Goal: Task Accomplishment & Management: Manage account settings

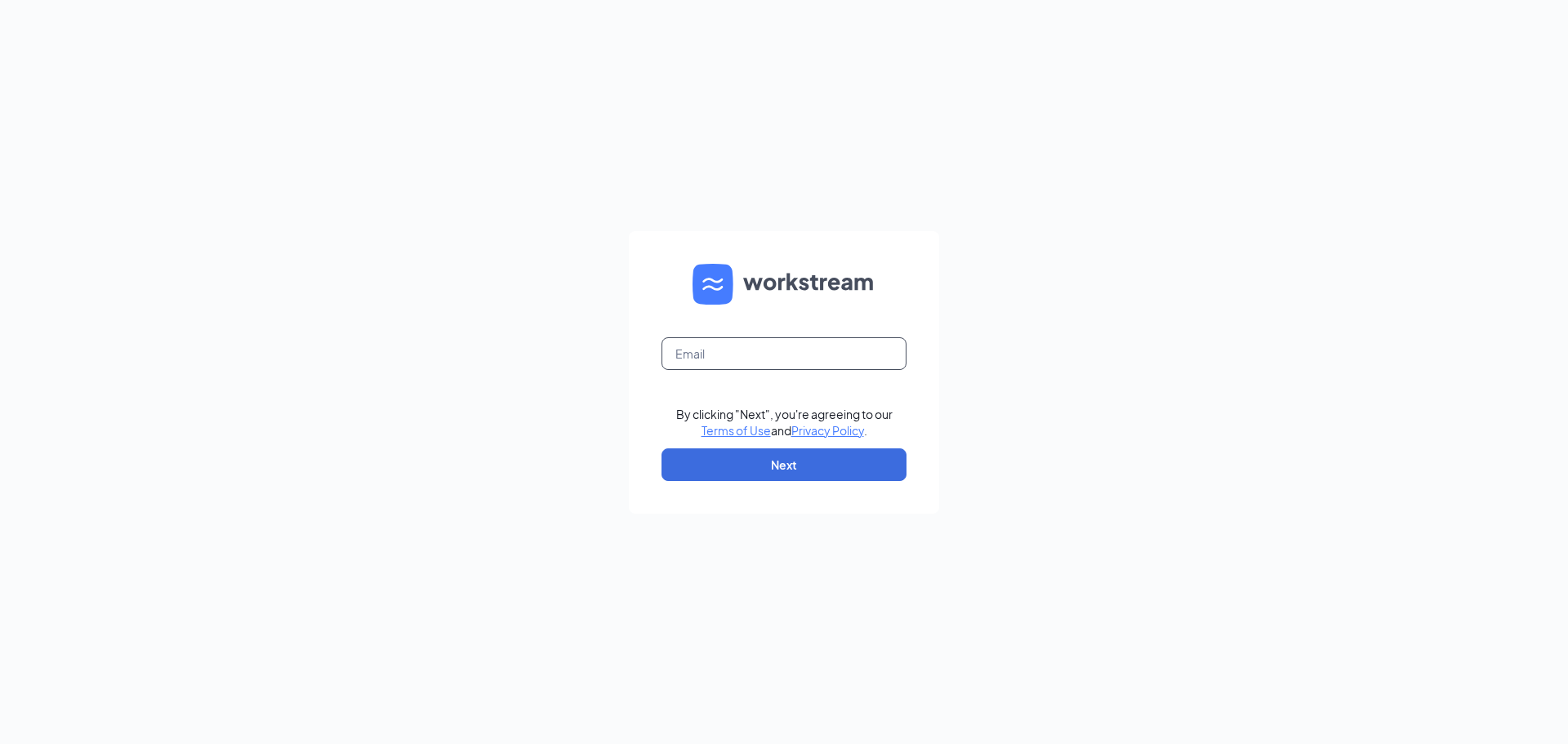
click at [706, 355] on input "text" at bounding box center [784, 354] width 245 height 33
type input "cdboydchick@gmail.com"
click at [793, 456] on button "Next" at bounding box center [784, 465] width 245 height 33
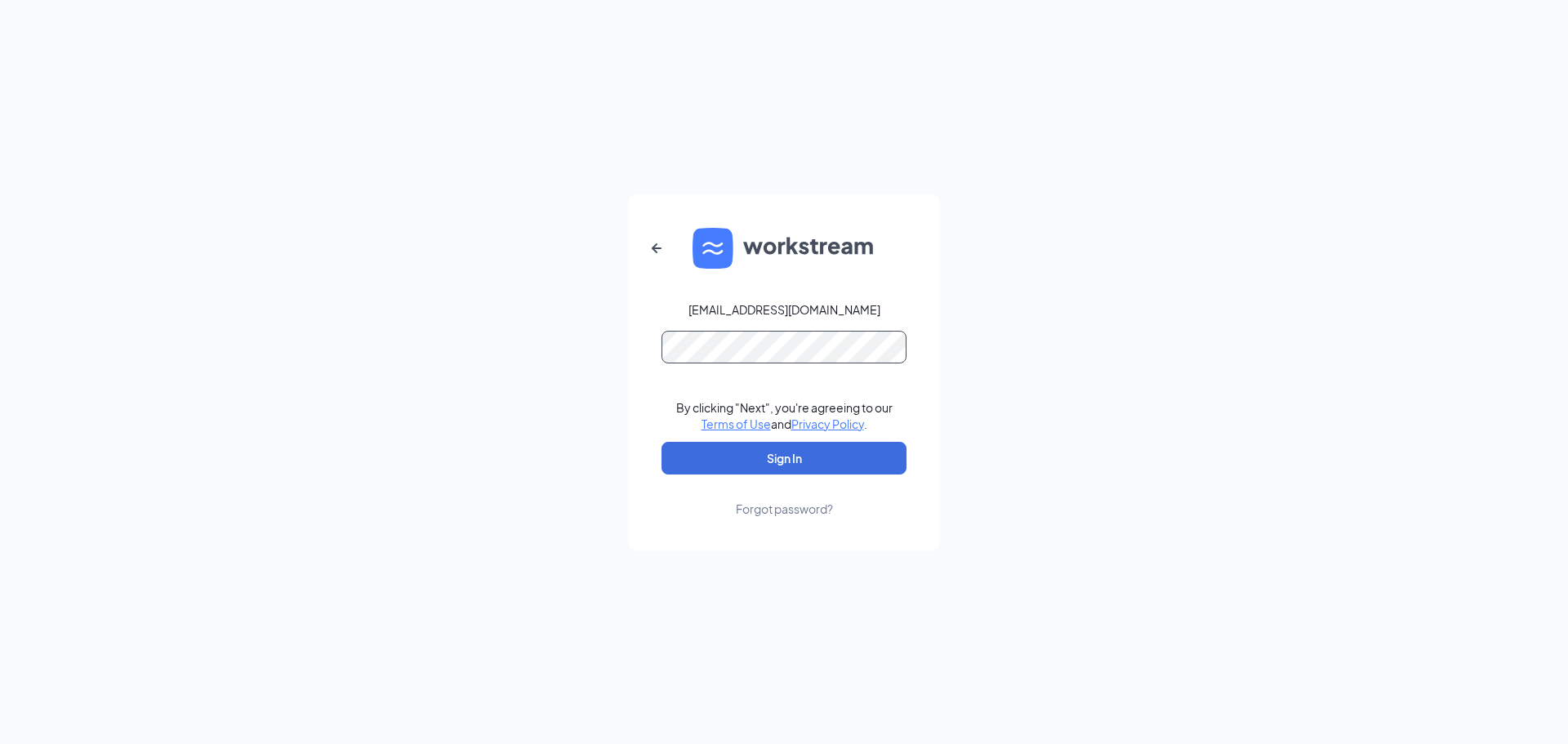
click at [662, 442] on button "Sign In" at bounding box center [784, 458] width 245 height 33
click at [771, 458] on button "Sign In" at bounding box center [784, 458] width 245 height 33
click at [458, 326] on div "cdboydchick@gmail.com Credential mismatches. By clicking "Next", you're agreein…" at bounding box center [784, 372] width 1568 height 744
click at [662, 442] on button "Sign In" at bounding box center [784, 458] width 245 height 33
click at [255, 267] on div "cdboydchick@gmail.com Credential mismatches. By clicking "Next", you're agreein…" at bounding box center [784, 372] width 1568 height 744
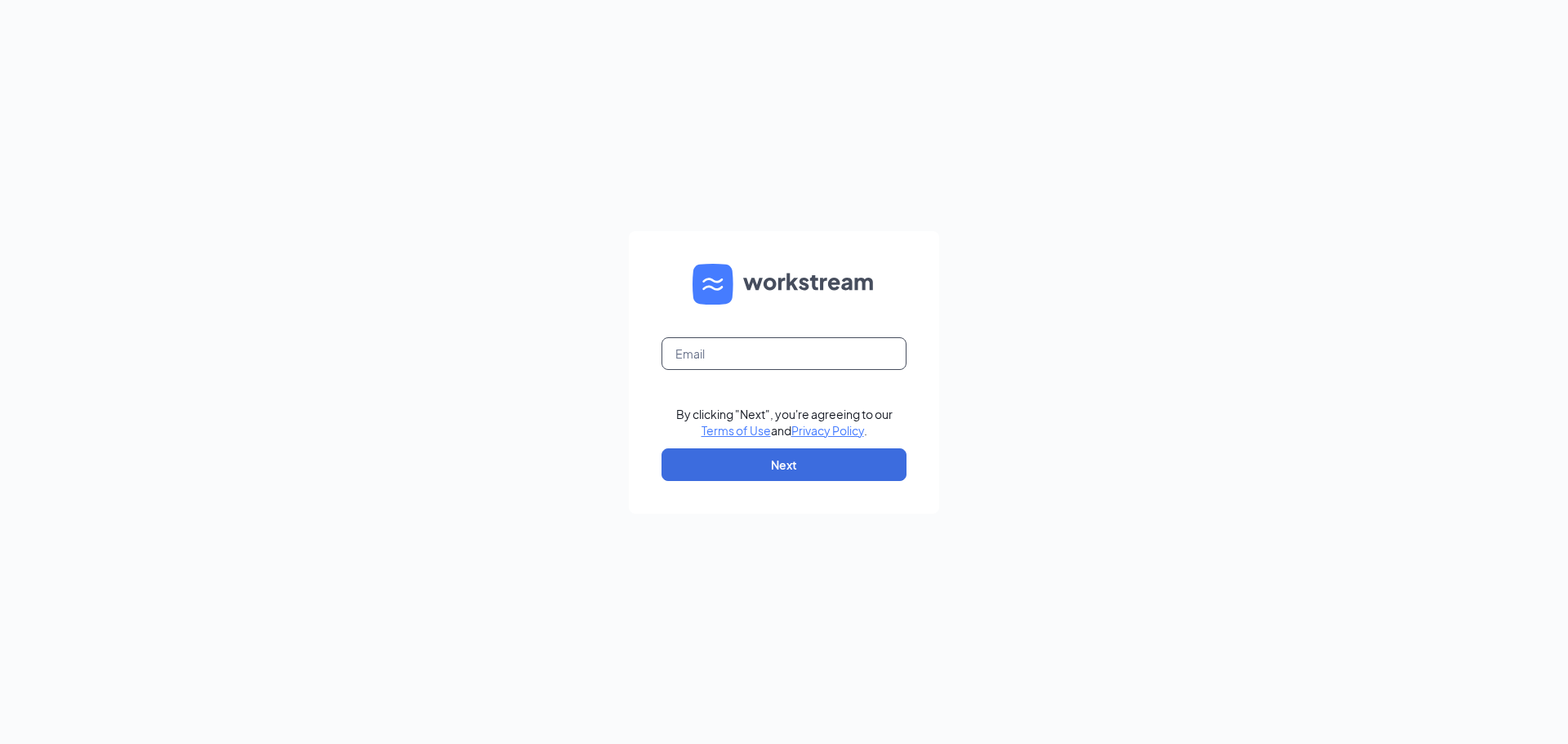
click at [730, 354] on input "text" at bounding box center [784, 354] width 245 height 33
type input "cdboydchickfila@gmail.com"
click at [769, 475] on button "Next" at bounding box center [784, 465] width 245 height 33
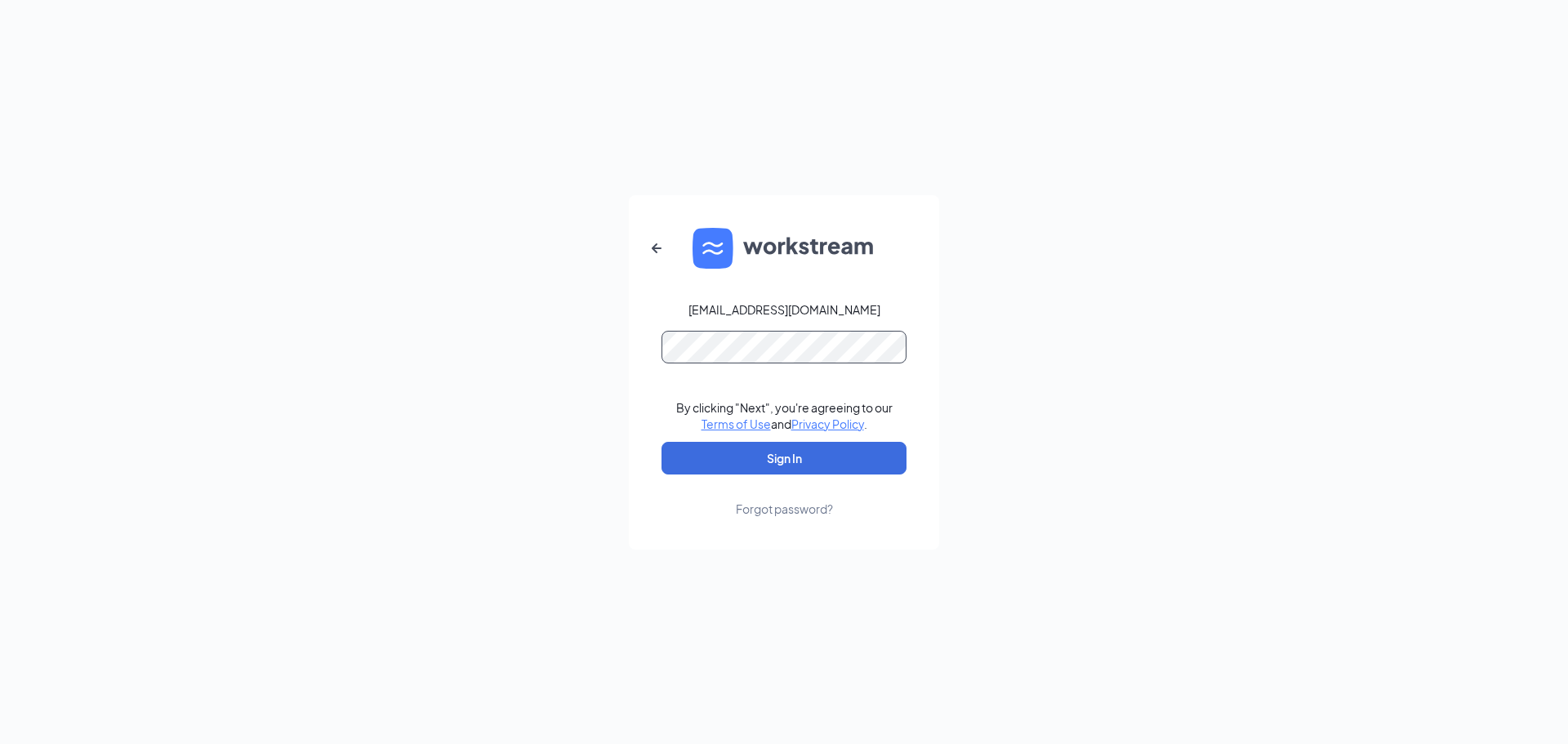
click at [662, 442] on button "Sign In" at bounding box center [784, 458] width 245 height 33
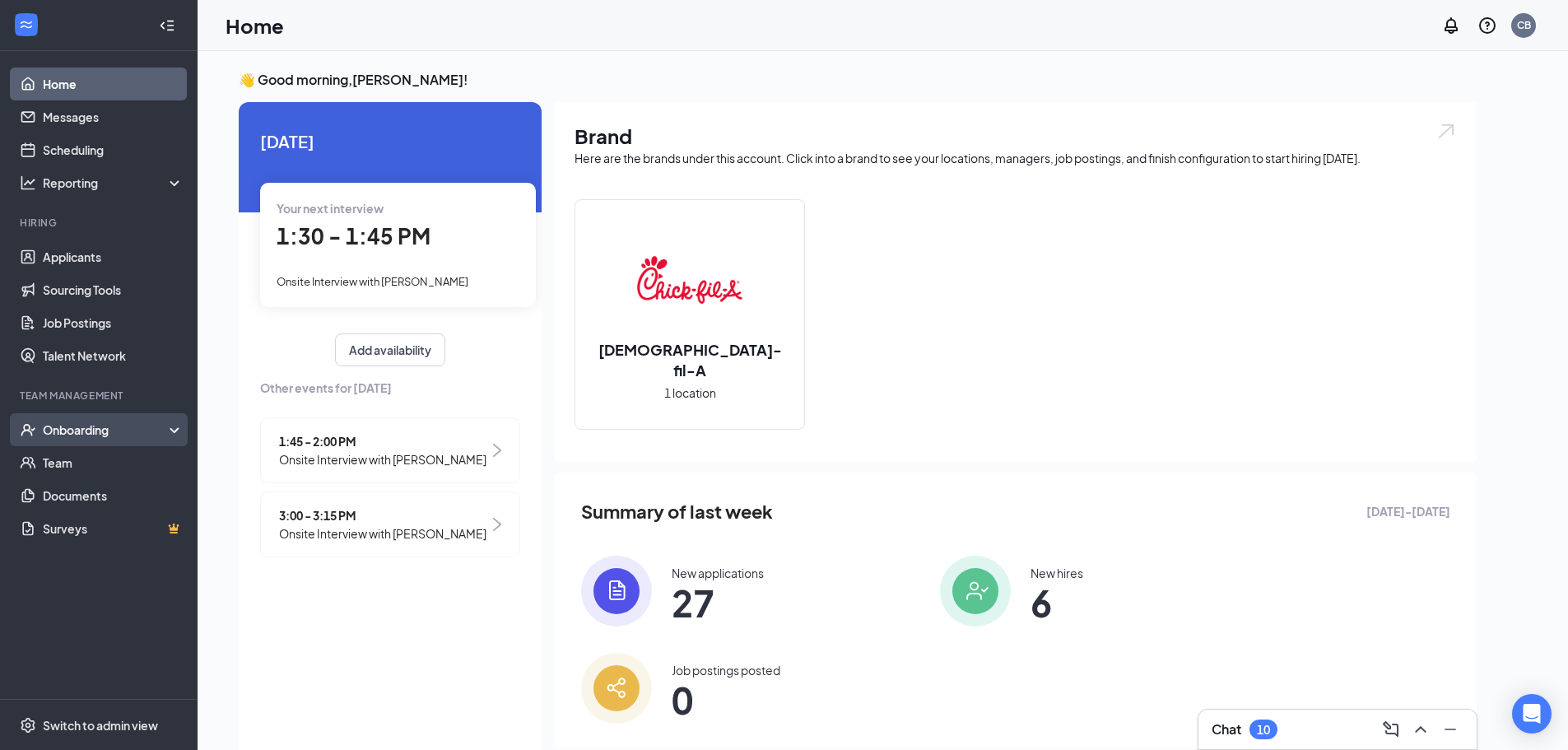
click at [89, 435] on div "Onboarding" at bounding box center [106, 430] width 127 height 17
click at [76, 474] on link "Overview" at bounding box center [113, 463] width 140 height 33
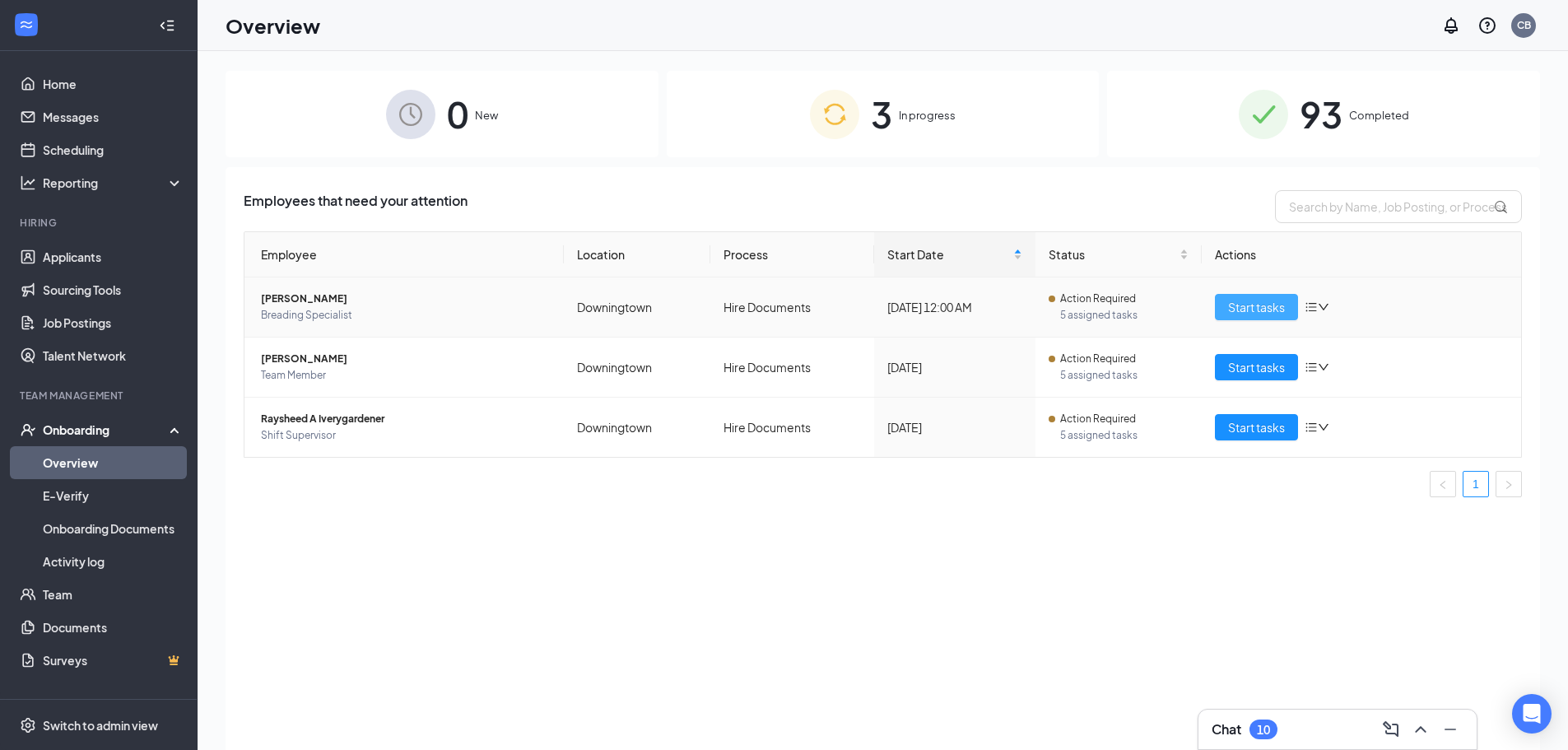
click at [1277, 309] on span "Start tasks" at bounding box center [1257, 308] width 57 height 18
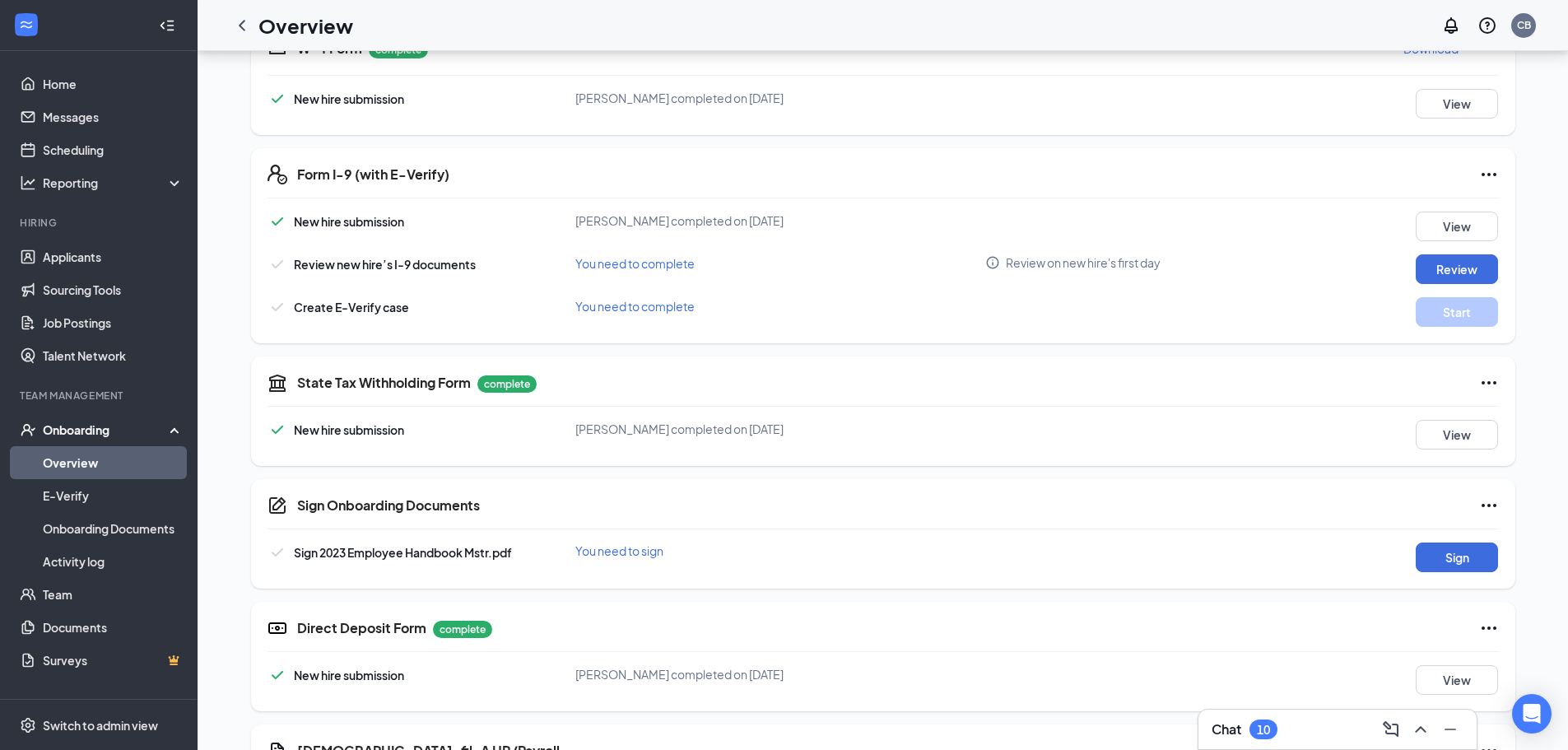
scroll to position [412, 0]
click at [1456, 268] on button "Review" at bounding box center [1457, 268] width 83 height 29
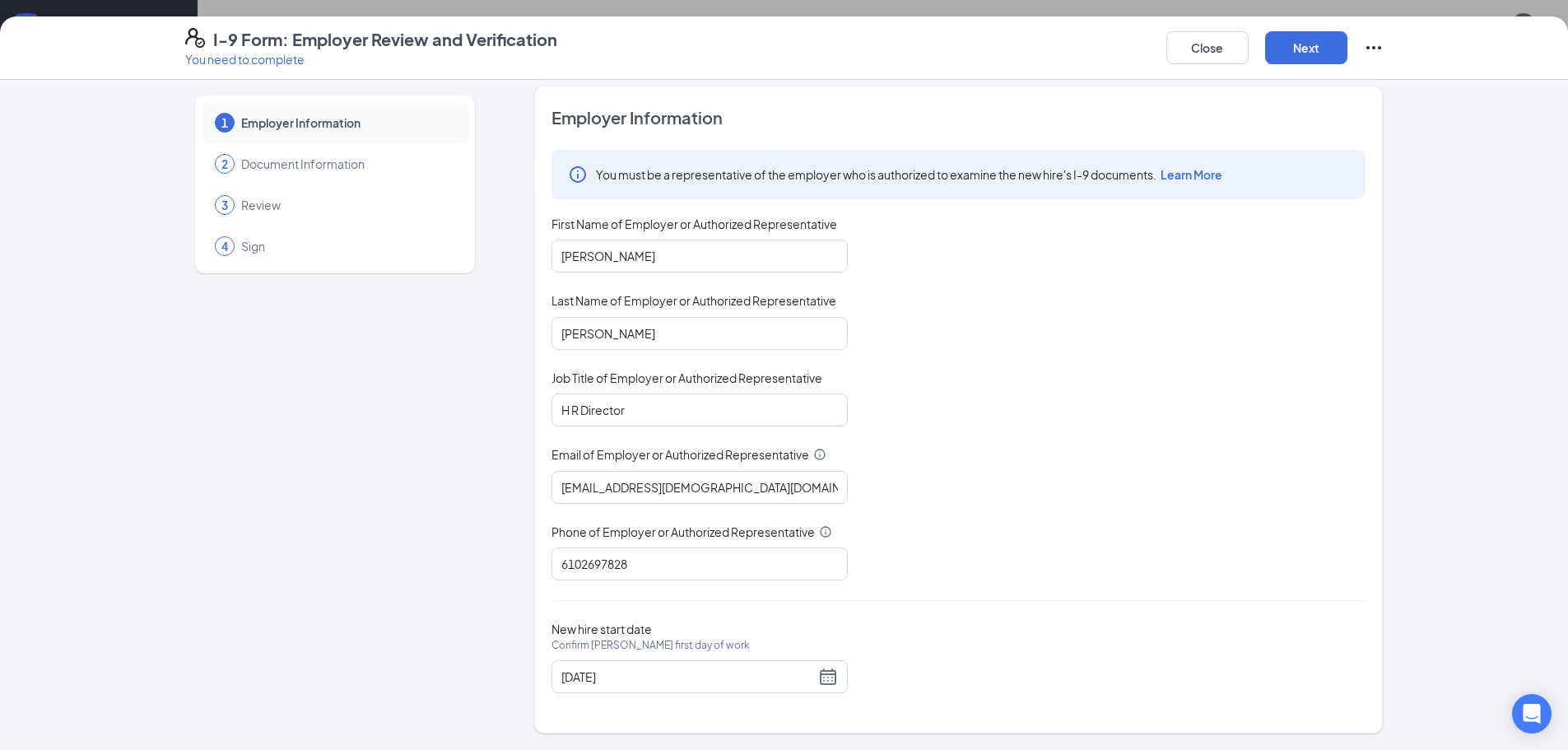
scroll to position [643, 0]
click at [1303, 45] on button "Next" at bounding box center [1307, 48] width 83 height 33
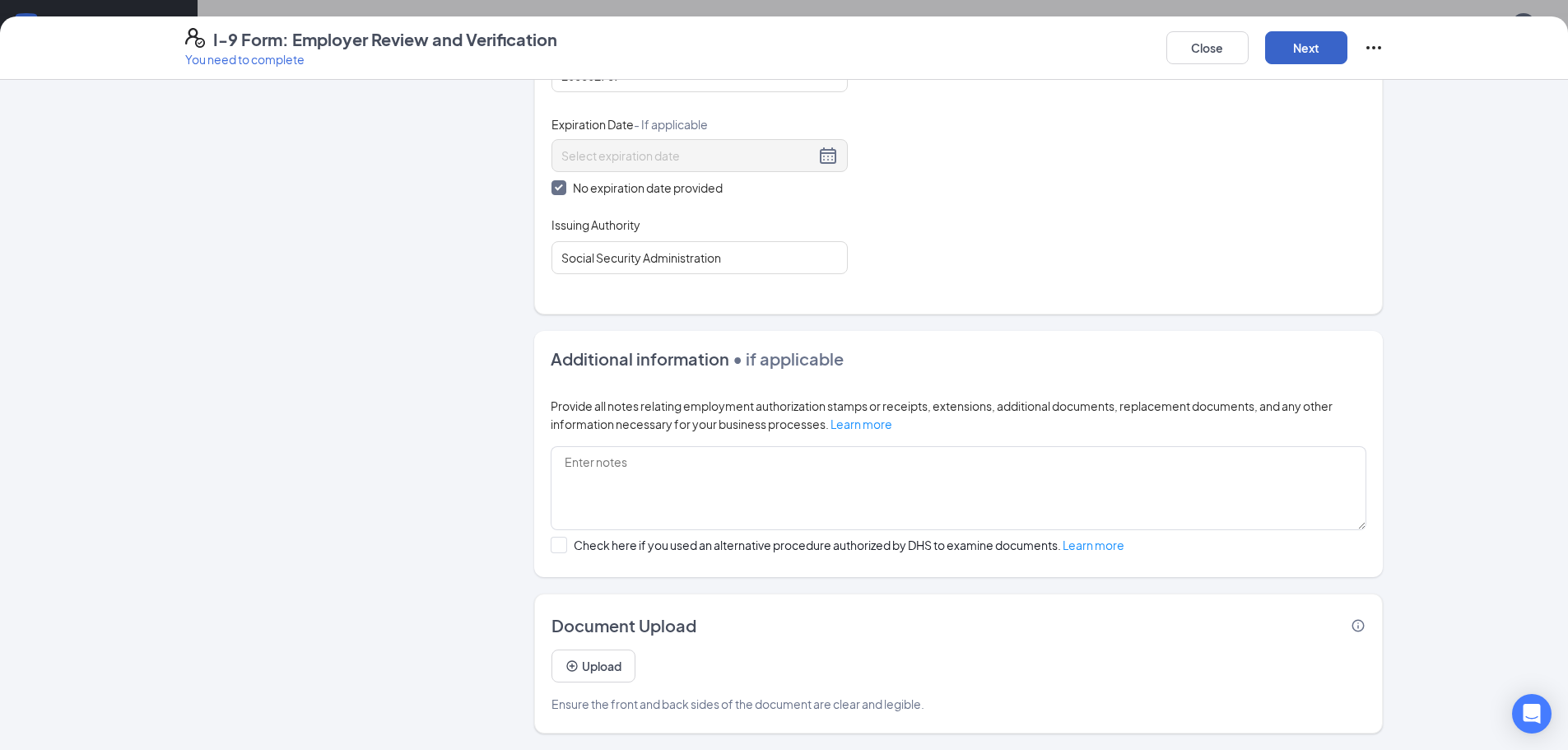
scroll to position [466, 0]
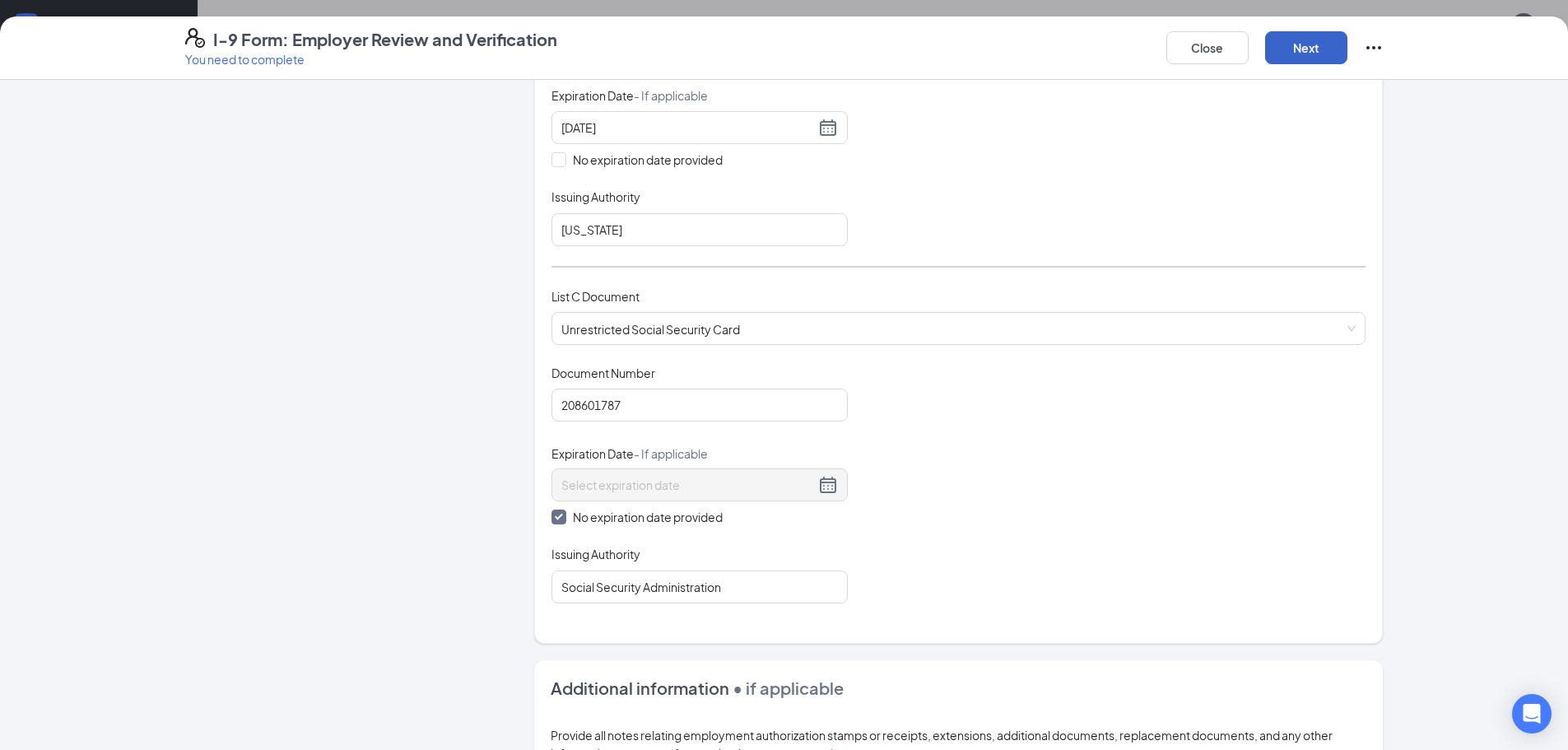
click at [1317, 51] on button "Next" at bounding box center [1307, 48] width 83 height 33
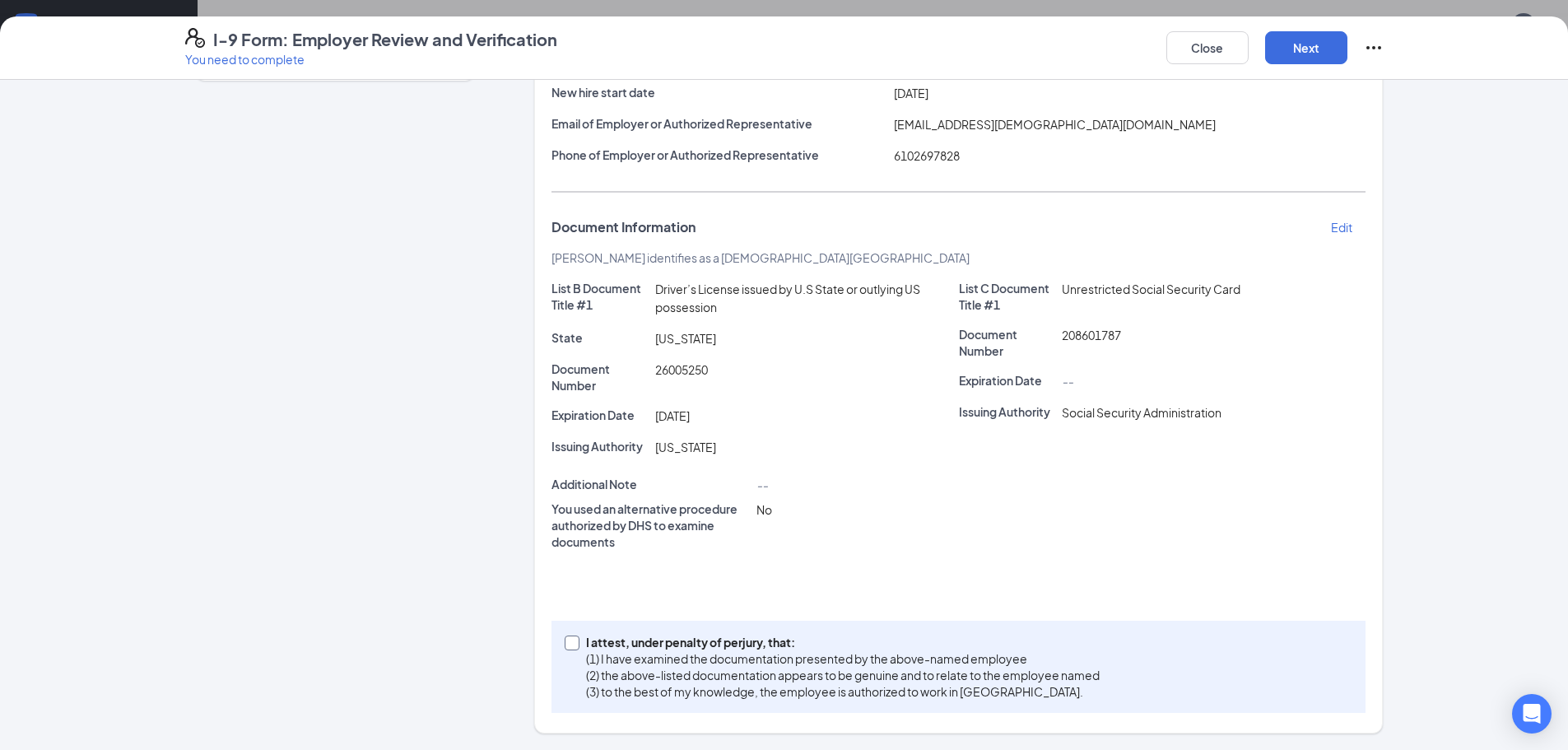
click at [569, 643] on input "I attest, under penalty of [PERSON_NAME], that: (1) I have examined the documen…" at bounding box center [571, 642] width 12 height 12
checkbox input "true"
click at [1310, 43] on button "Next" at bounding box center [1307, 48] width 83 height 33
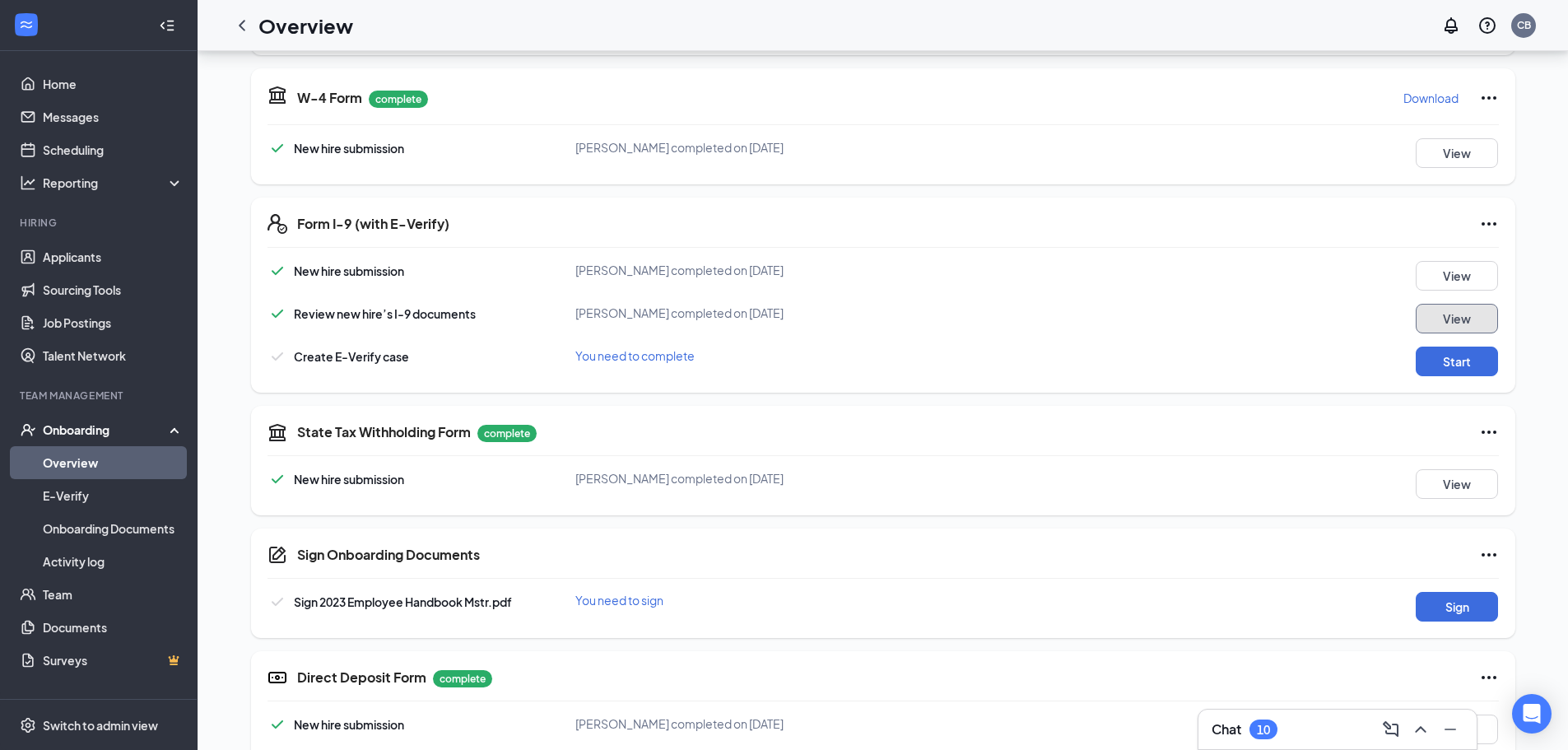
scroll to position [313, 0]
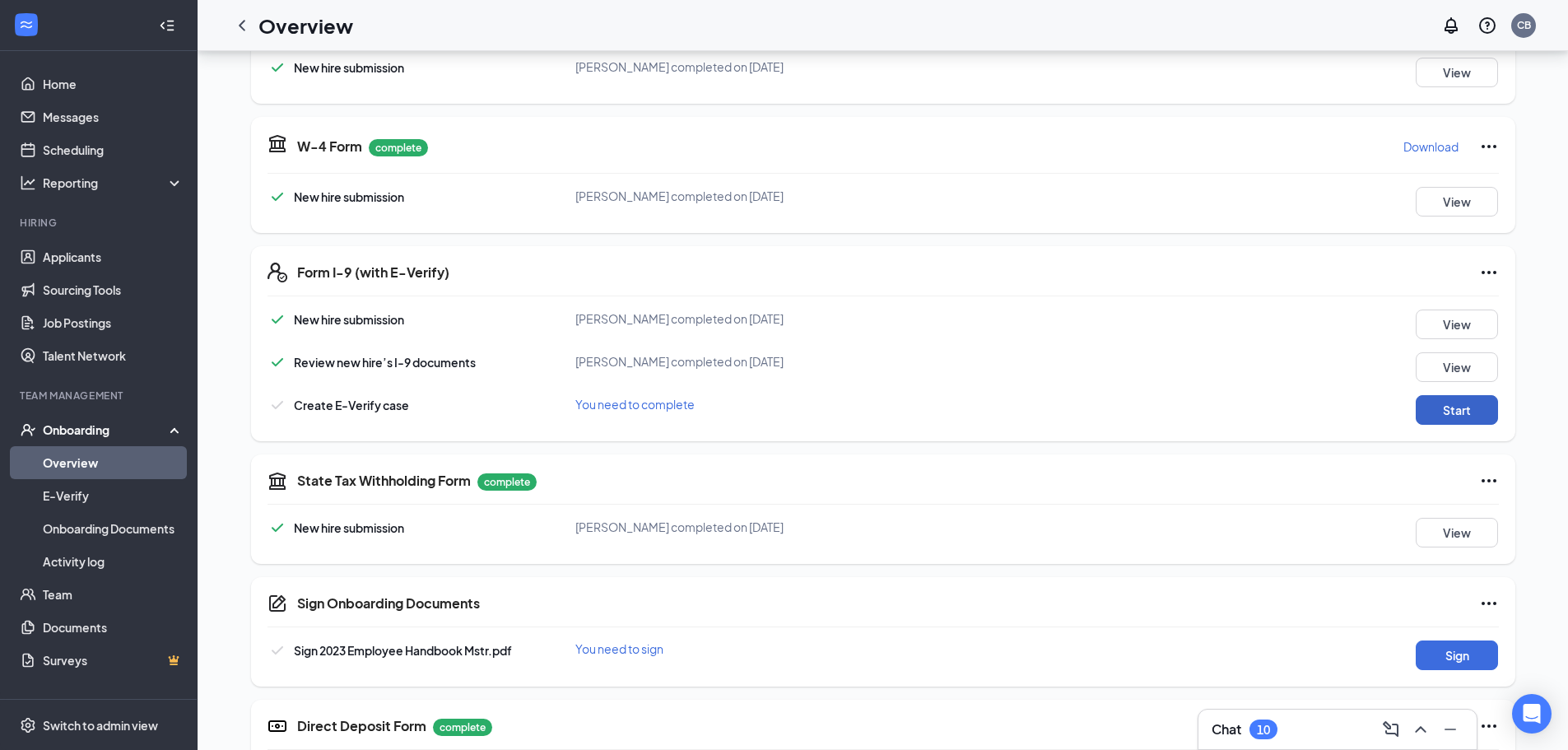
click at [1457, 413] on button "Start" at bounding box center [1457, 410] width 83 height 29
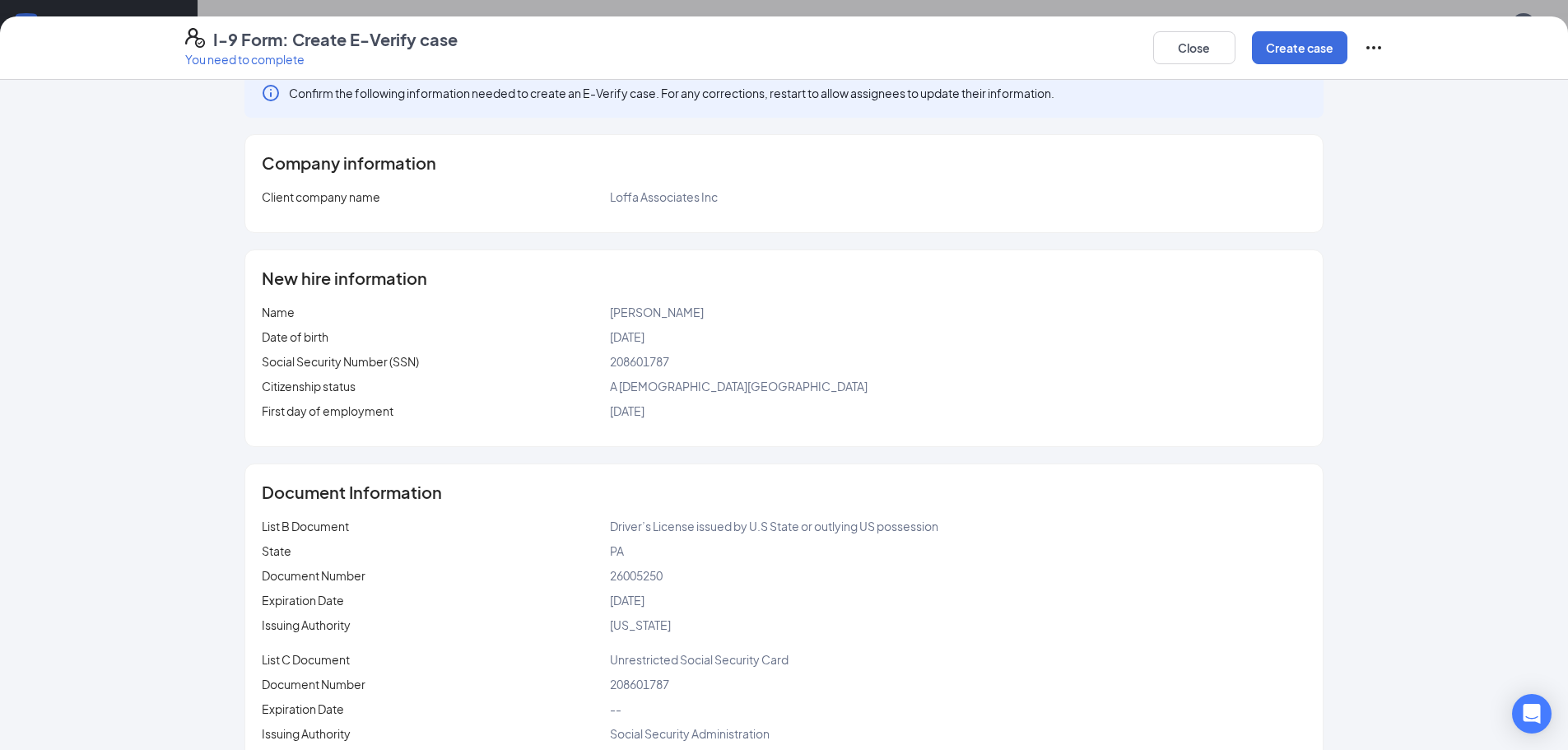
scroll to position [0, 0]
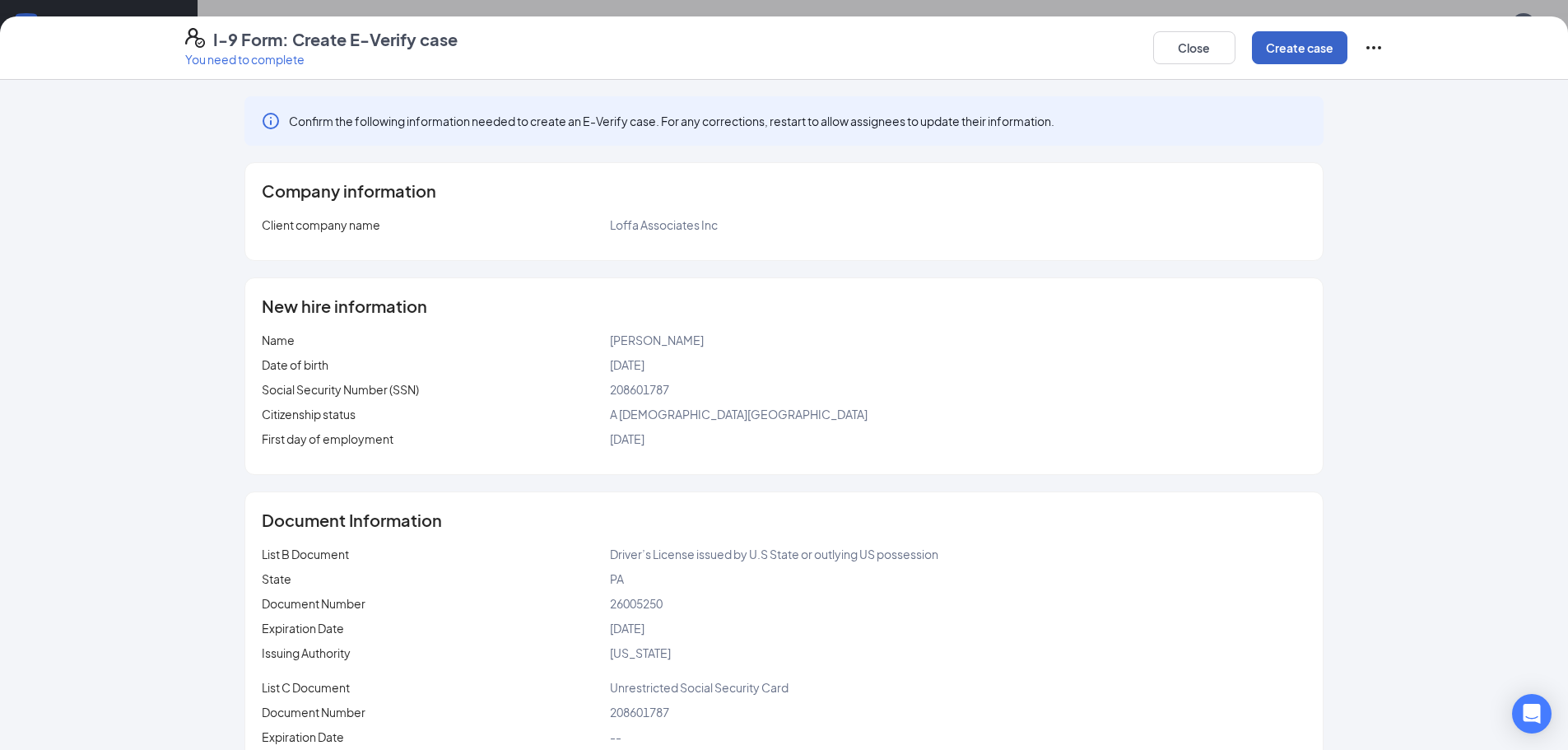
click at [1296, 46] on button "Create case" at bounding box center [1300, 48] width 95 height 33
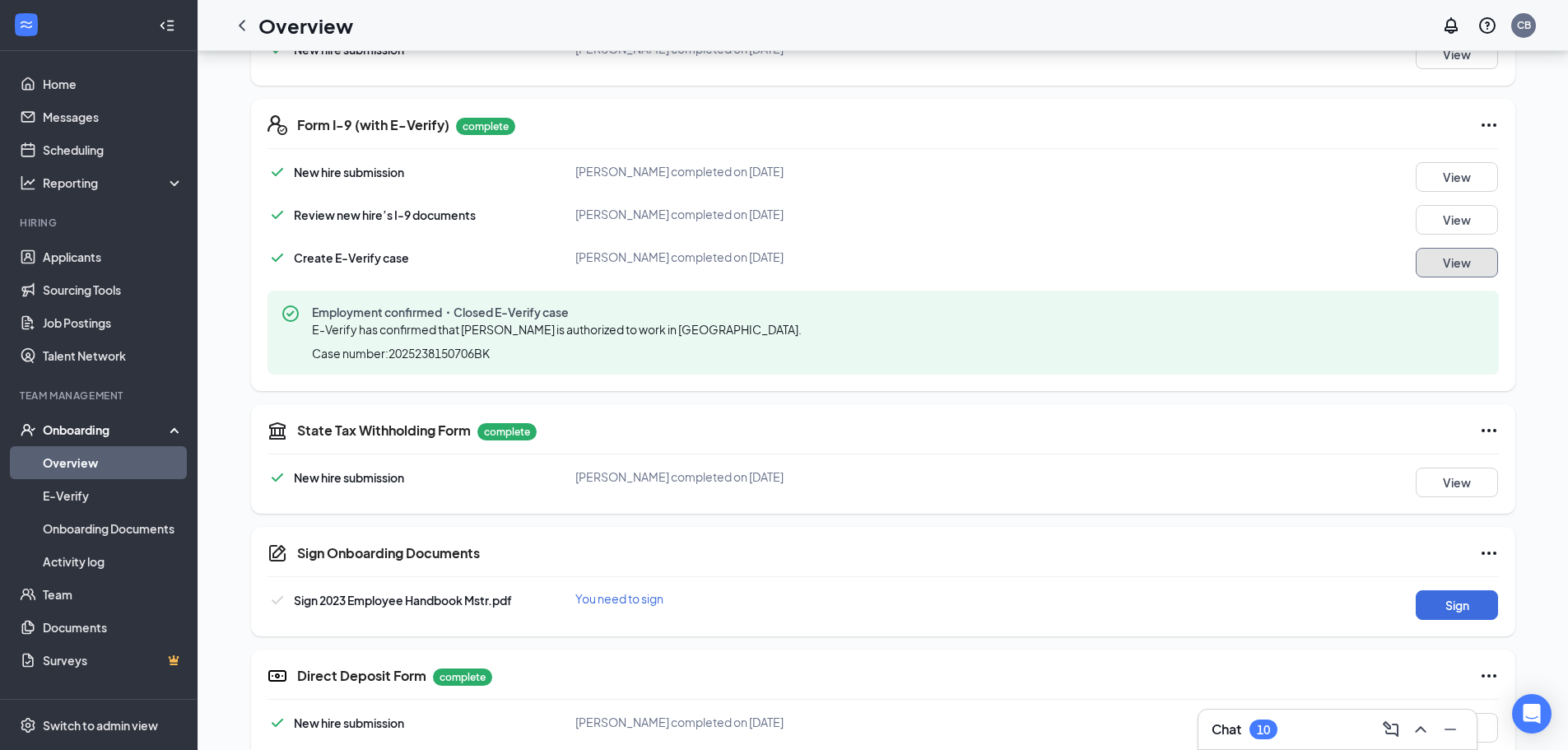
scroll to position [725, 0]
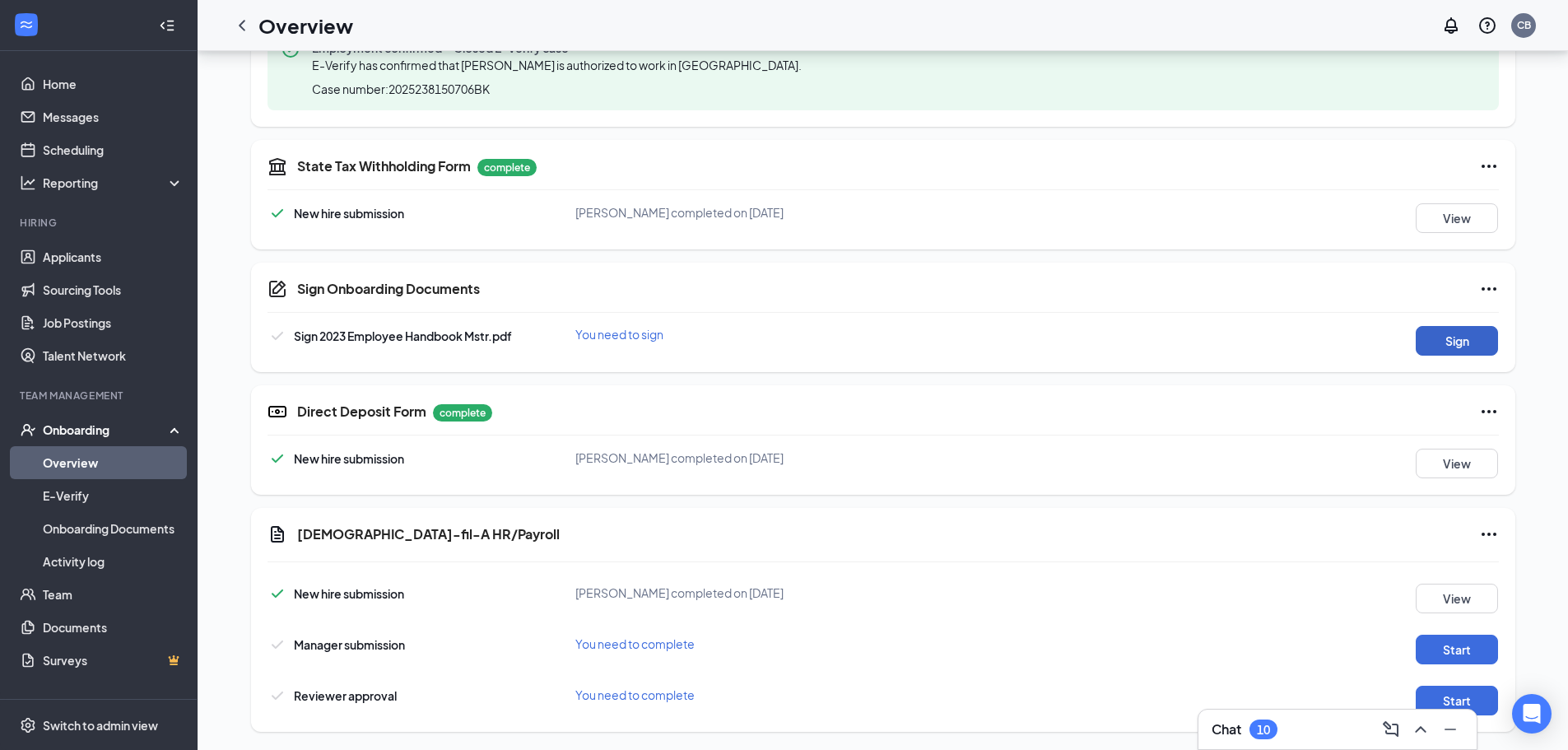
click at [1454, 341] on button "Sign" at bounding box center [1457, 341] width 83 height 29
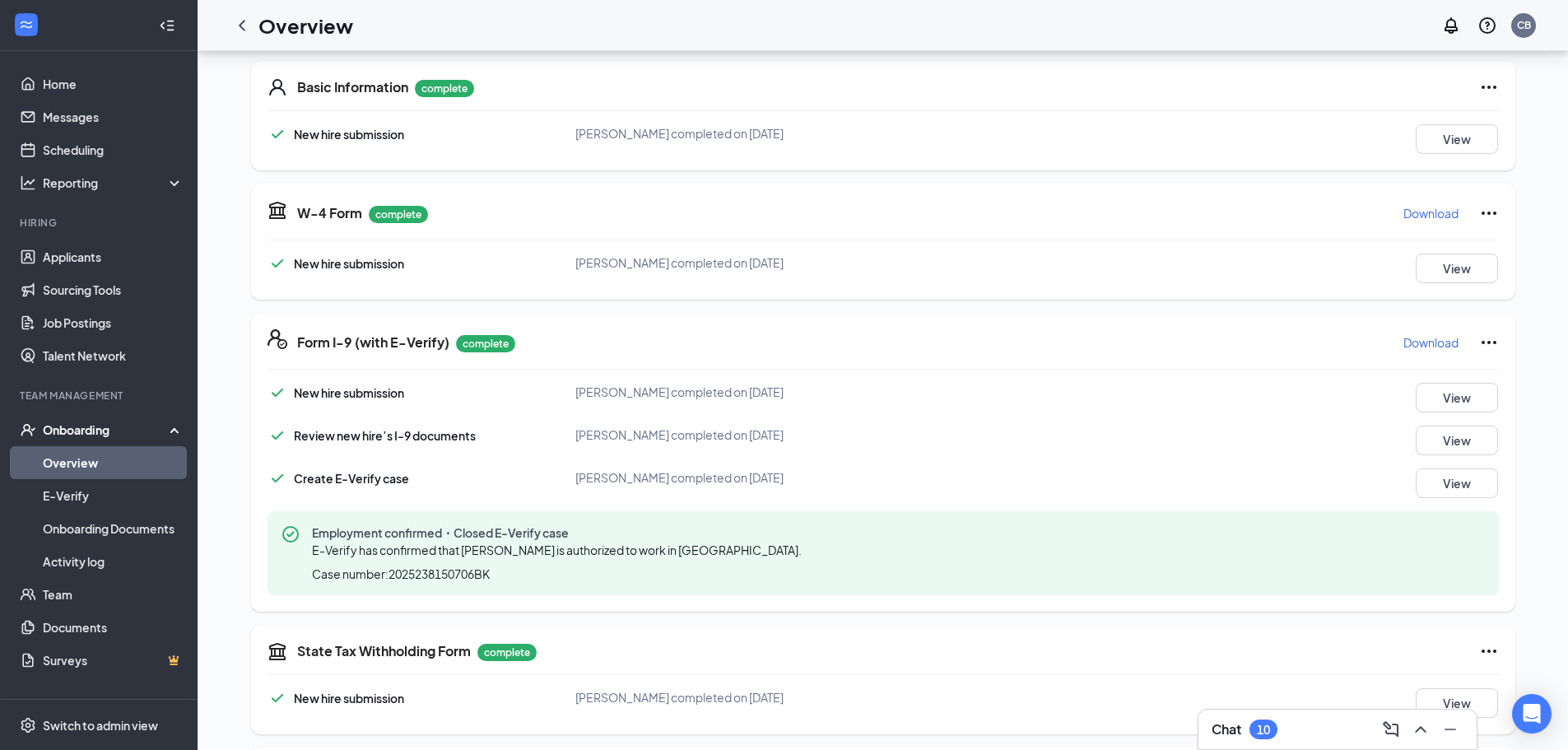
scroll to position [247, 0]
click at [1443, 271] on button "View" at bounding box center [1457, 267] width 83 height 29
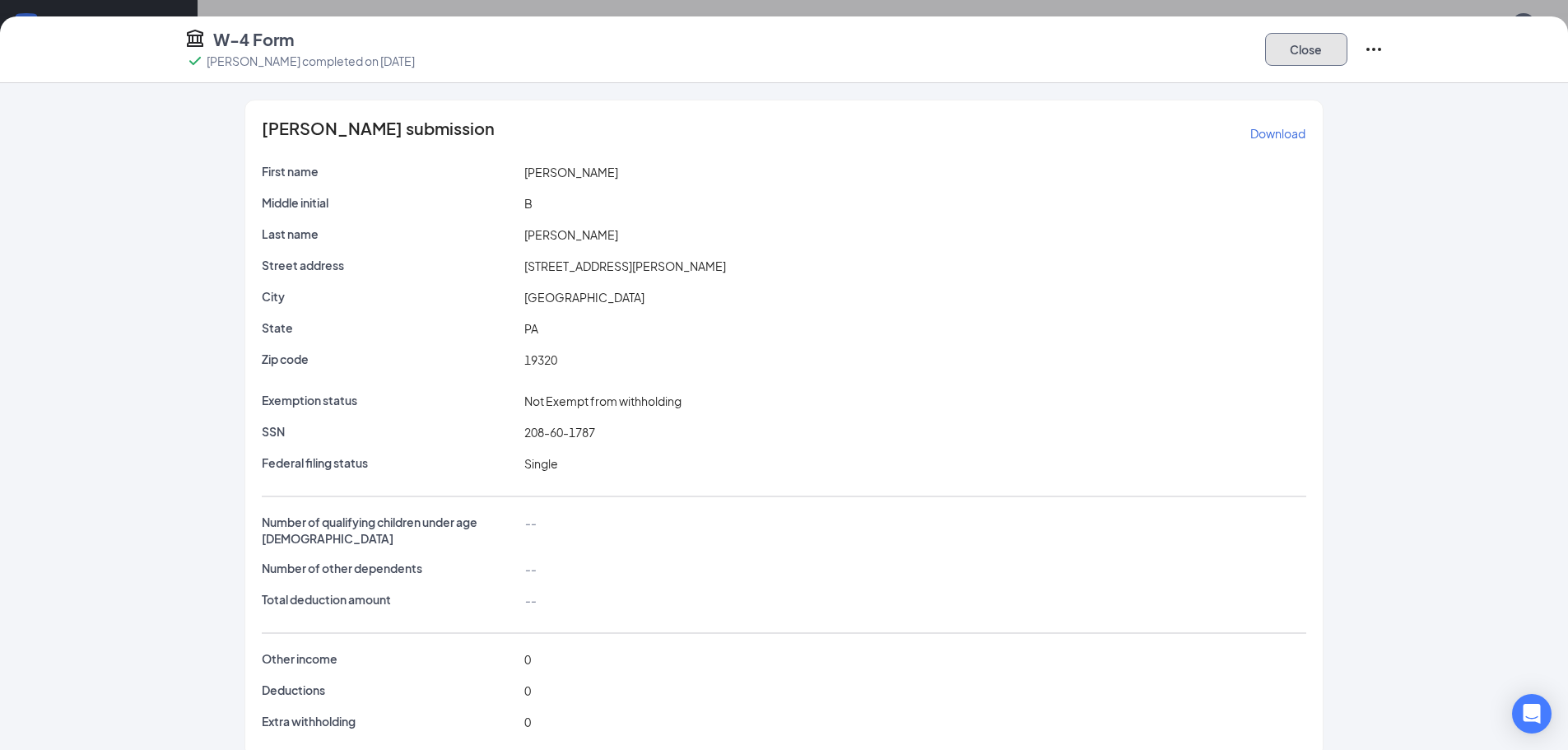
click at [1301, 41] on button "Close" at bounding box center [1307, 50] width 83 height 33
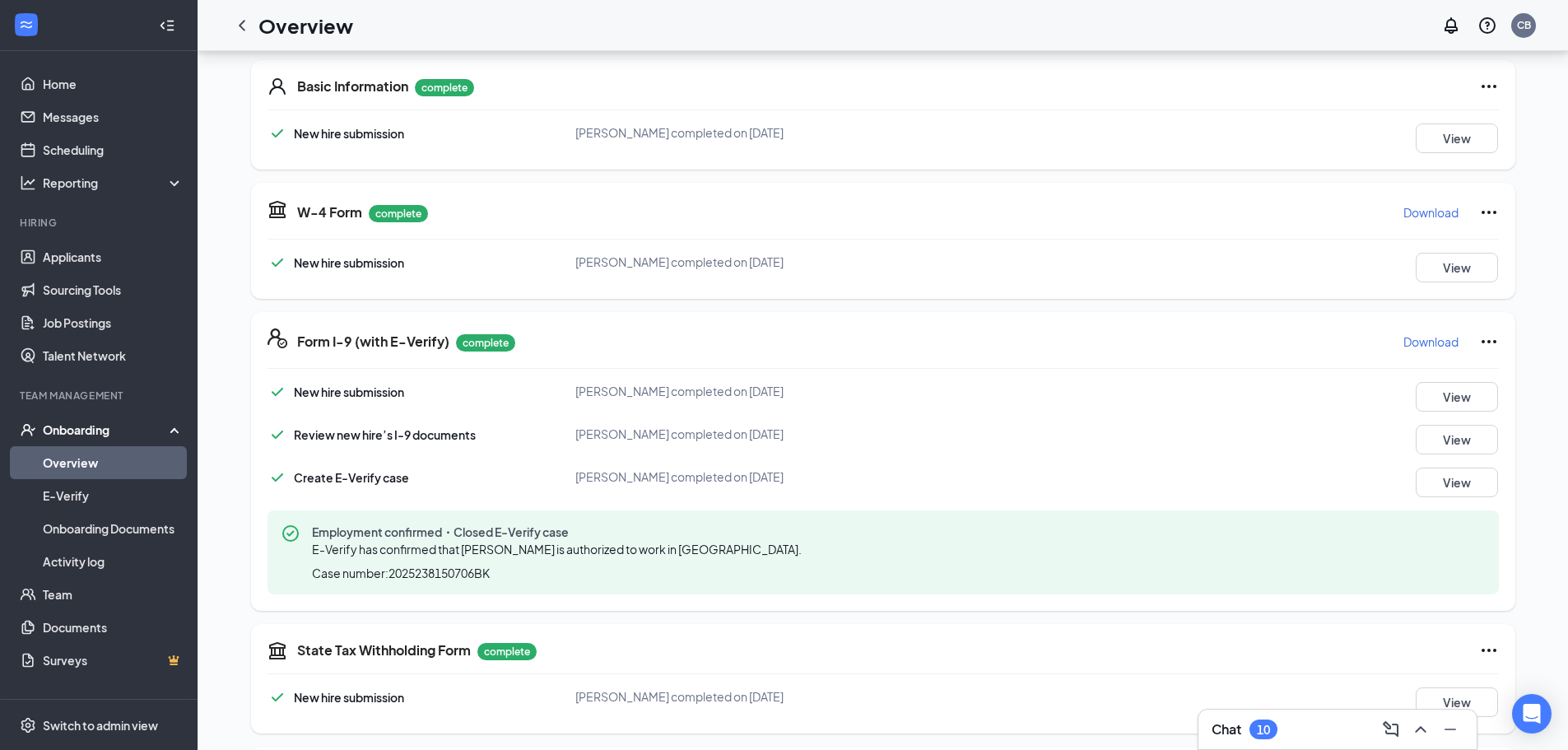
click at [1436, 209] on p "Download" at bounding box center [1431, 213] width 55 height 17
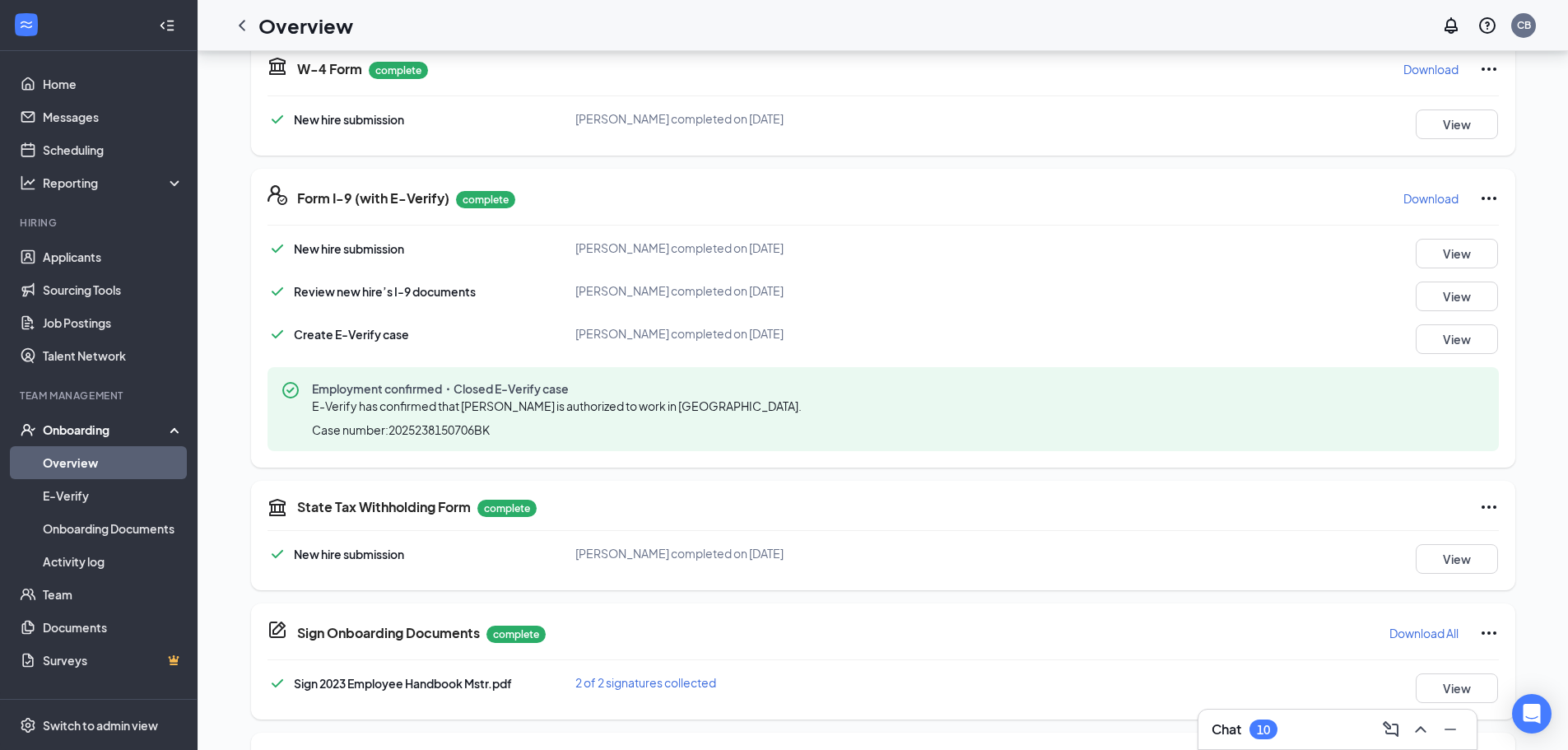
scroll to position [412, 0]
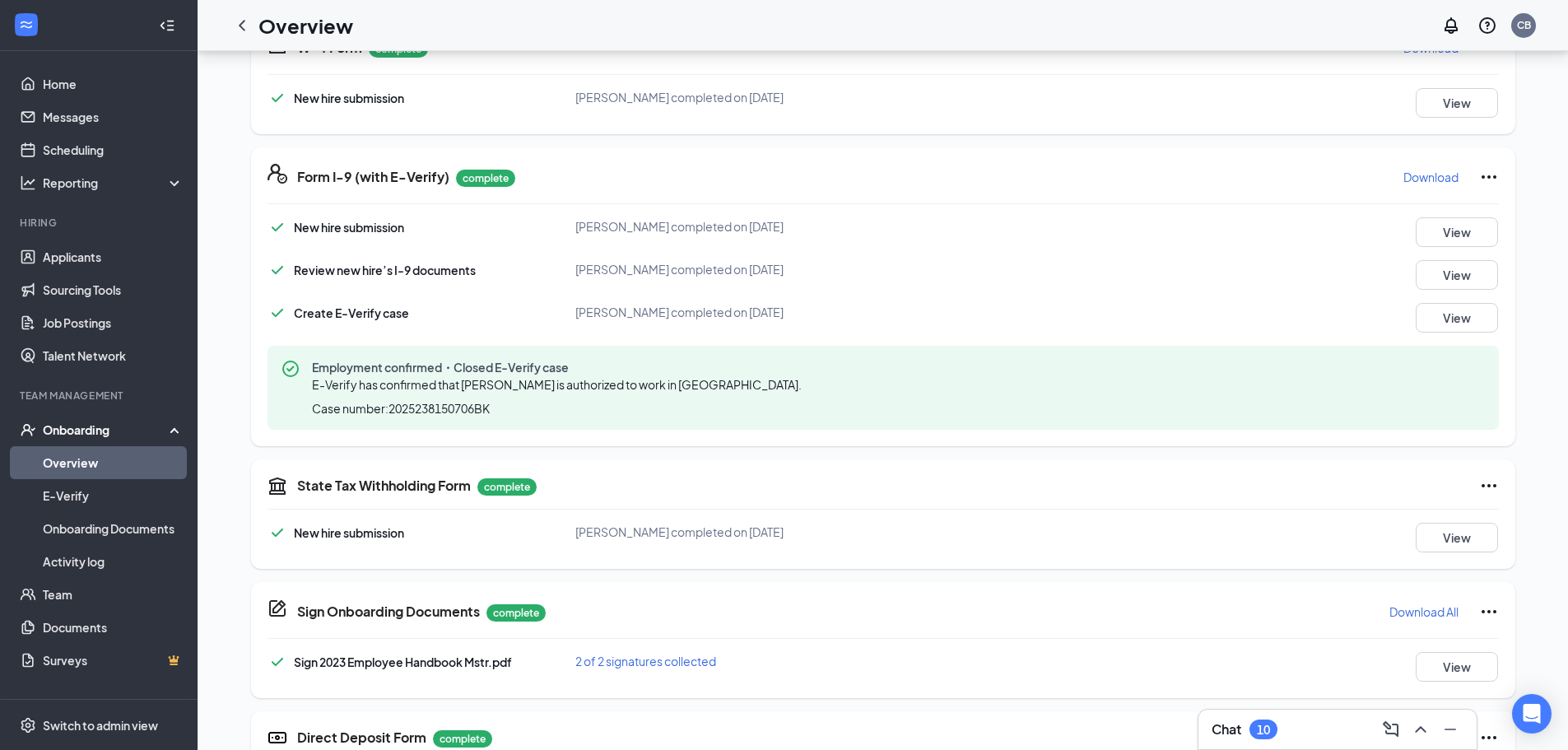
click at [1419, 180] on p "Download" at bounding box center [1431, 177] width 55 height 17
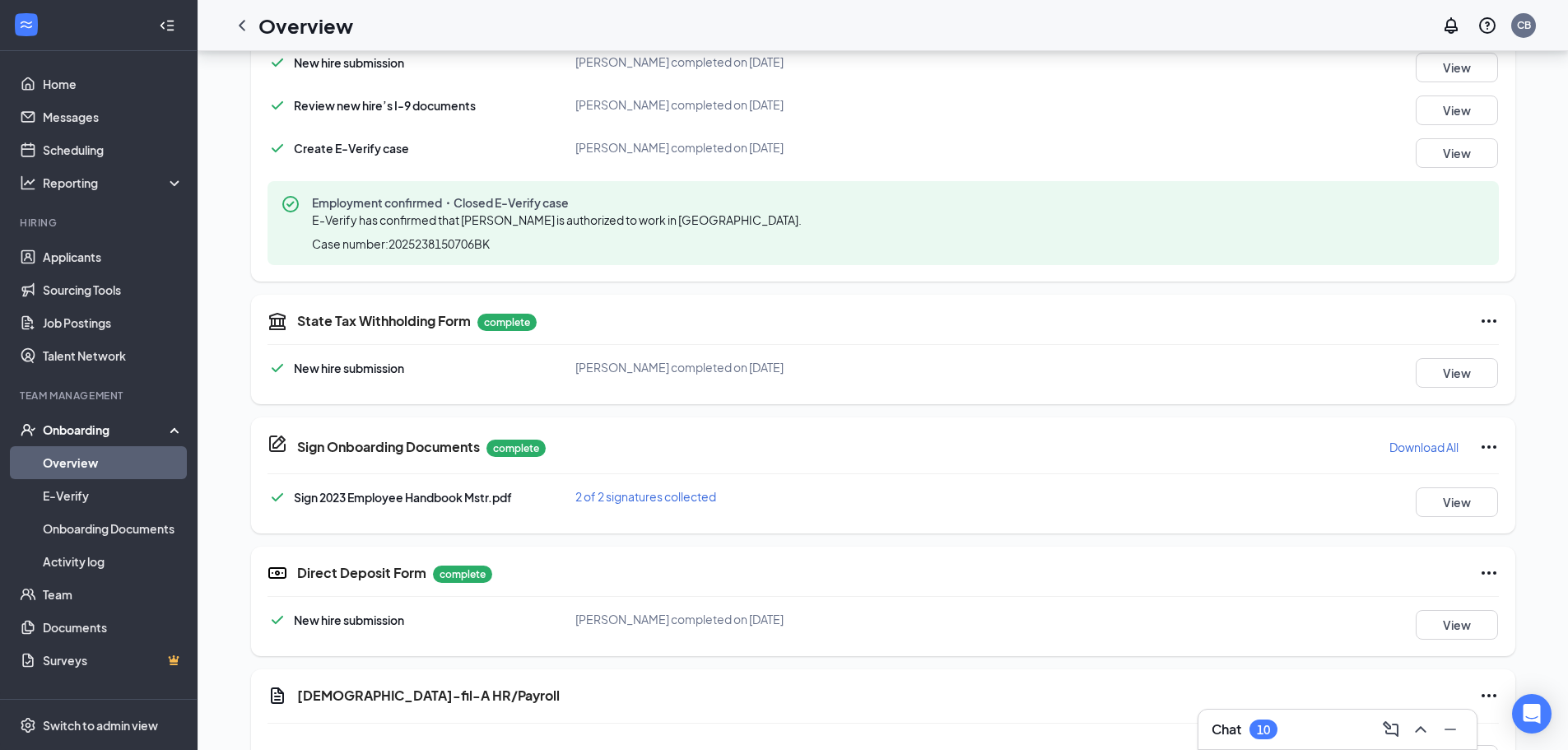
scroll to position [659, 0]
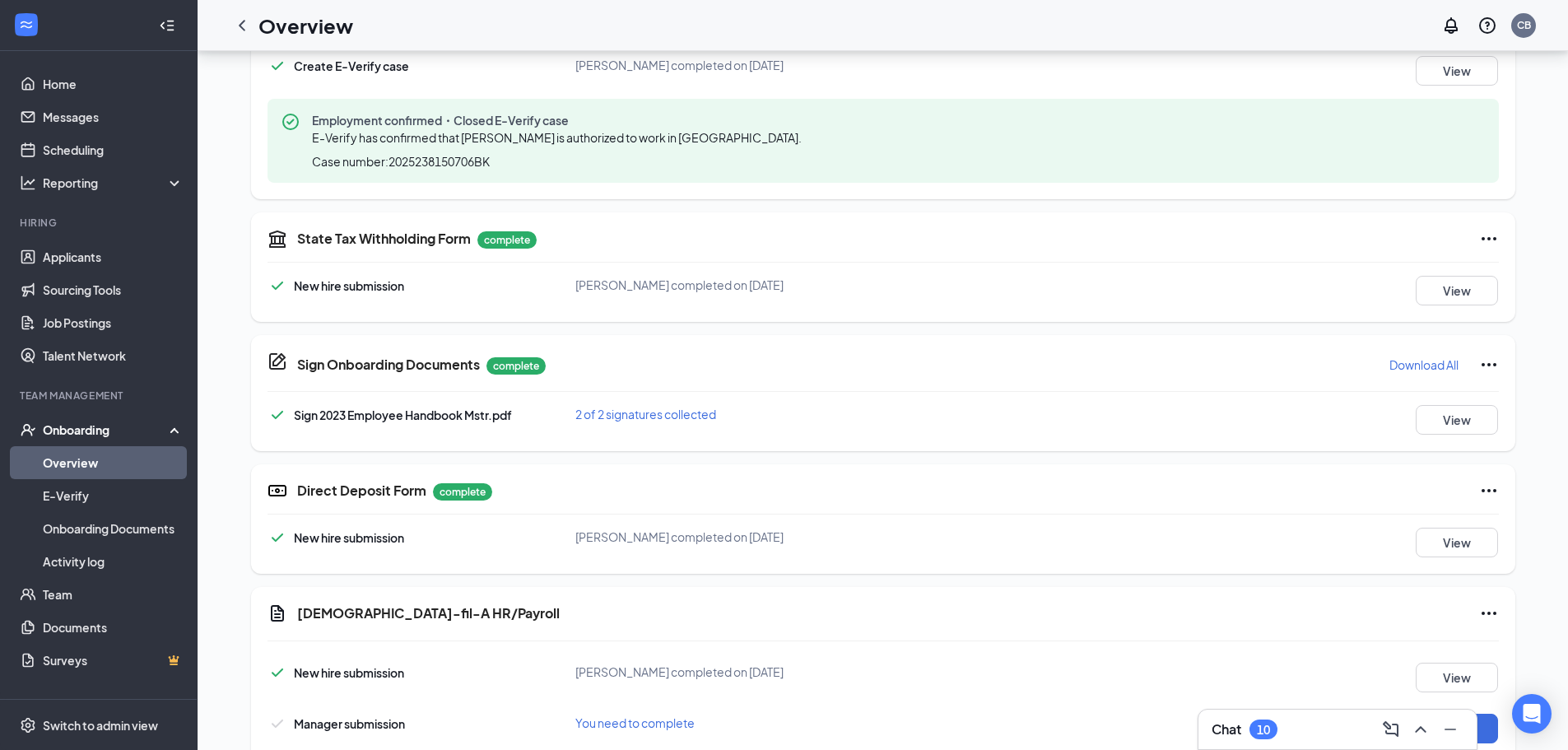
click at [1426, 357] on p "Download All" at bounding box center [1424, 365] width 69 height 17
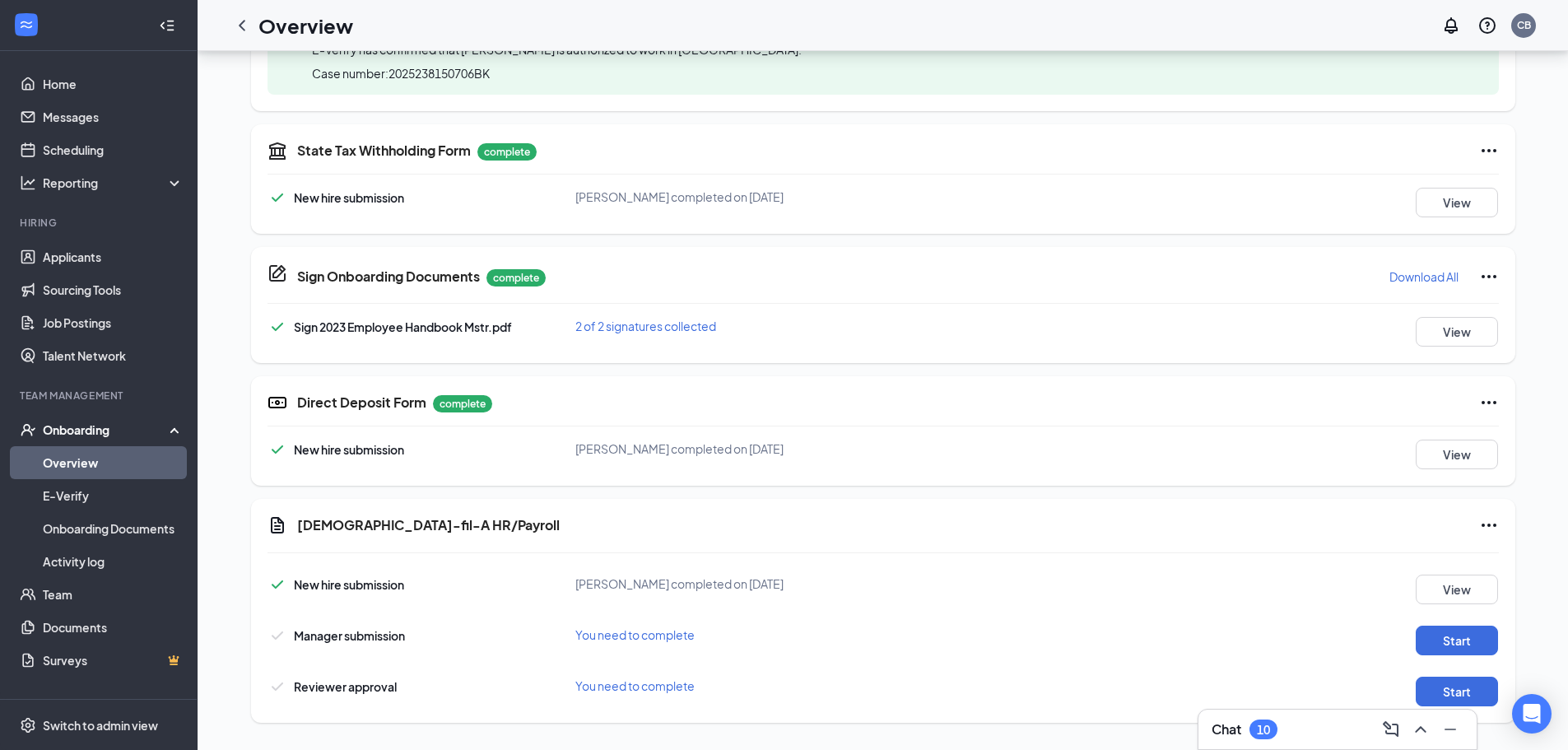
scroll to position [753, 0]
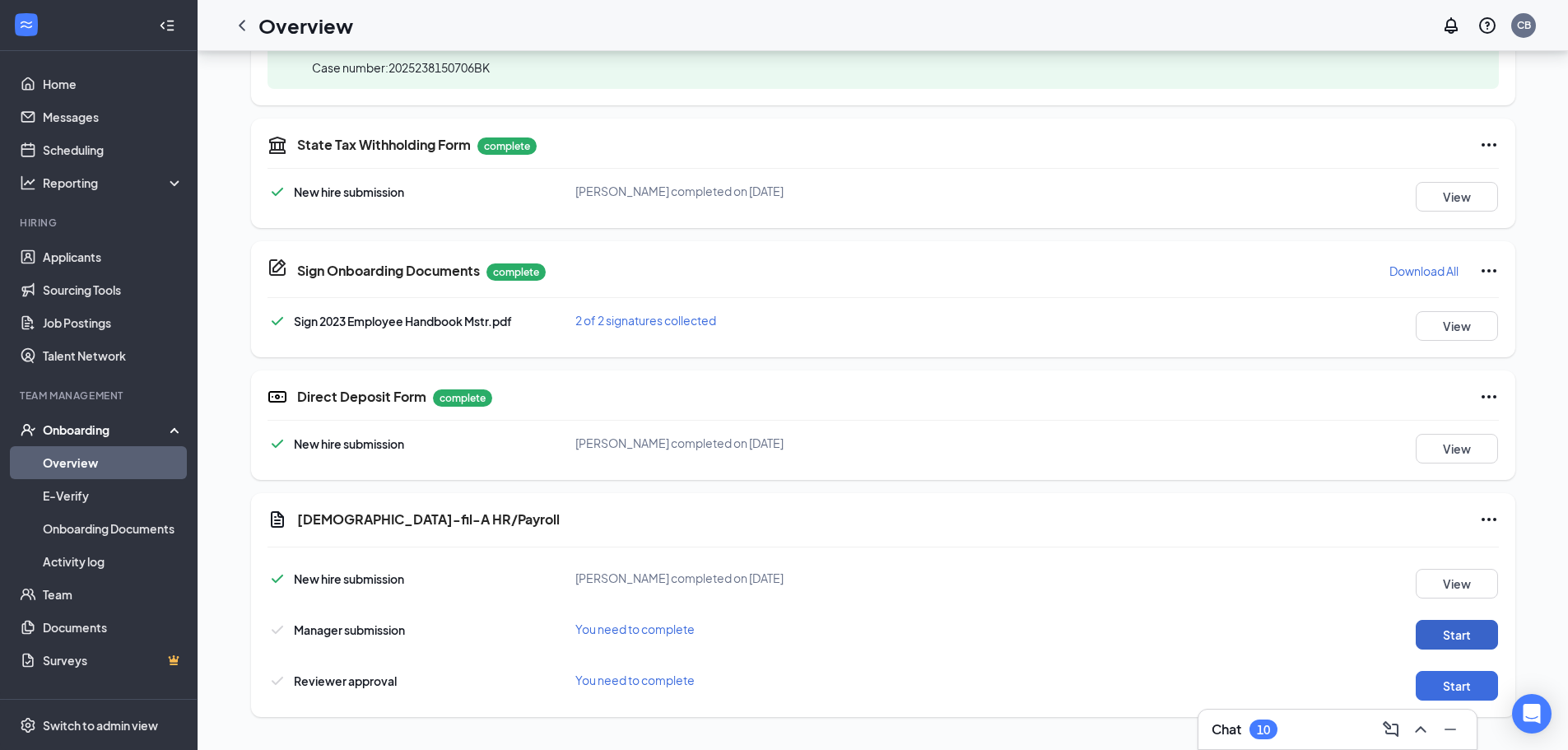
click at [1441, 630] on button "Start" at bounding box center [1457, 635] width 83 height 29
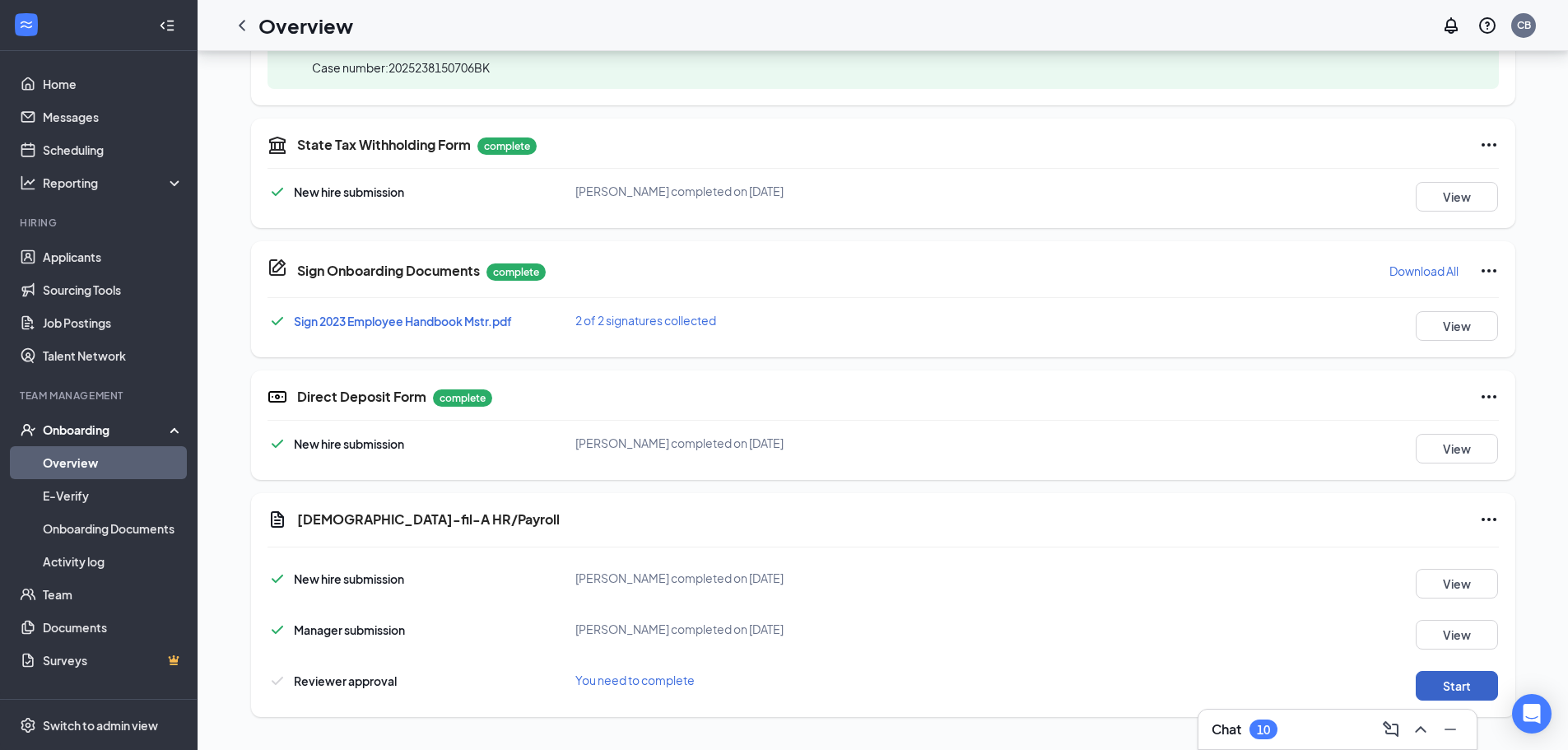
click at [1458, 690] on button "Start" at bounding box center [1457, 686] width 83 height 29
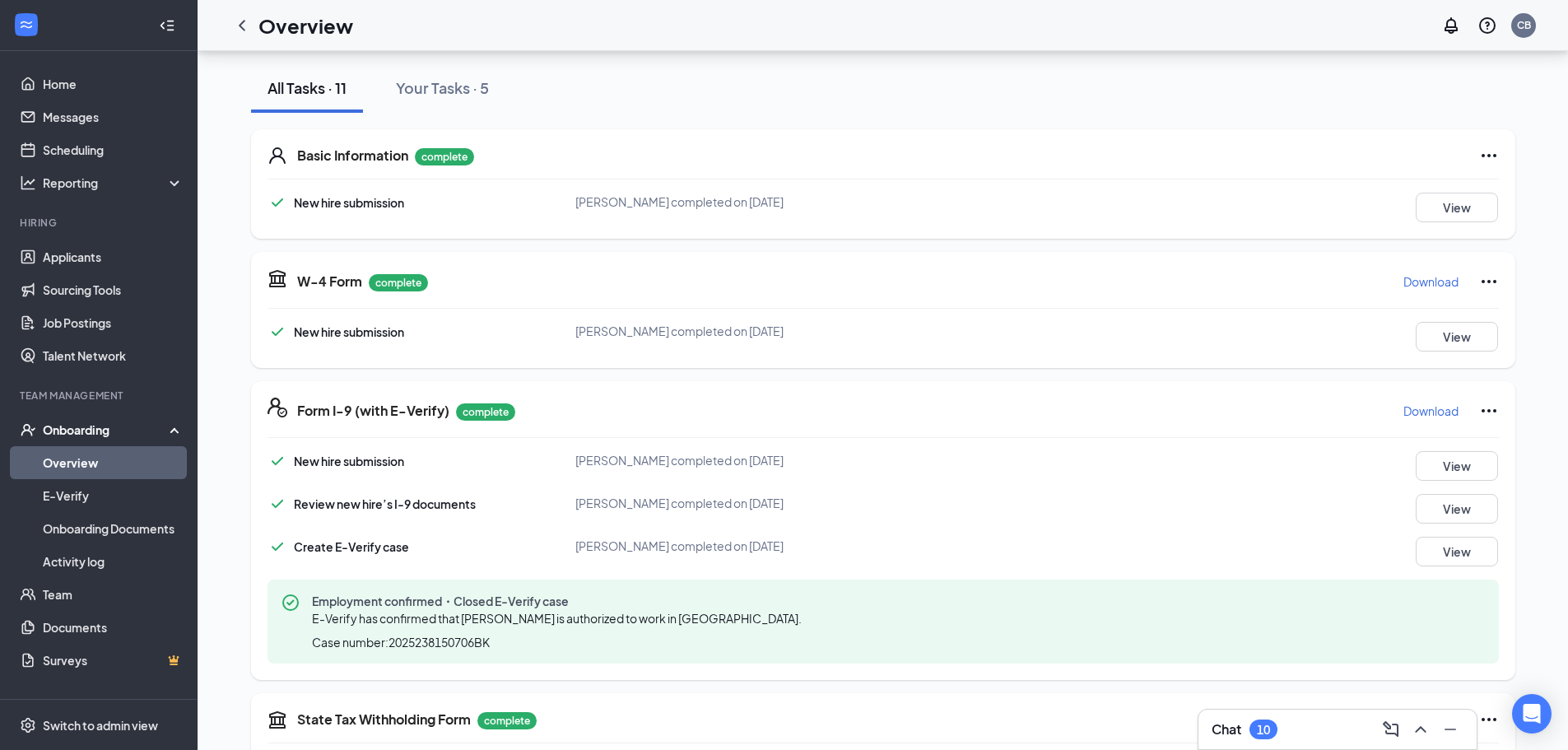
scroll to position [0, 0]
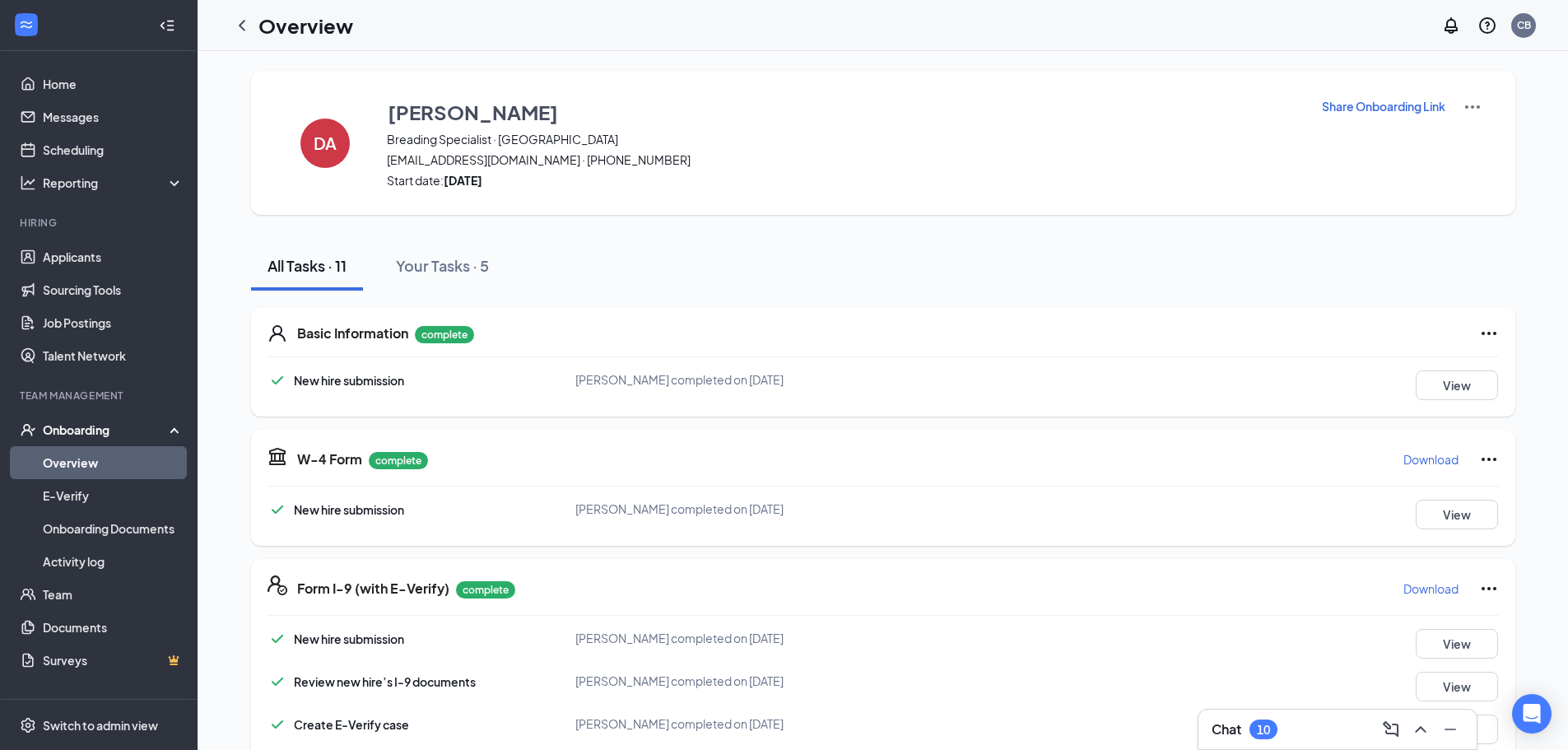
click at [68, 462] on link "Overview" at bounding box center [113, 463] width 140 height 33
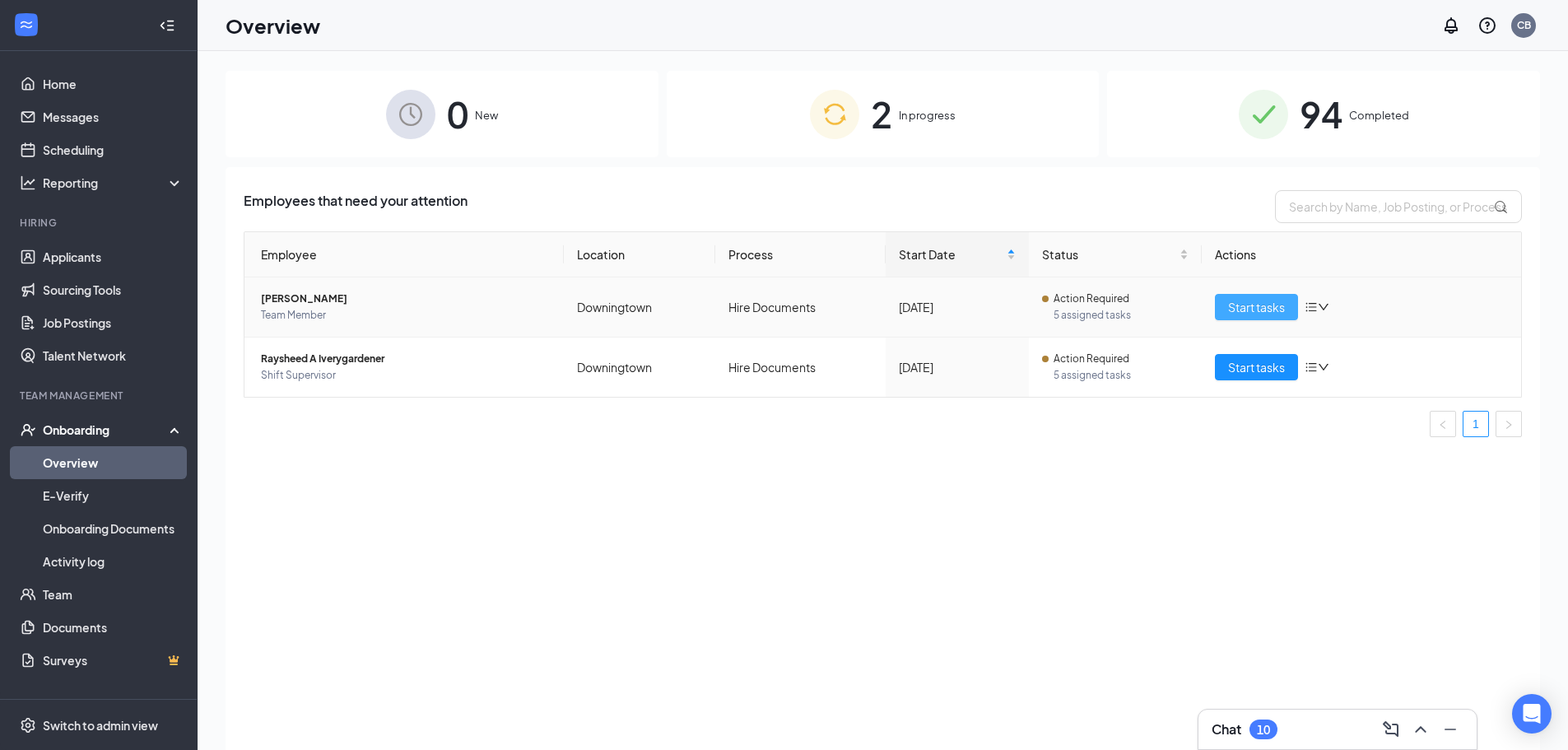
click at [1240, 310] on span "Start tasks" at bounding box center [1257, 308] width 57 height 18
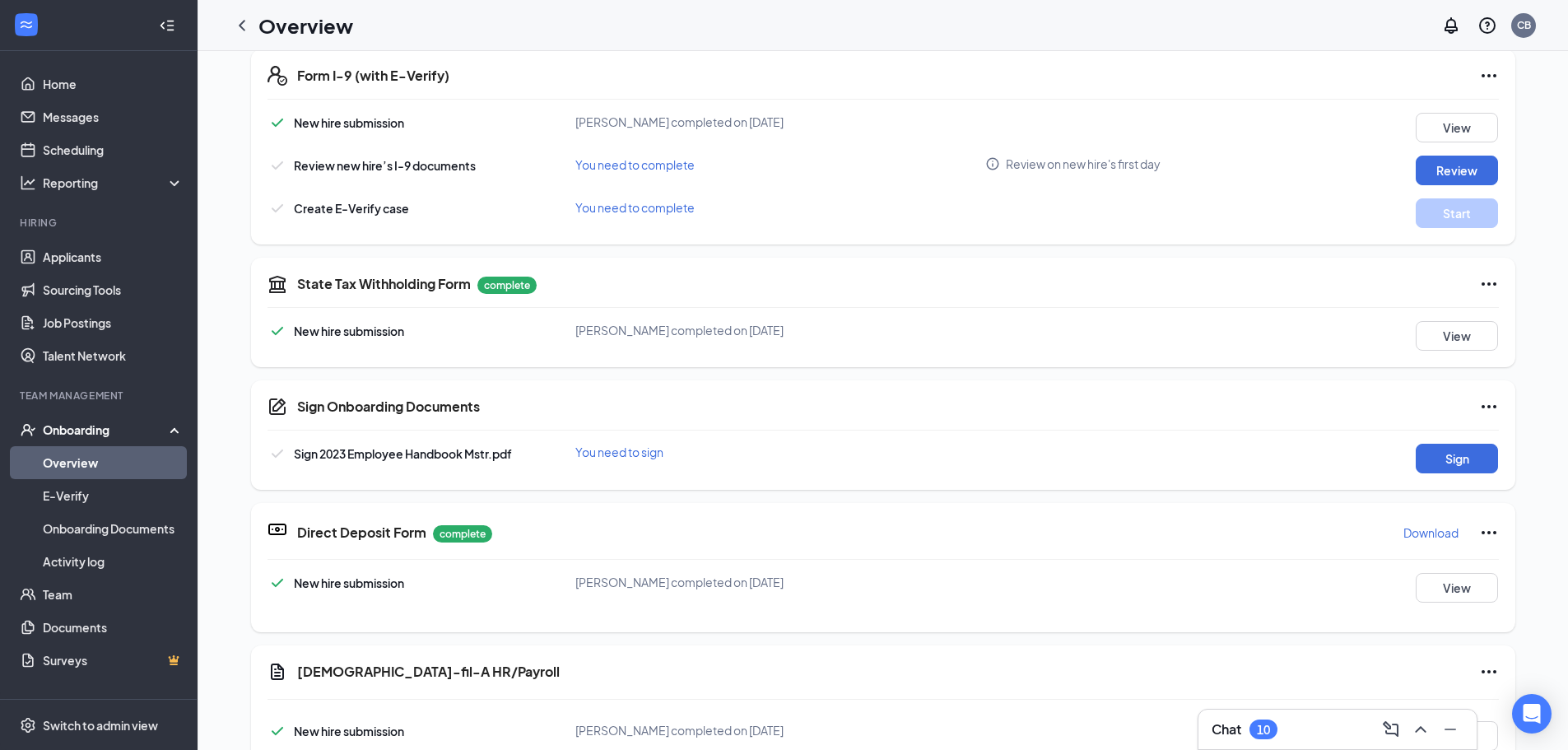
scroll to position [481, 0]
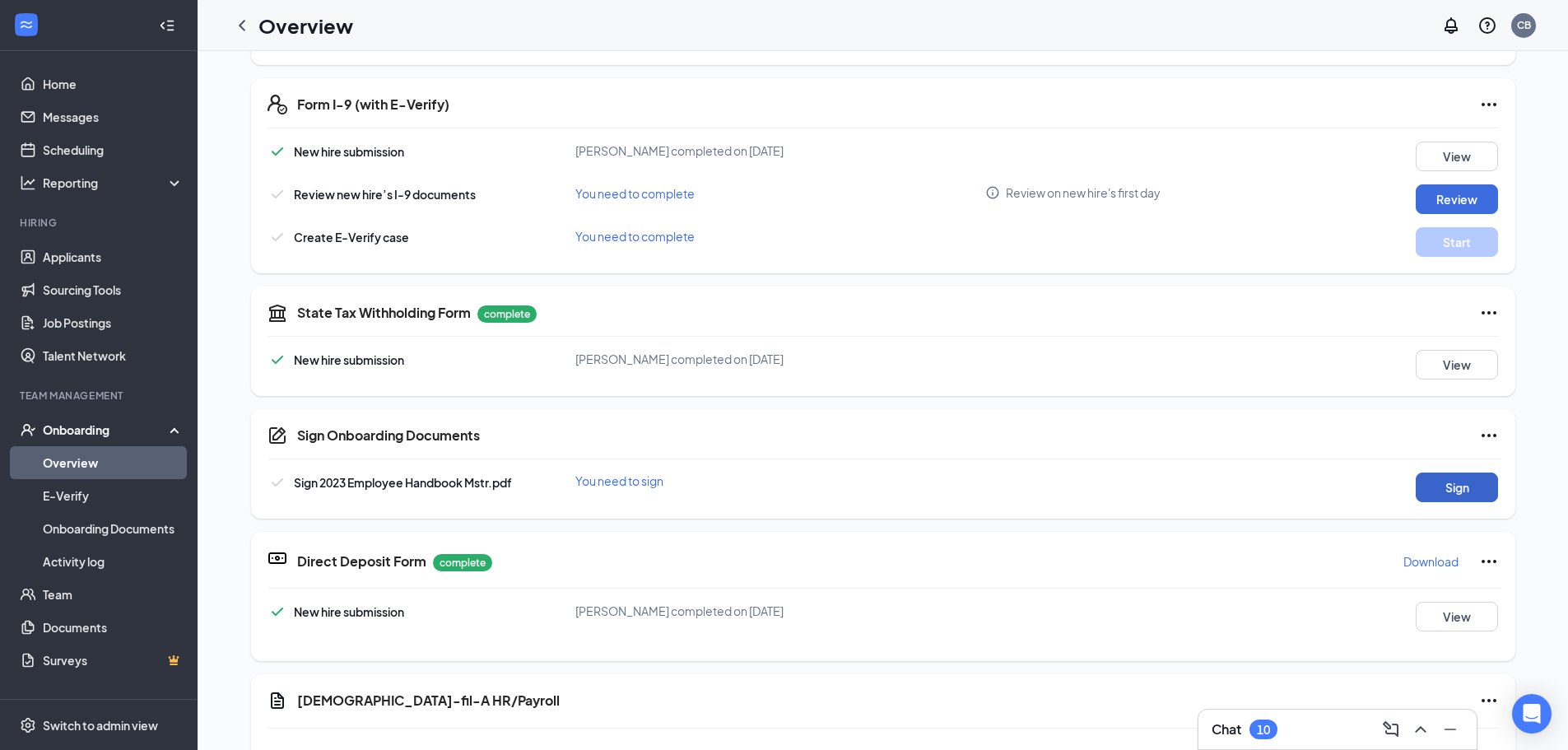
click at [1444, 489] on button "Sign" at bounding box center [1457, 487] width 83 height 29
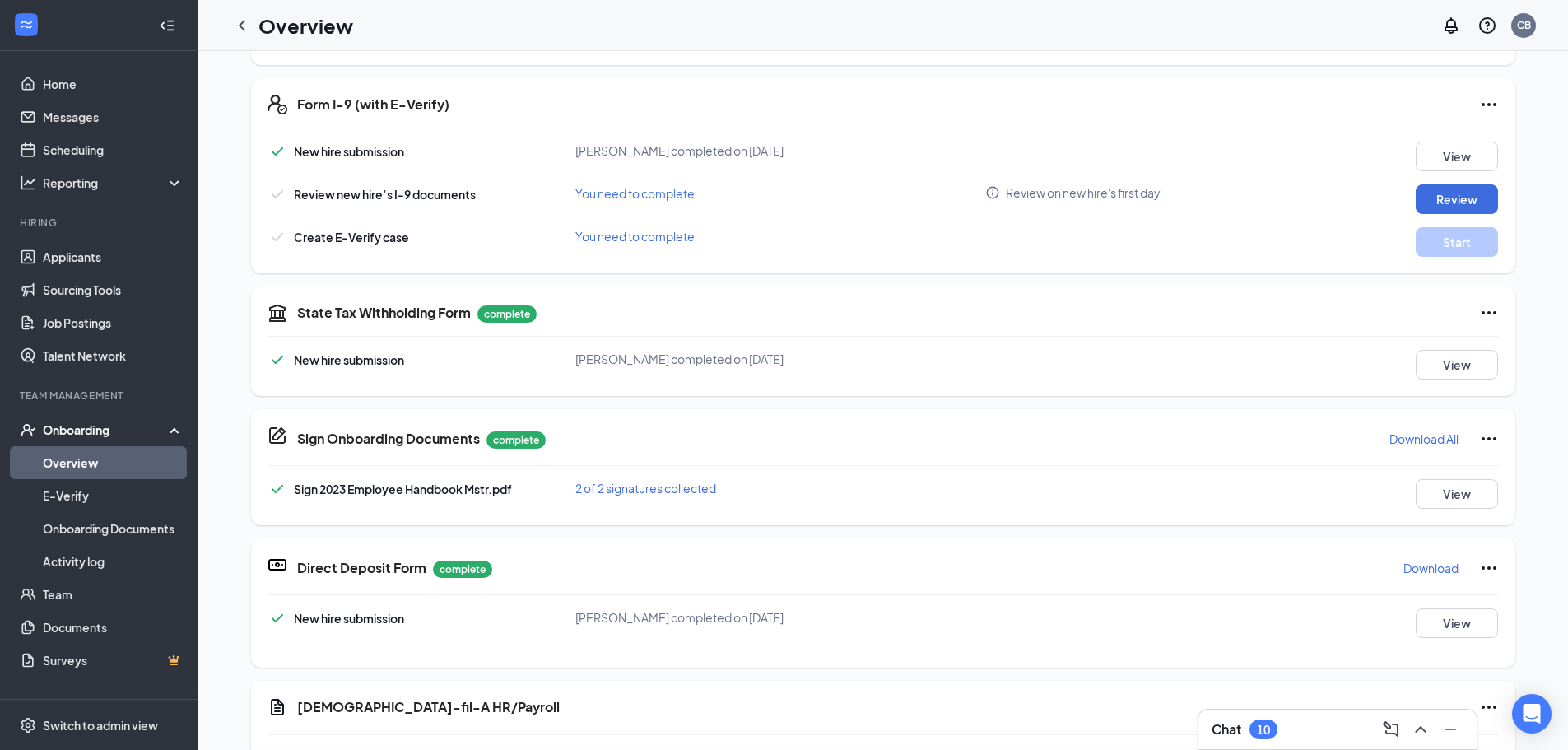
click at [962, 289] on div "Sign Onboarding Documents [PERSON_NAME] completed on [DATE] Close Sign 2023 Emp…" at bounding box center [784, 375] width 1568 height 750
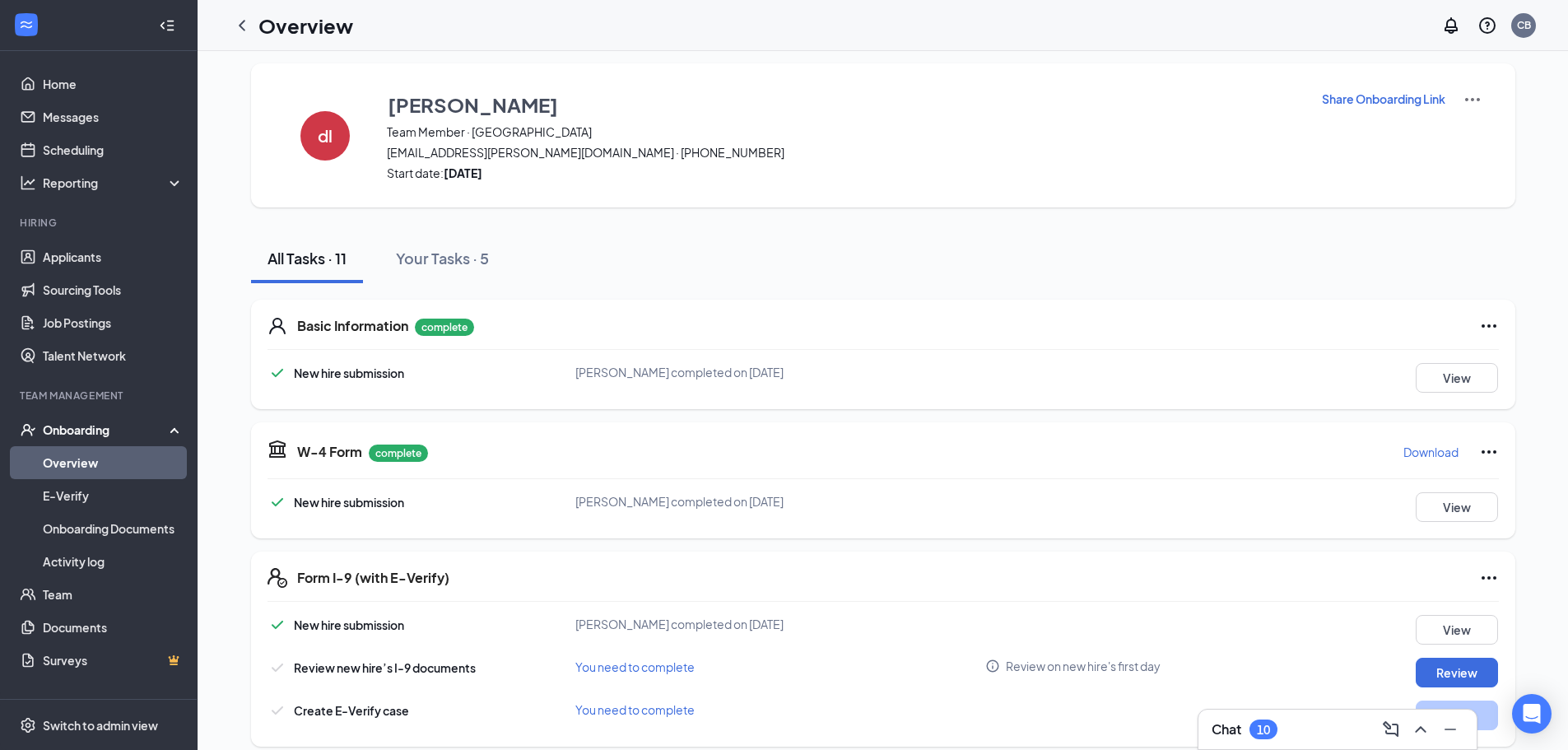
scroll to position [0, 0]
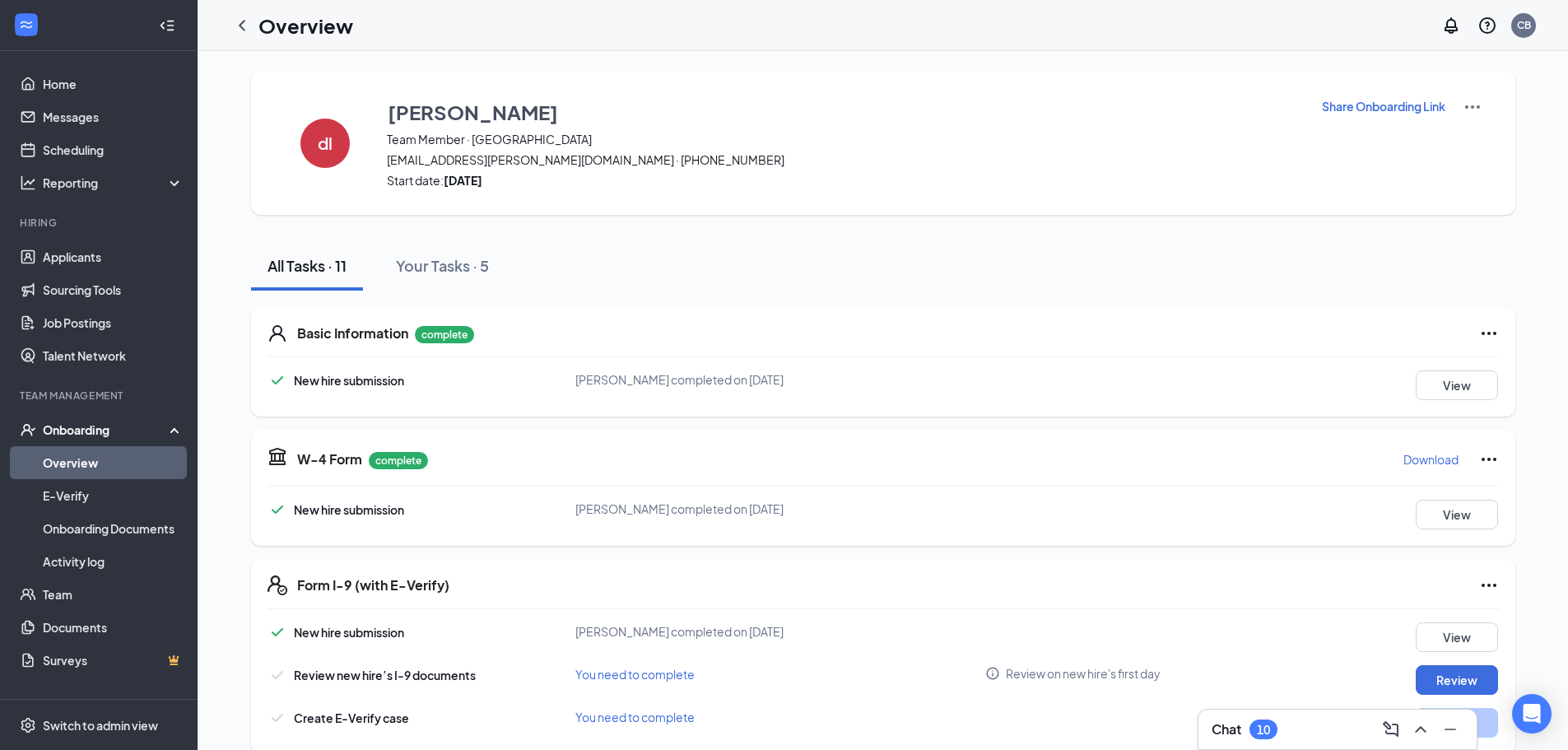
click at [55, 459] on link "Overview" at bounding box center [113, 463] width 140 height 33
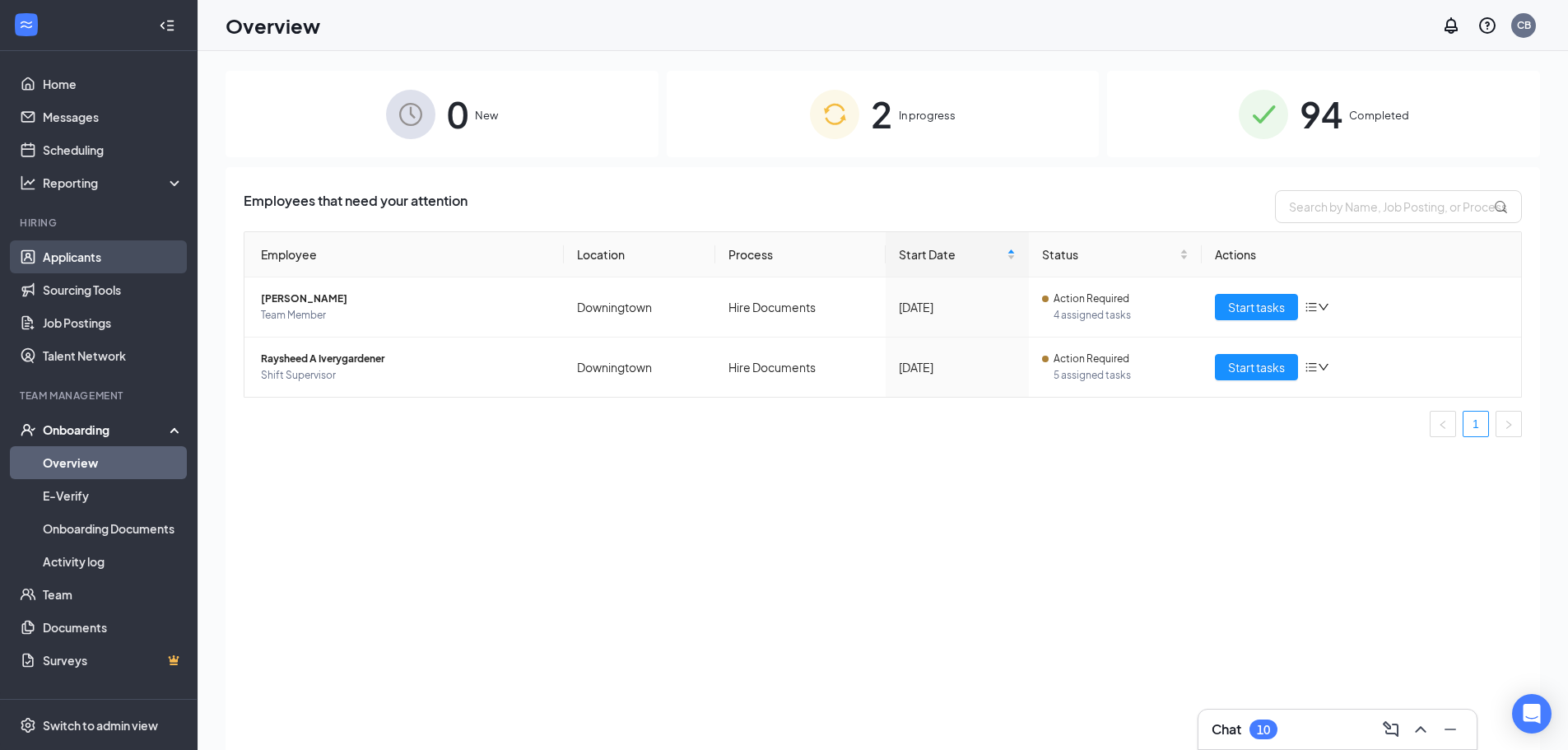
click at [78, 253] on link "Applicants" at bounding box center [113, 257] width 140 height 33
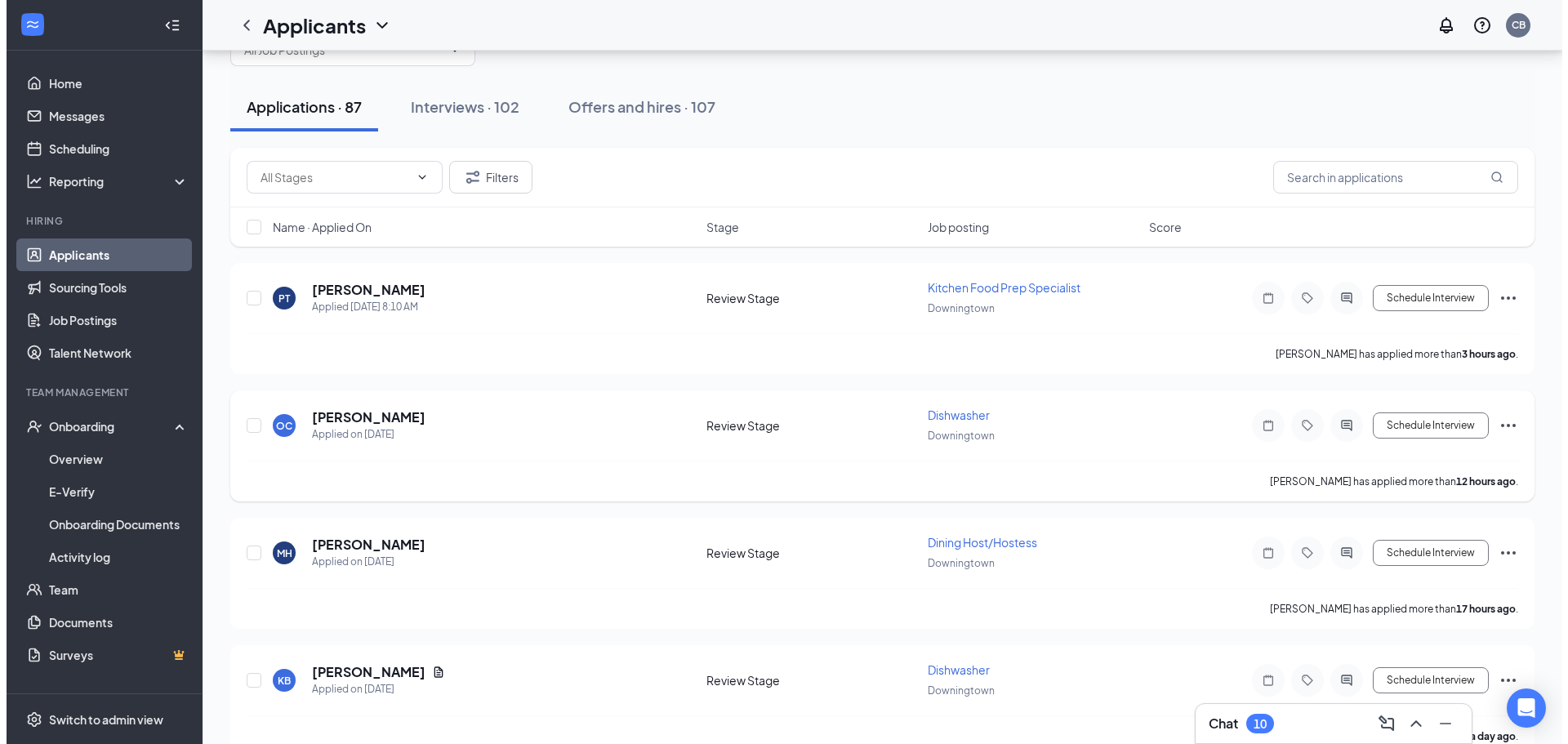
scroll to position [82, 0]
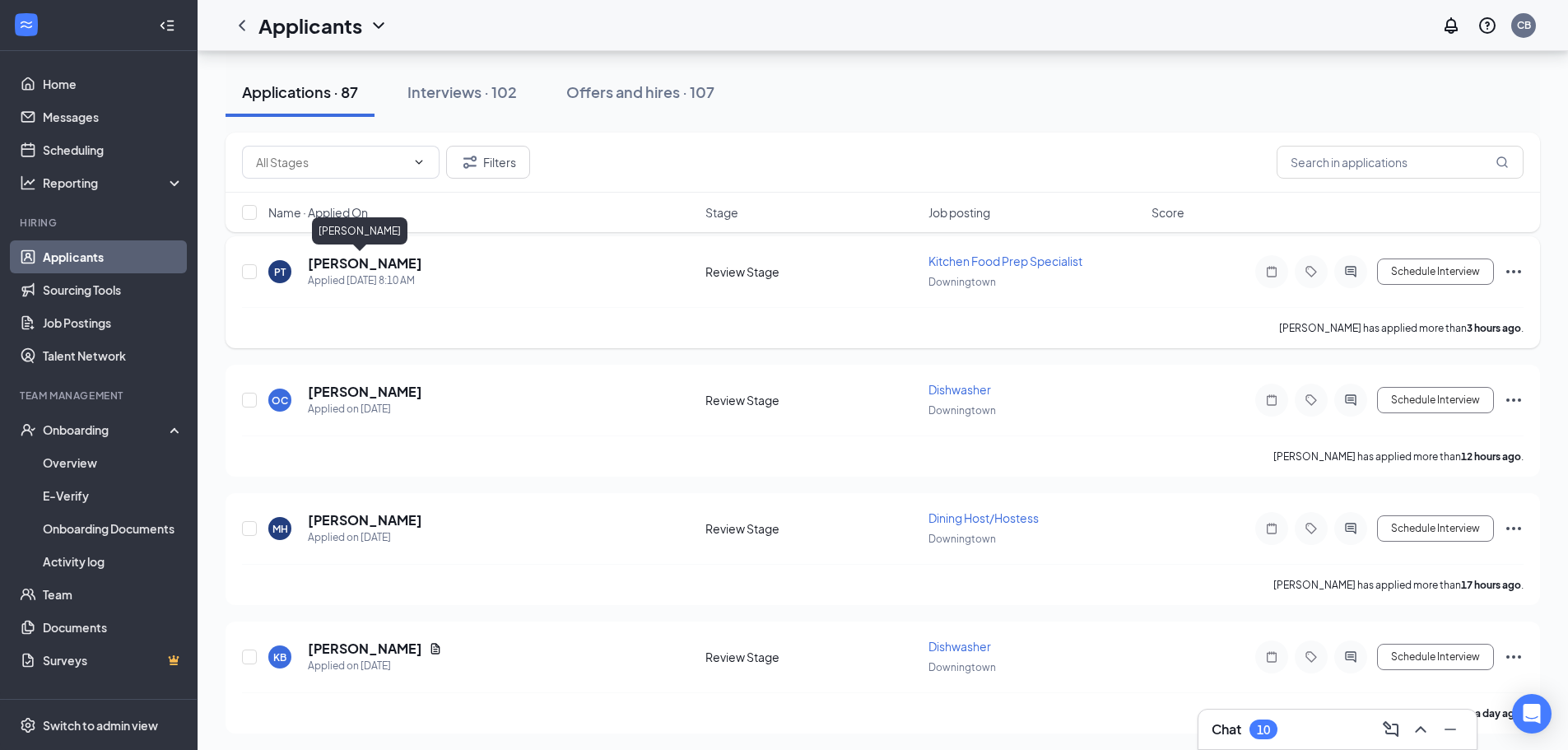
drag, startPoint x: 331, startPoint y: 261, endPoint x: 314, endPoint y: 263, distance: 17.1
click at [331, 262] on h5 "[PERSON_NAME]" at bounding box center [365, 263] width 115 height 18
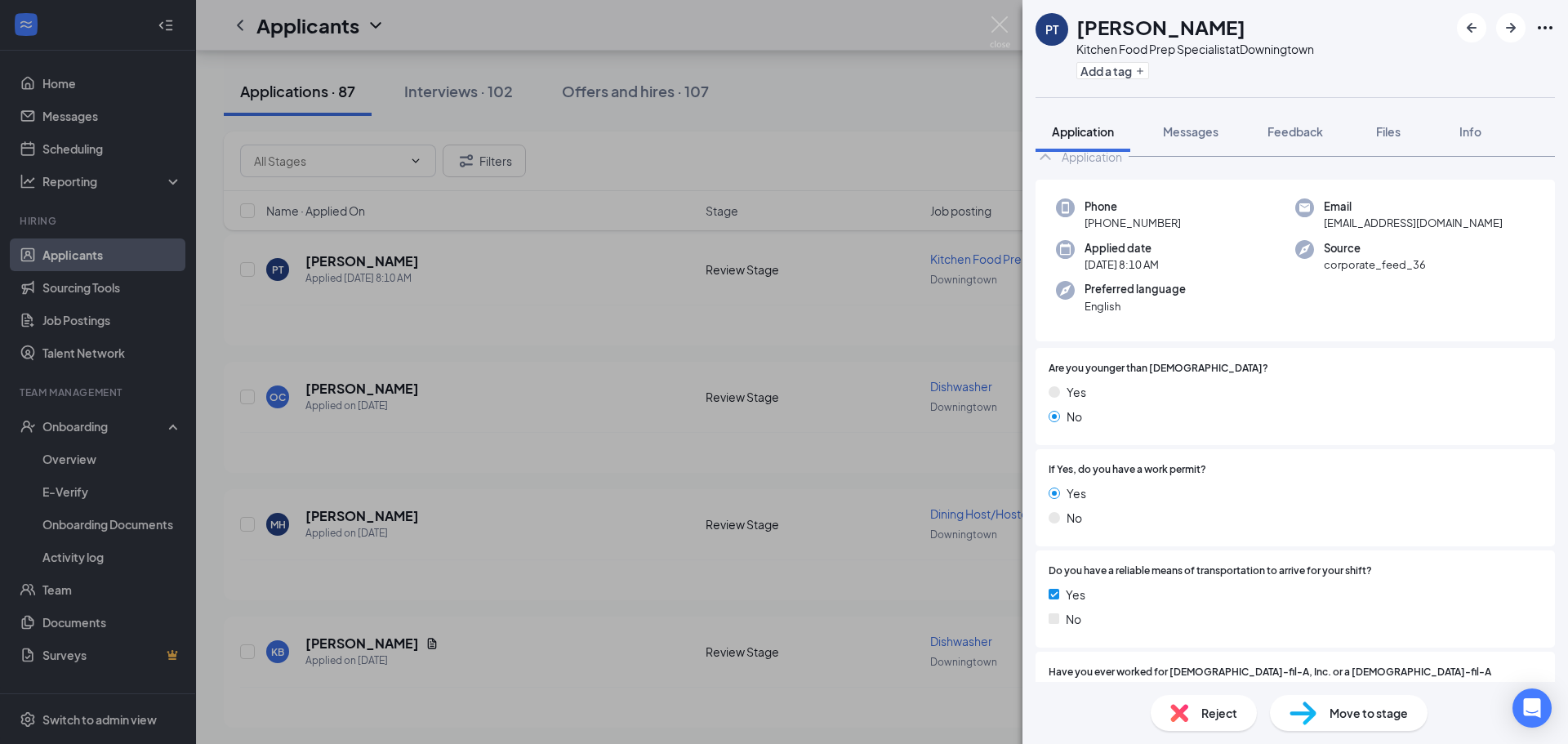
scroll to position [82, 0]
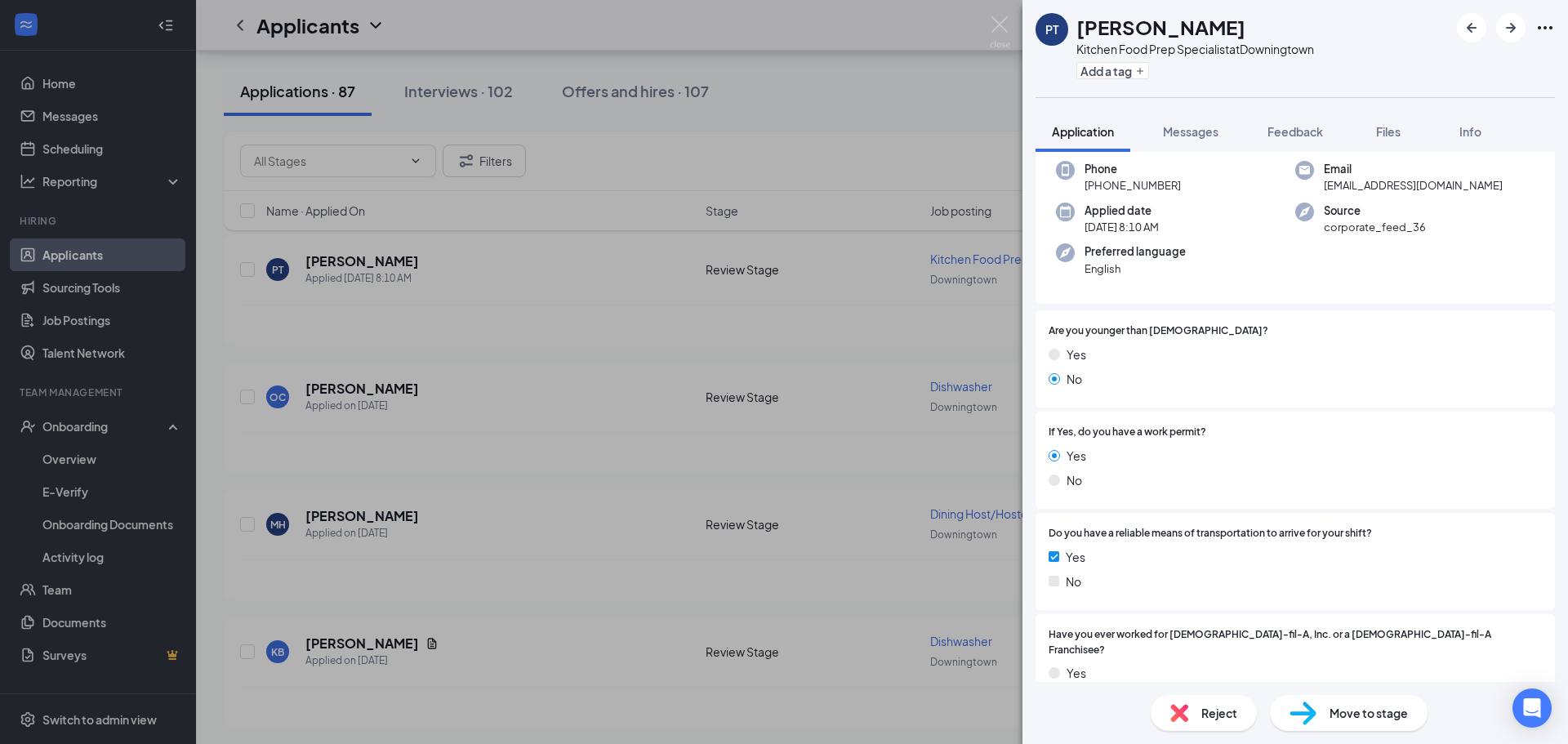
click at [1356, 706] on span "Move to stage" at bounding box center [1369, 713] width 78 height 18
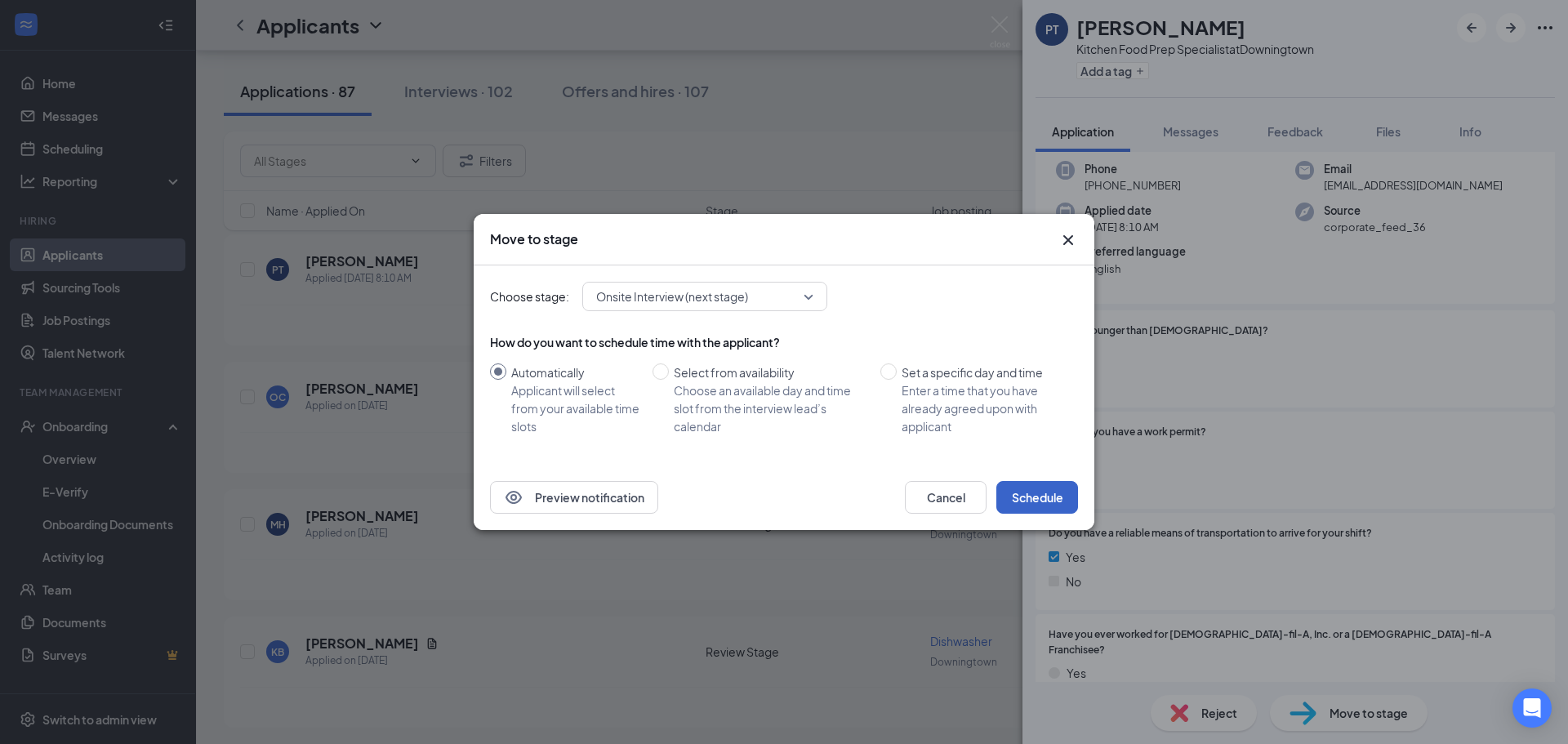
click at [1035, 495] on button "Schedule" at bounding box center [1037, 497] width 82 height 33
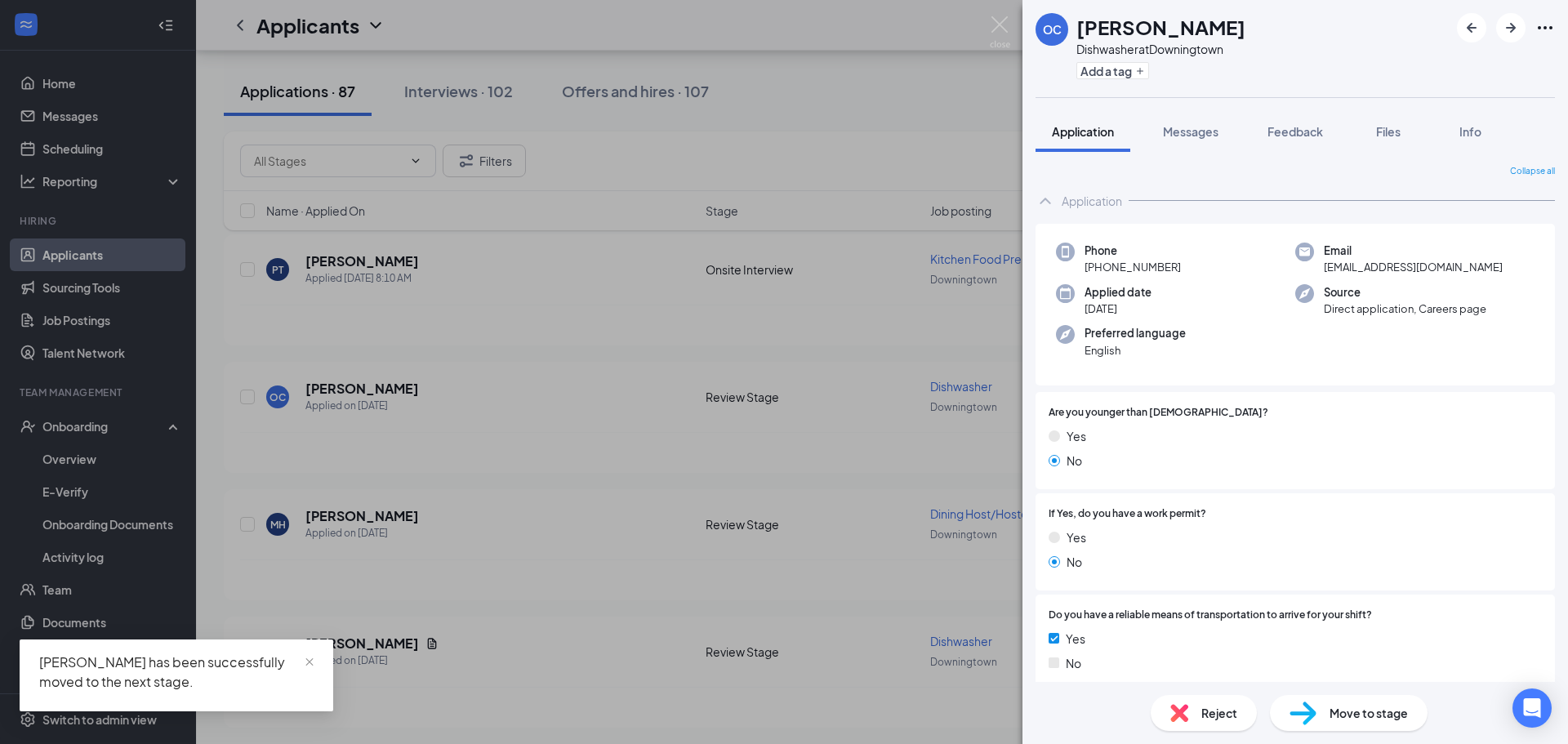
click at [339, 395] on div "OC [PERSON_NAME] Dishwasher at [GEOGRAPHIC_DATA] Add a tag Application Messages…" at bounding box center [784, 372] width 1568 height 744
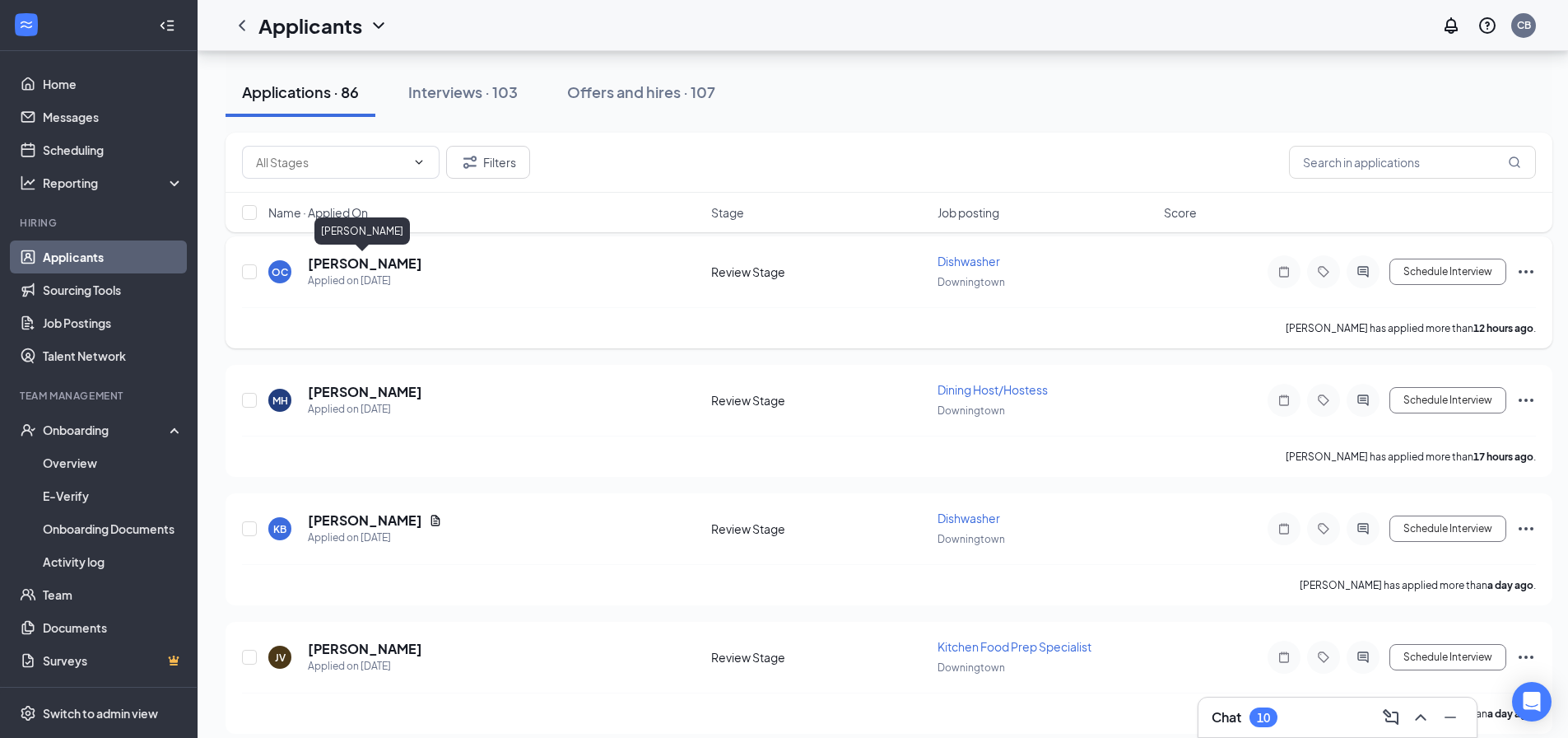
click at [346, 255] on h5 "[PERSON_NAME]" at bounding box center [365, 263] width 115 height 18
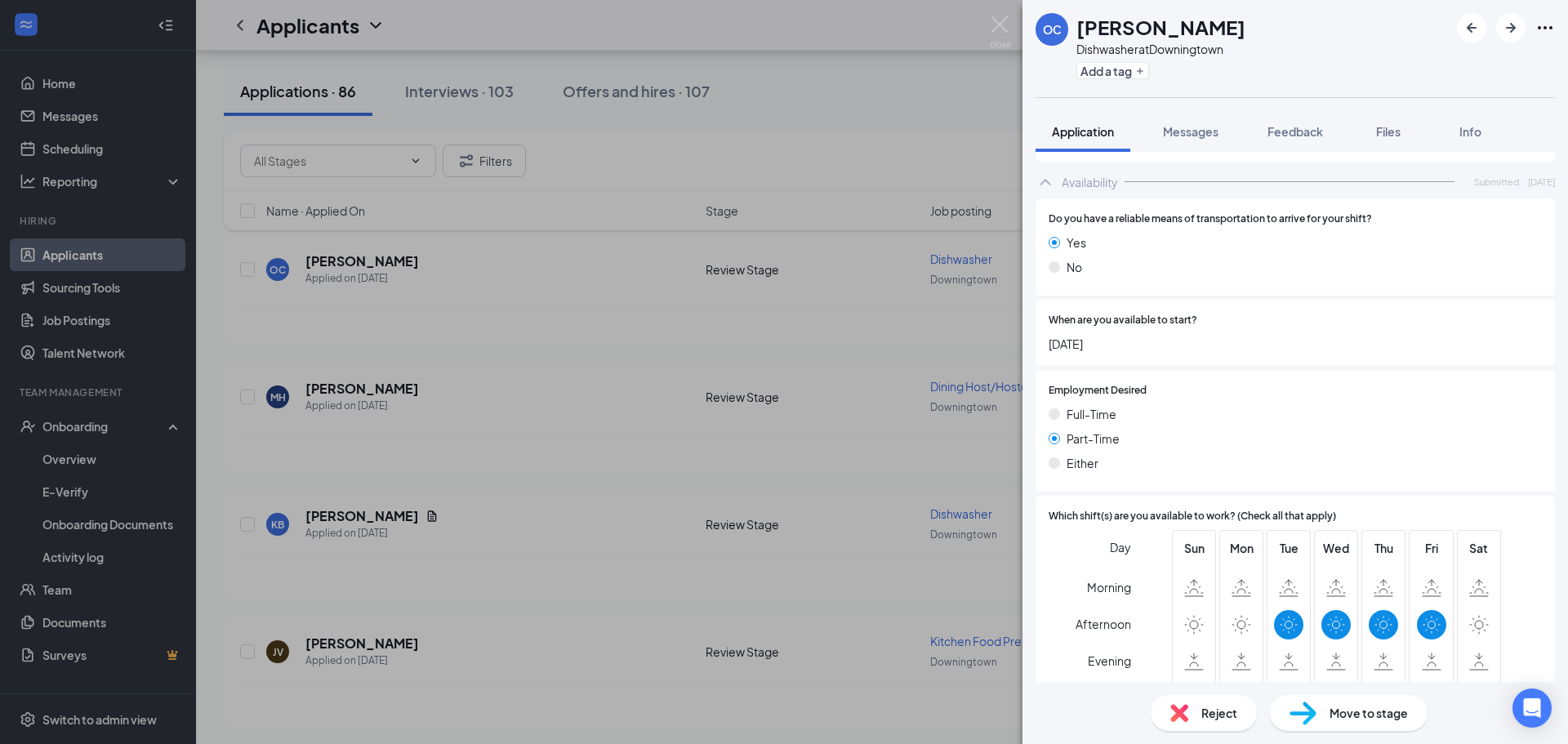
scroll to position [1013, 0]
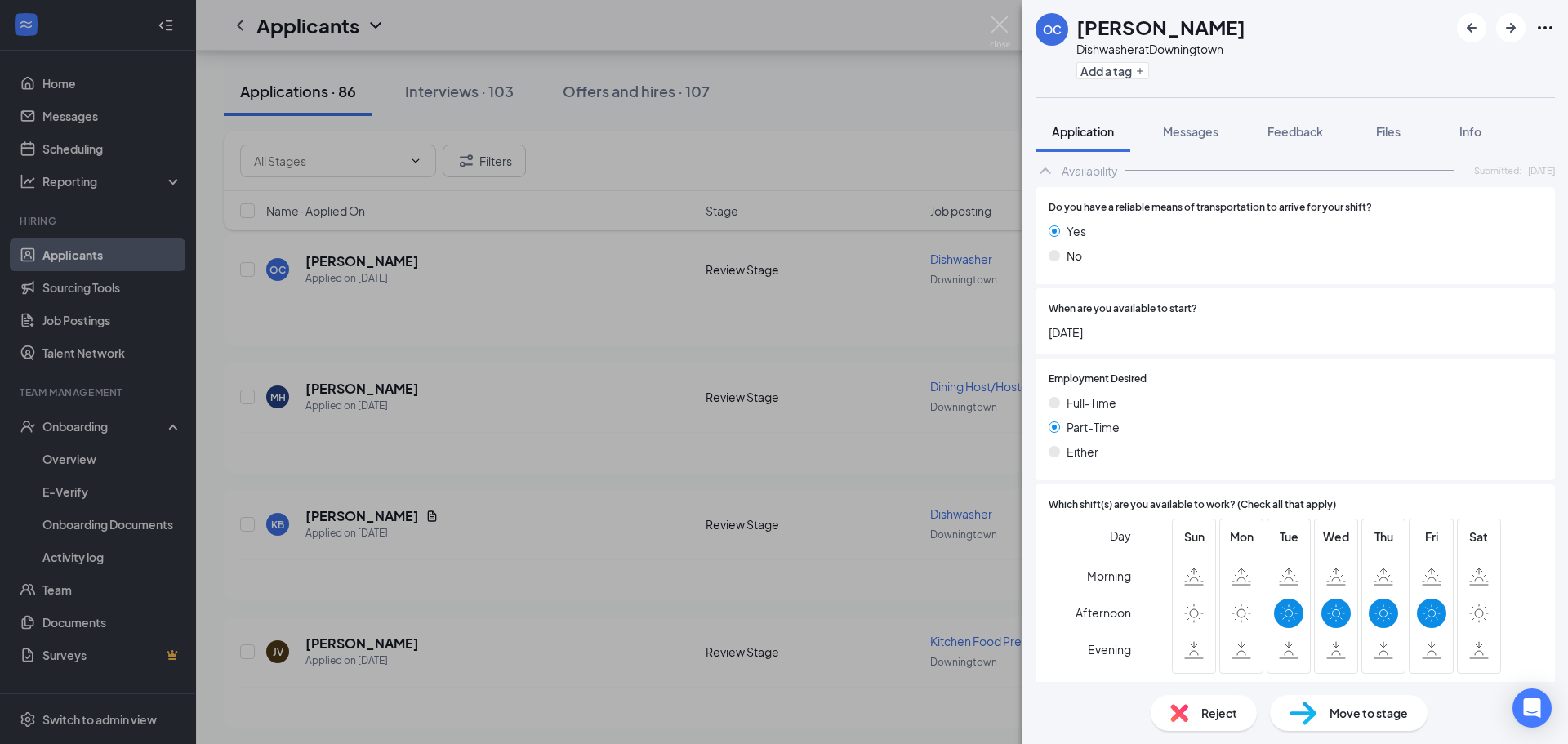
click at [1346, 715] on span "Move to stage" at bounding box center [1369, 713] width 78 height 18
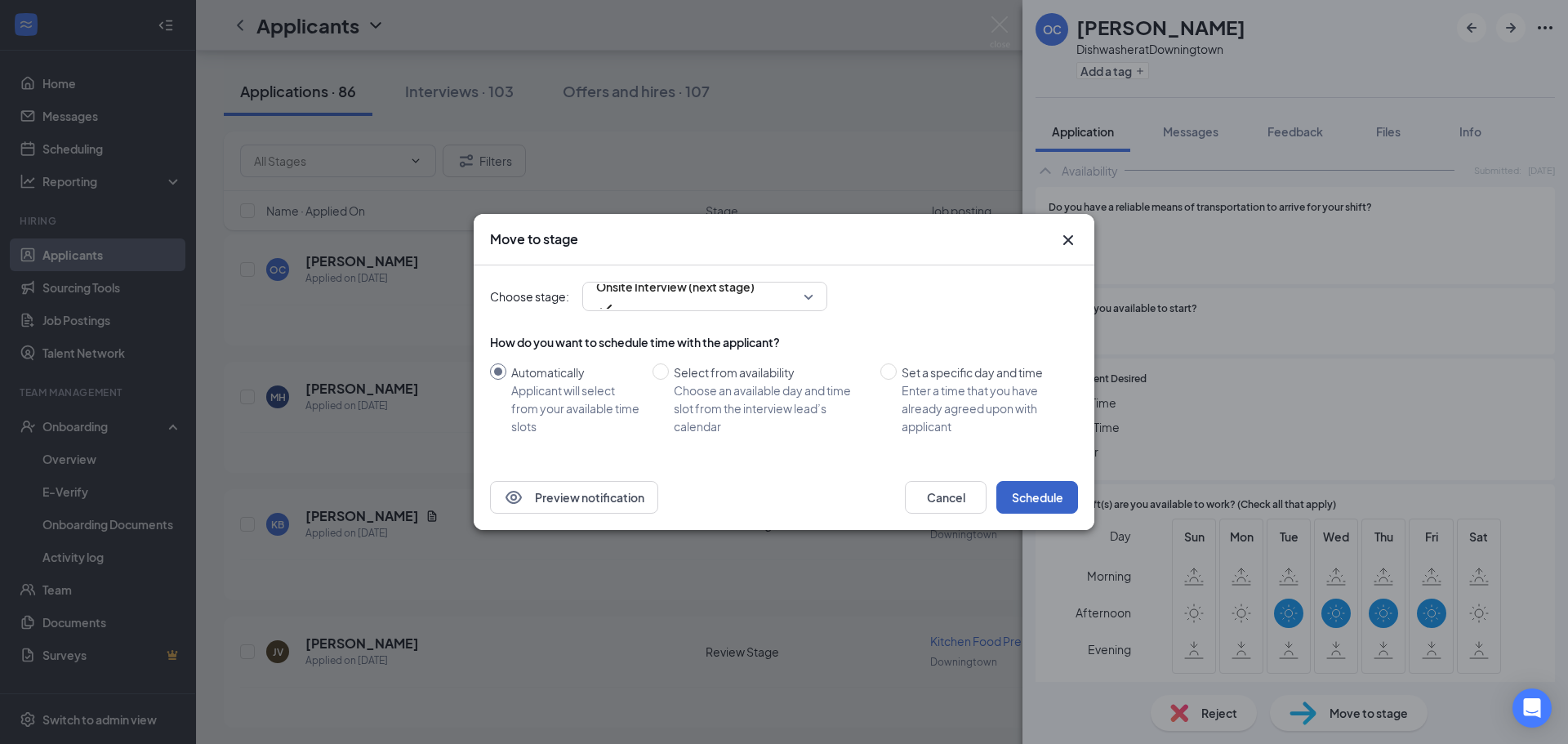
drag, startPoint x: 1033, startPoint y: 497, endPoint x: 1009, endPoint y: 496, distance: 24.0
click at [1031, 498] on button "Schedule" at bounding box center [1037, 497] width 82 height 33
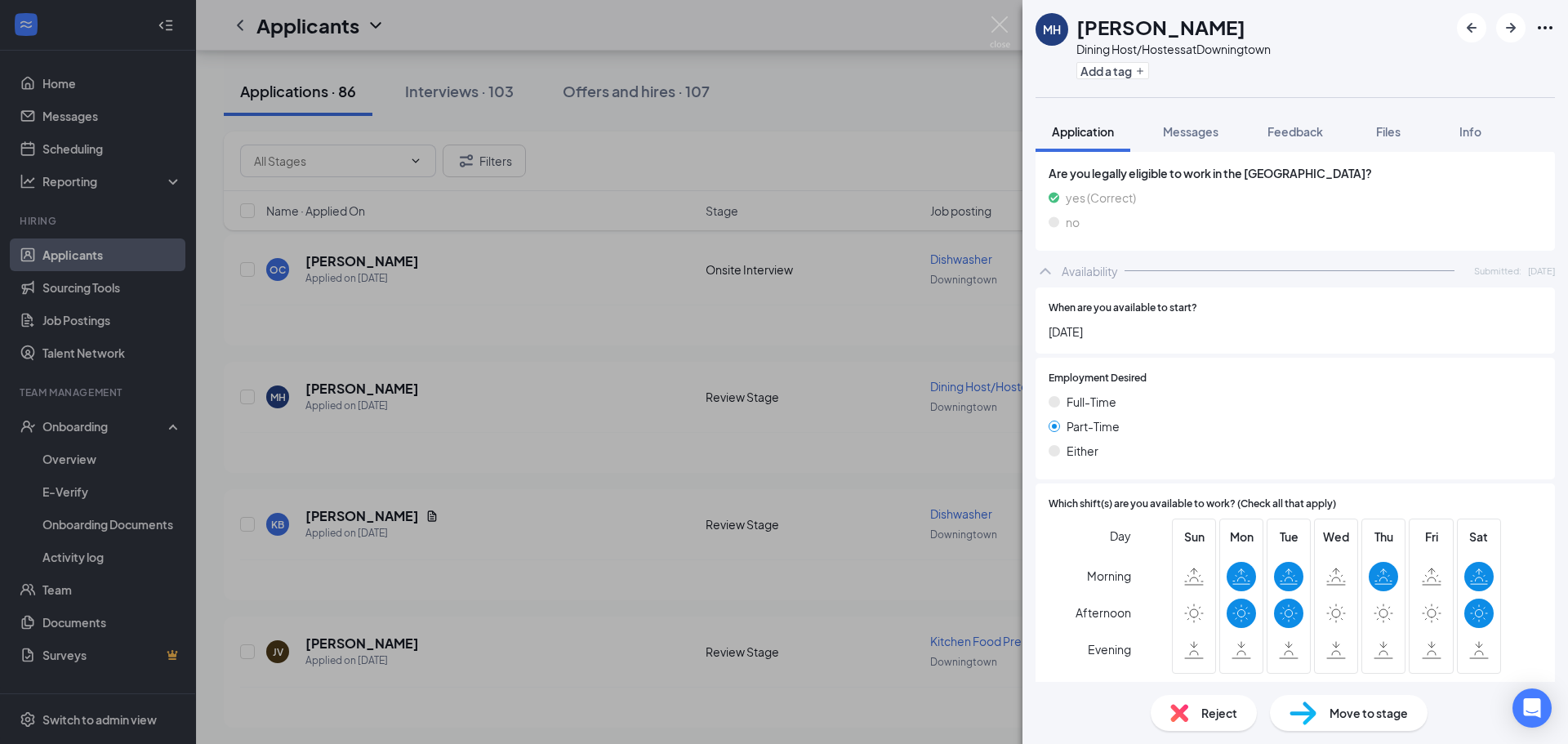
scroll to position [1007, 0]
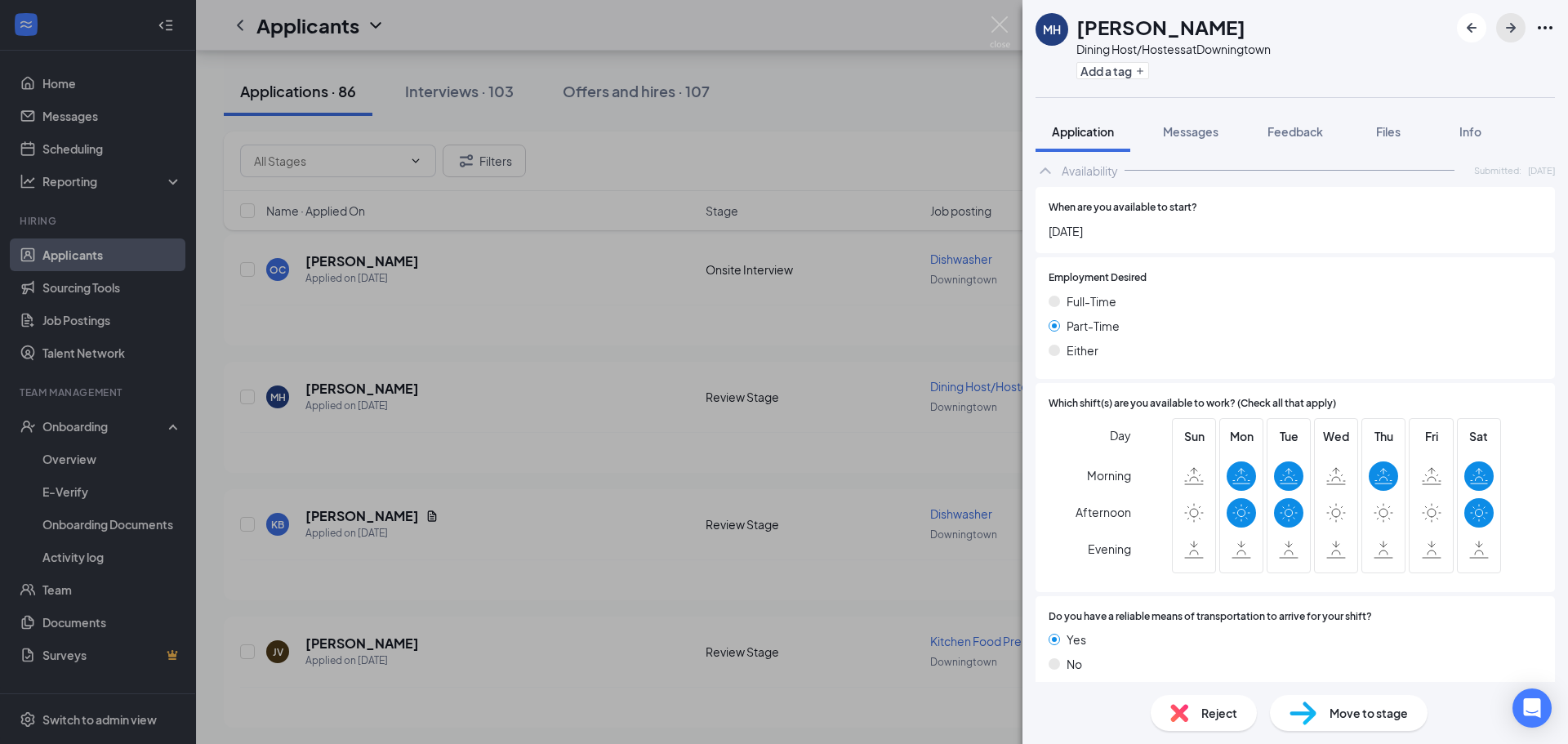
click at [1514, 36] on icon "ArrowRight" at bounding box center [1511, 28] width 20 height 20
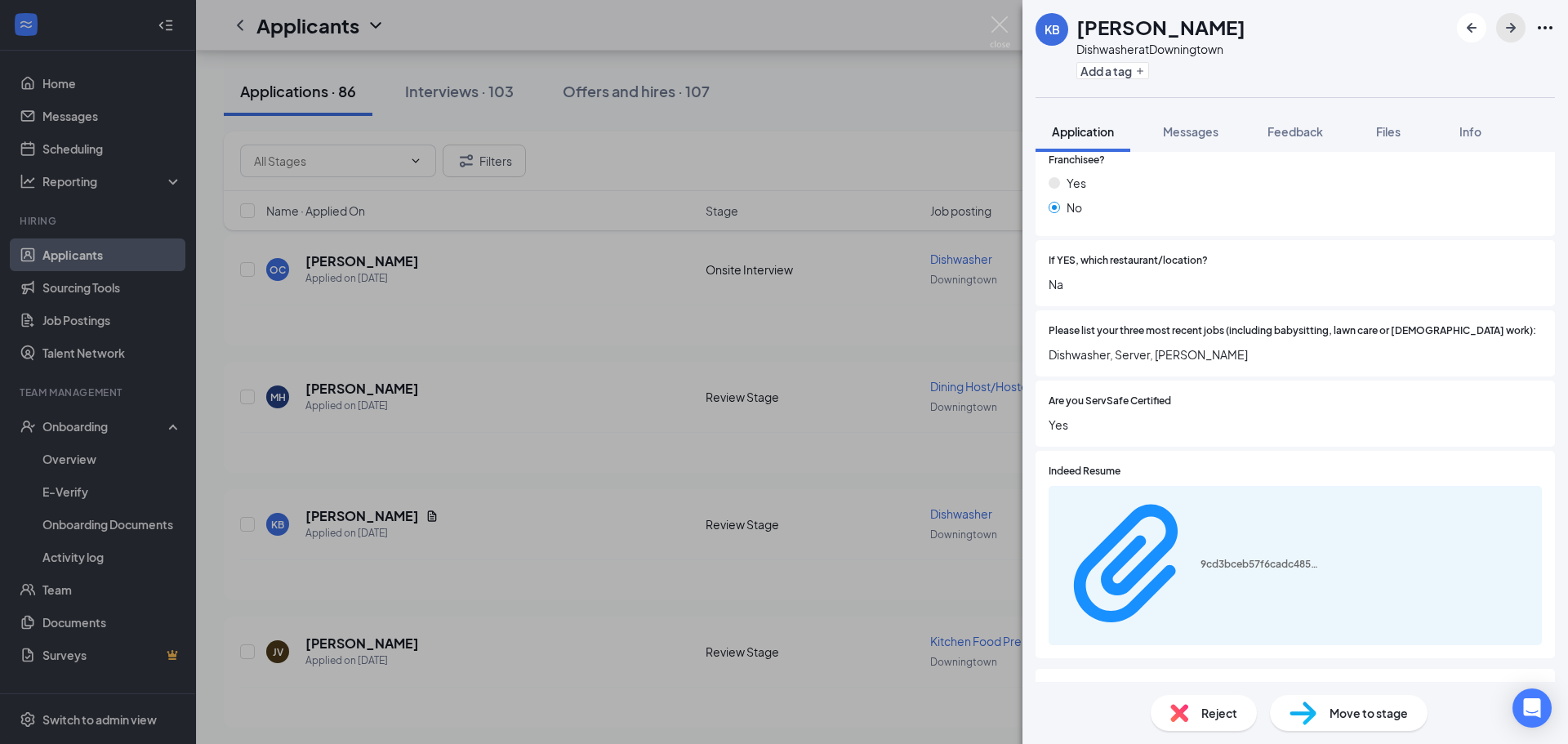
scroll to position [654, 0]
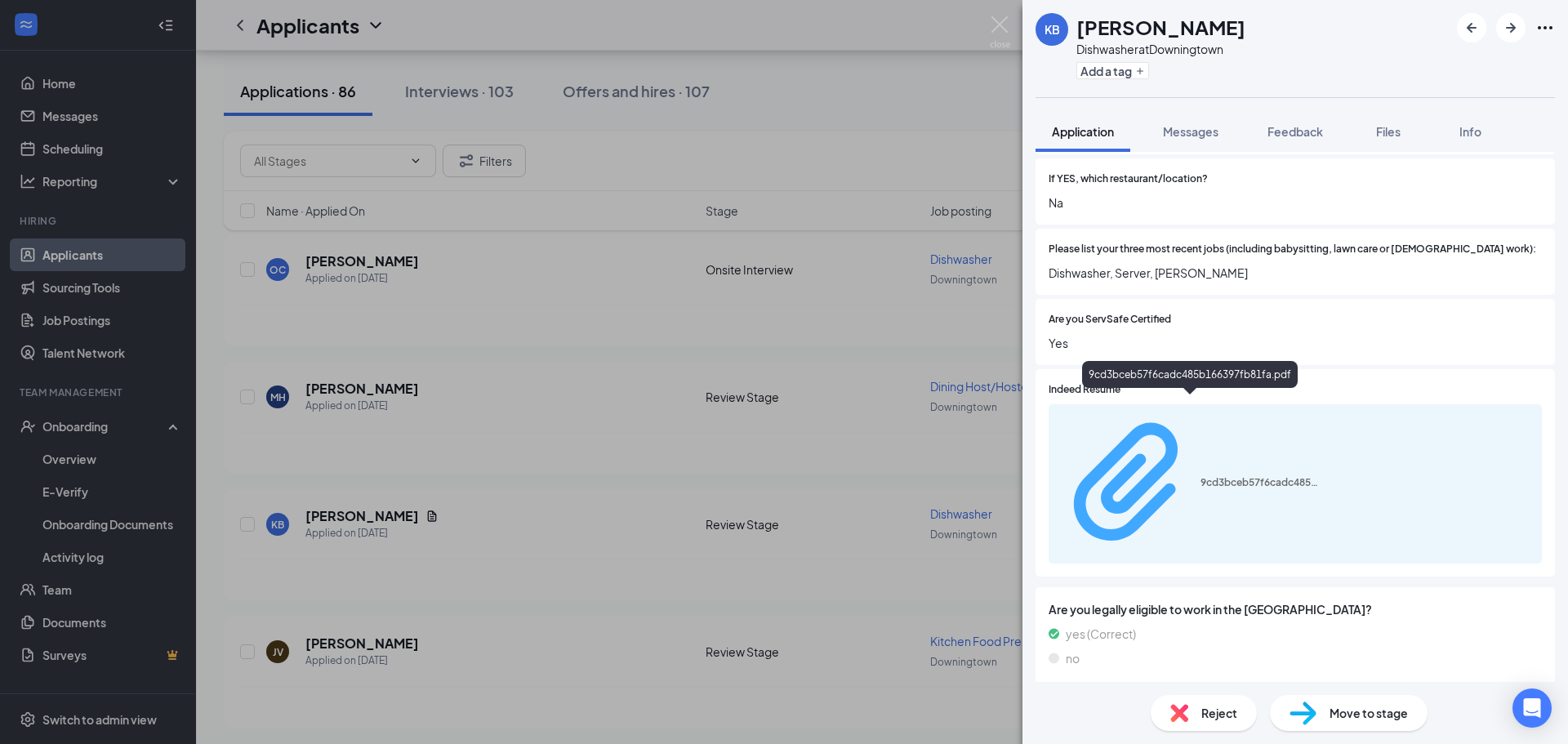
click at [1263, 476] on div "9cd3bceb57f6cadc485b166397fb81fa.pdf" at bounding box center [1261, 483] width 123 height 13
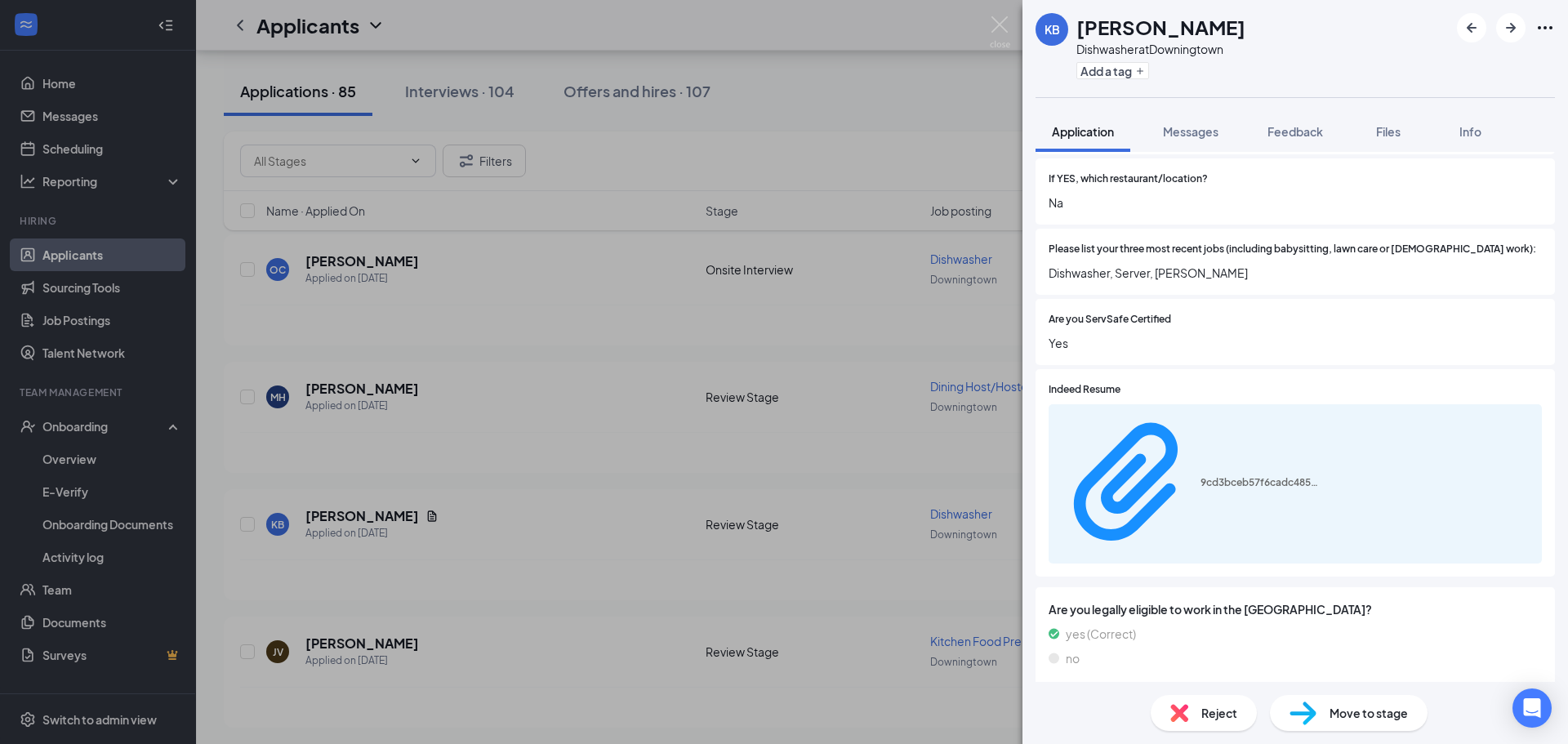
drag, startPoint x: 1355, startPoint y: 719, endPoint x: 1297, endPoint y: 730, distance: 59.0
click at [1353, 719] on span "Move to stage" at bounding box center [1369, 713] width 78 height 18
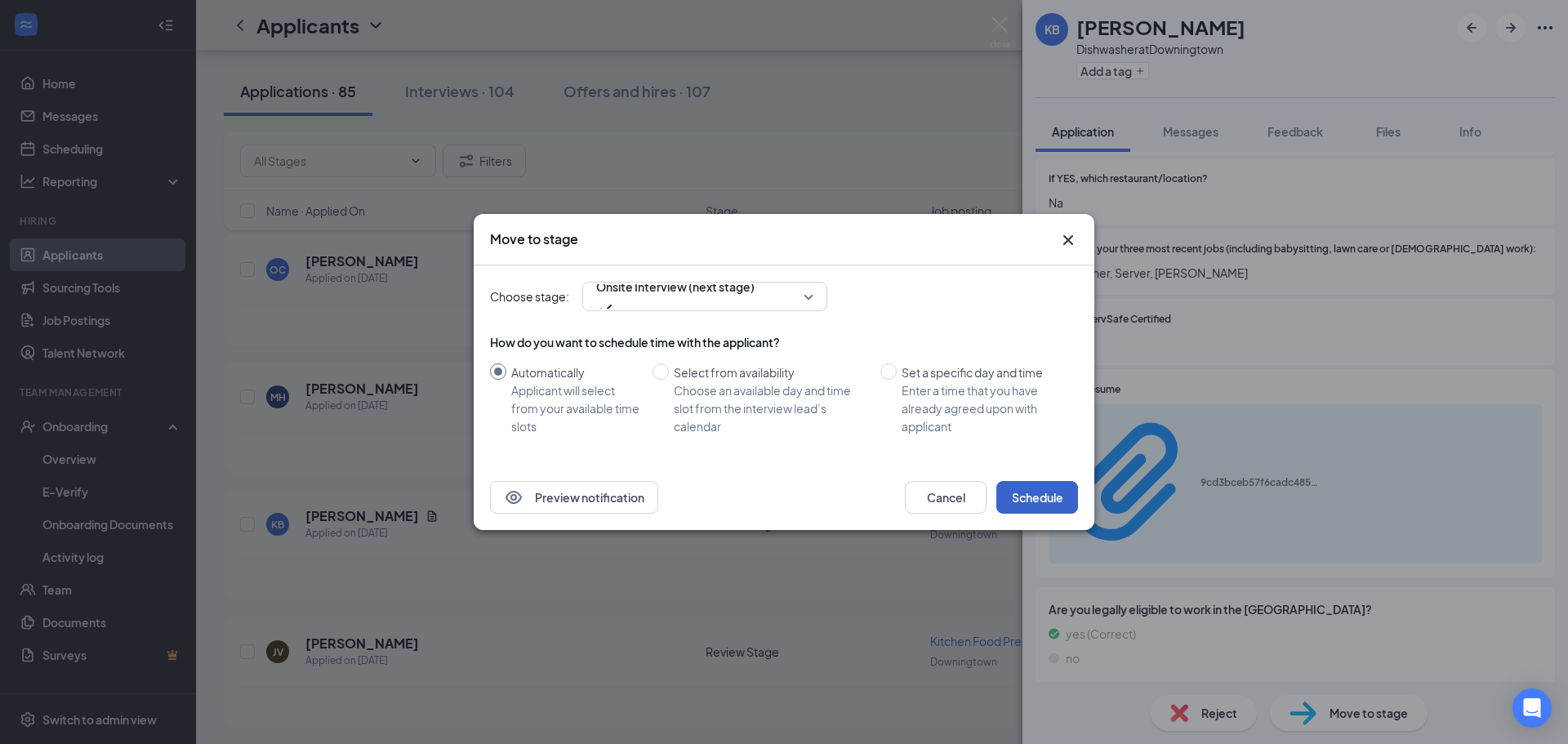
click at [1053, 504] on button "Schedule" at bounding box center [1037, 497] width 82 height 33
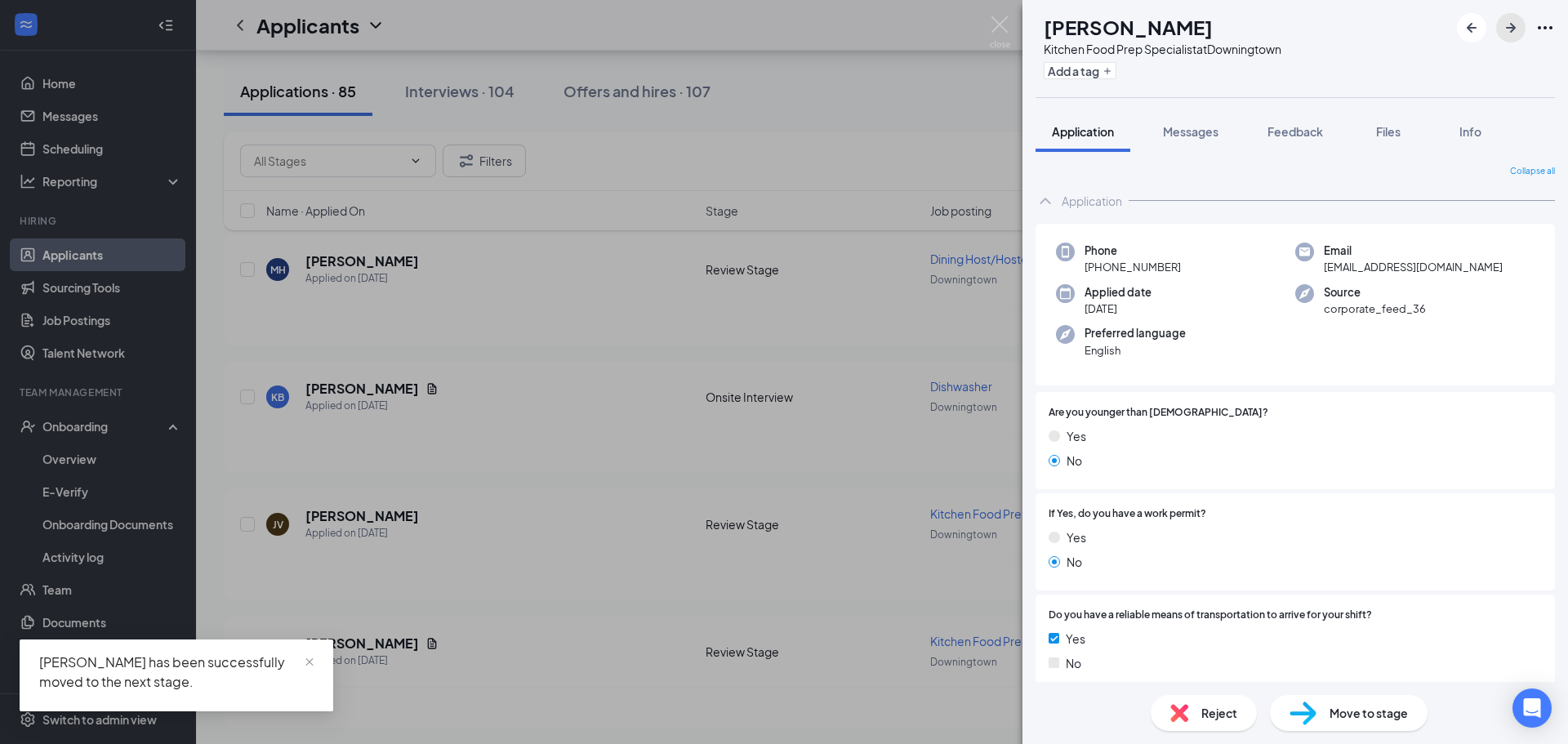
click at [1512, 22] on icon "ArrowRight" at bounding box center [1511, 28] width 20 height 20
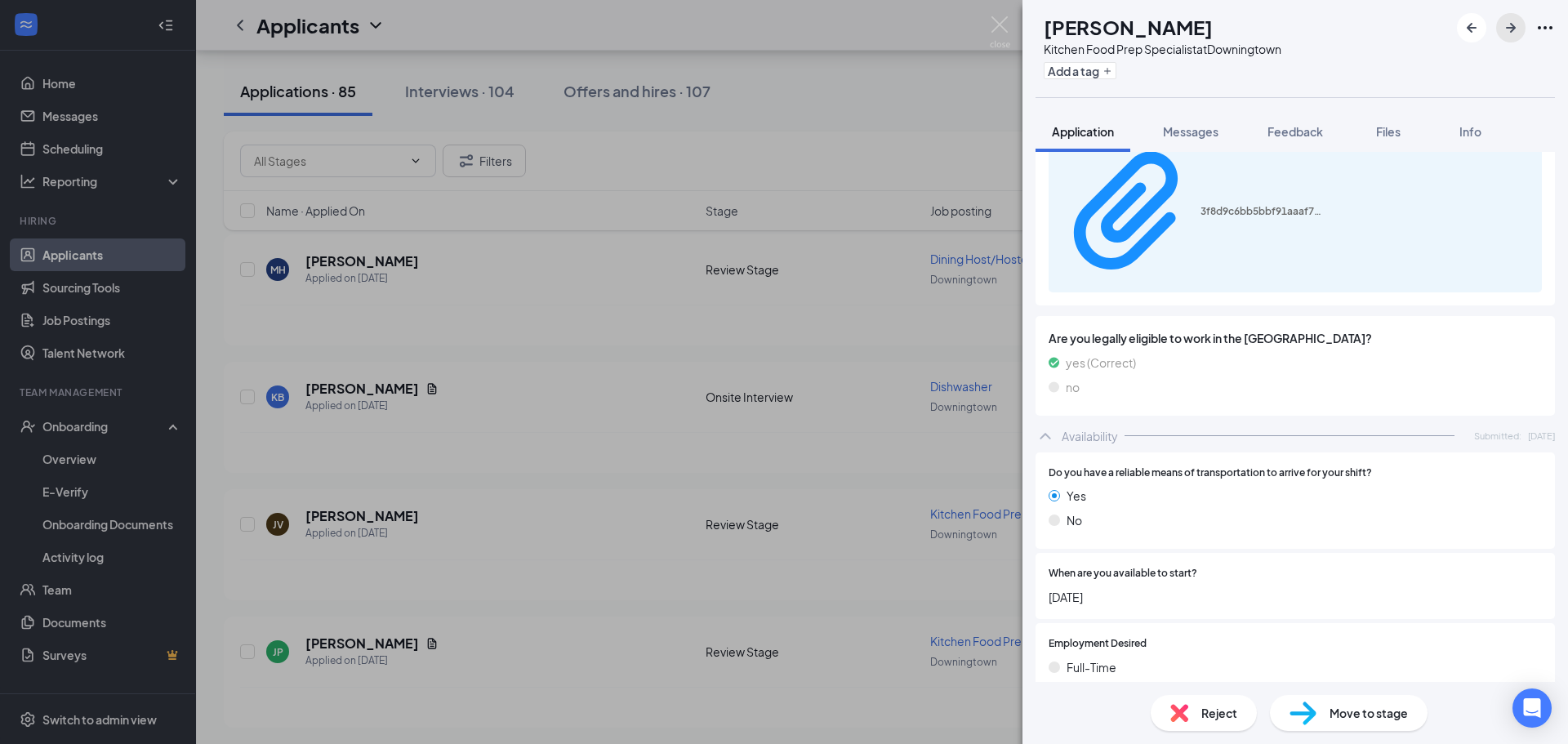
scroll to position [1065, 0]
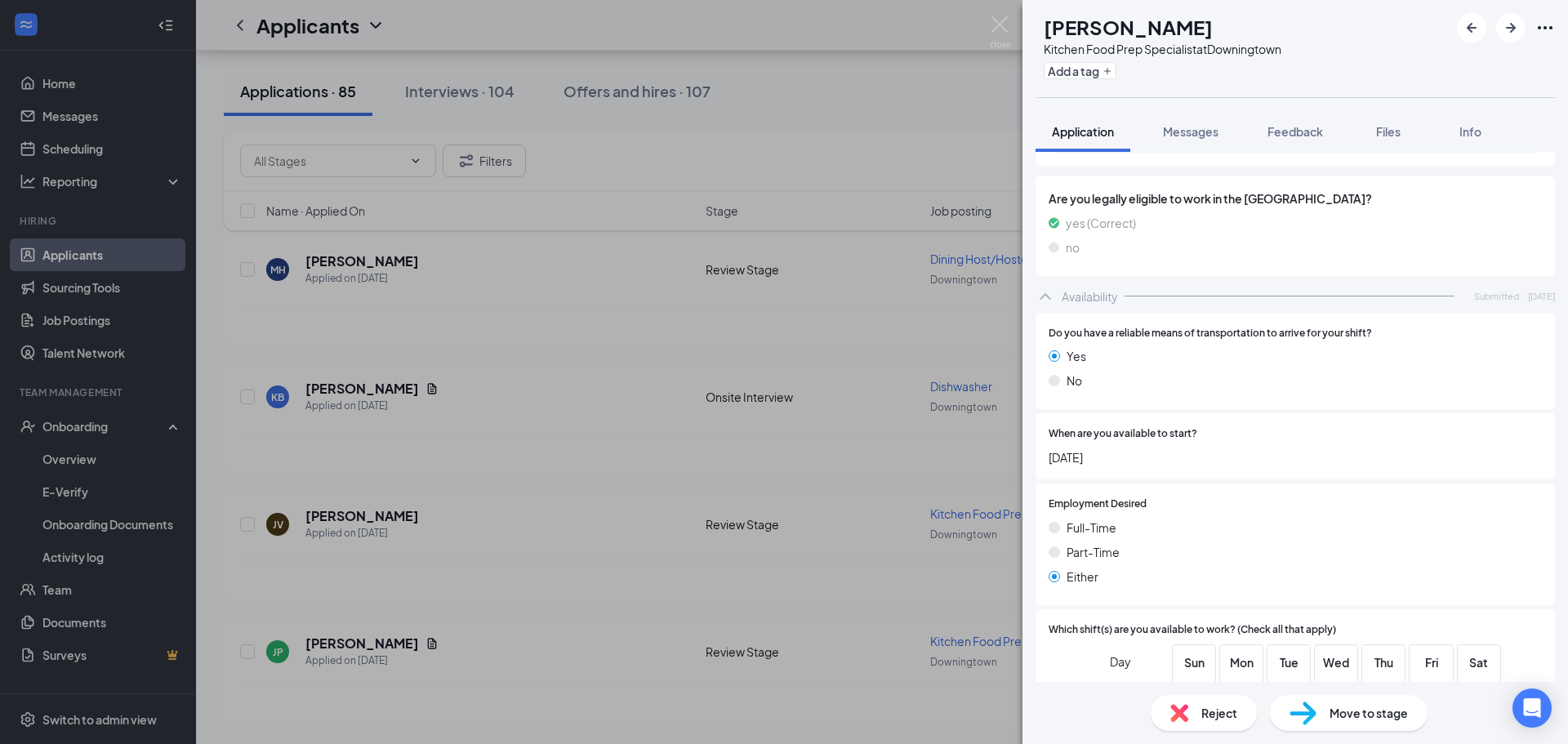
click at [1379, 709] on span "Move to stage" at bounding box center [1369, 713] width 78 height 18
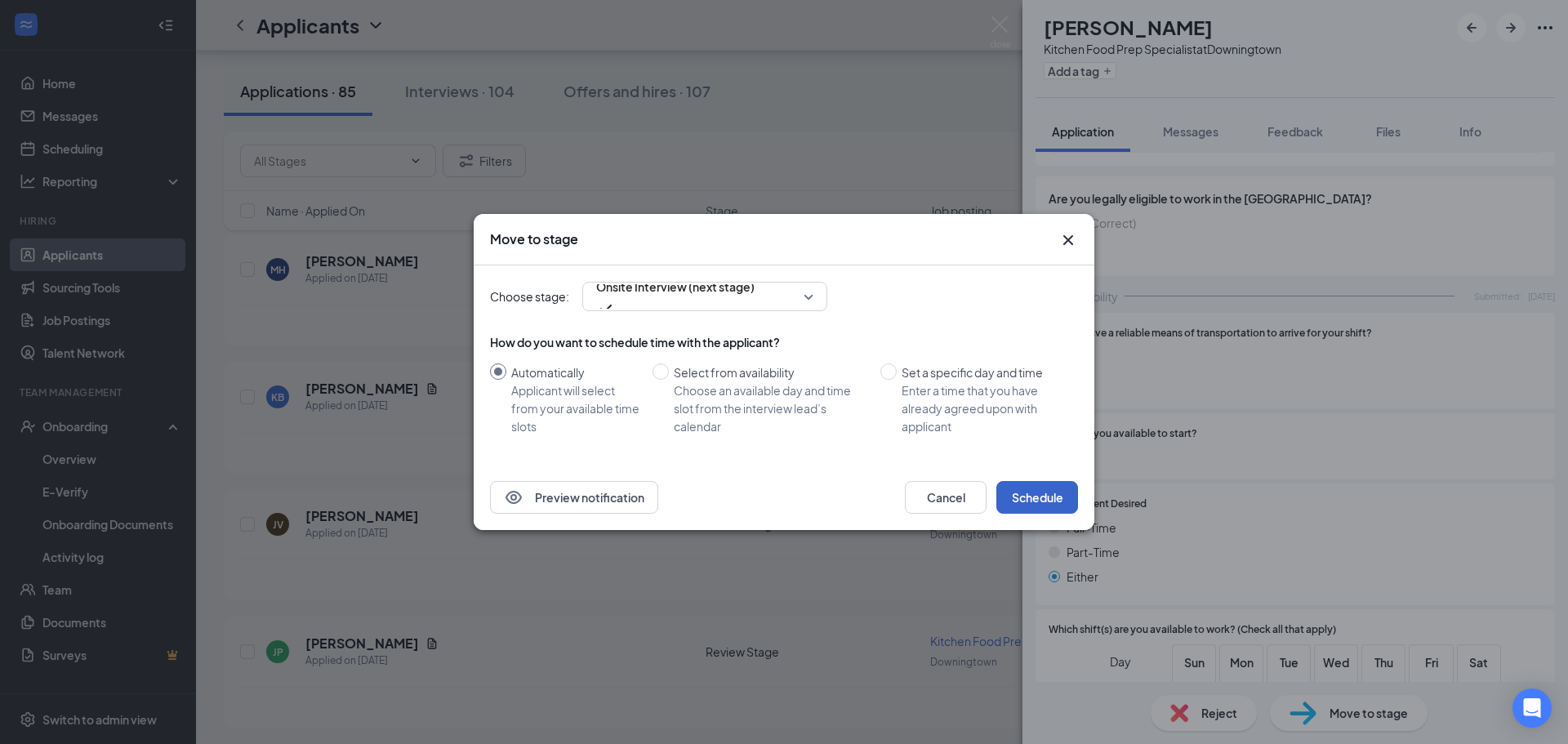
click at [1050, 503] on button "Schedule" at bounding box center [1037, 497] width 82 height 33
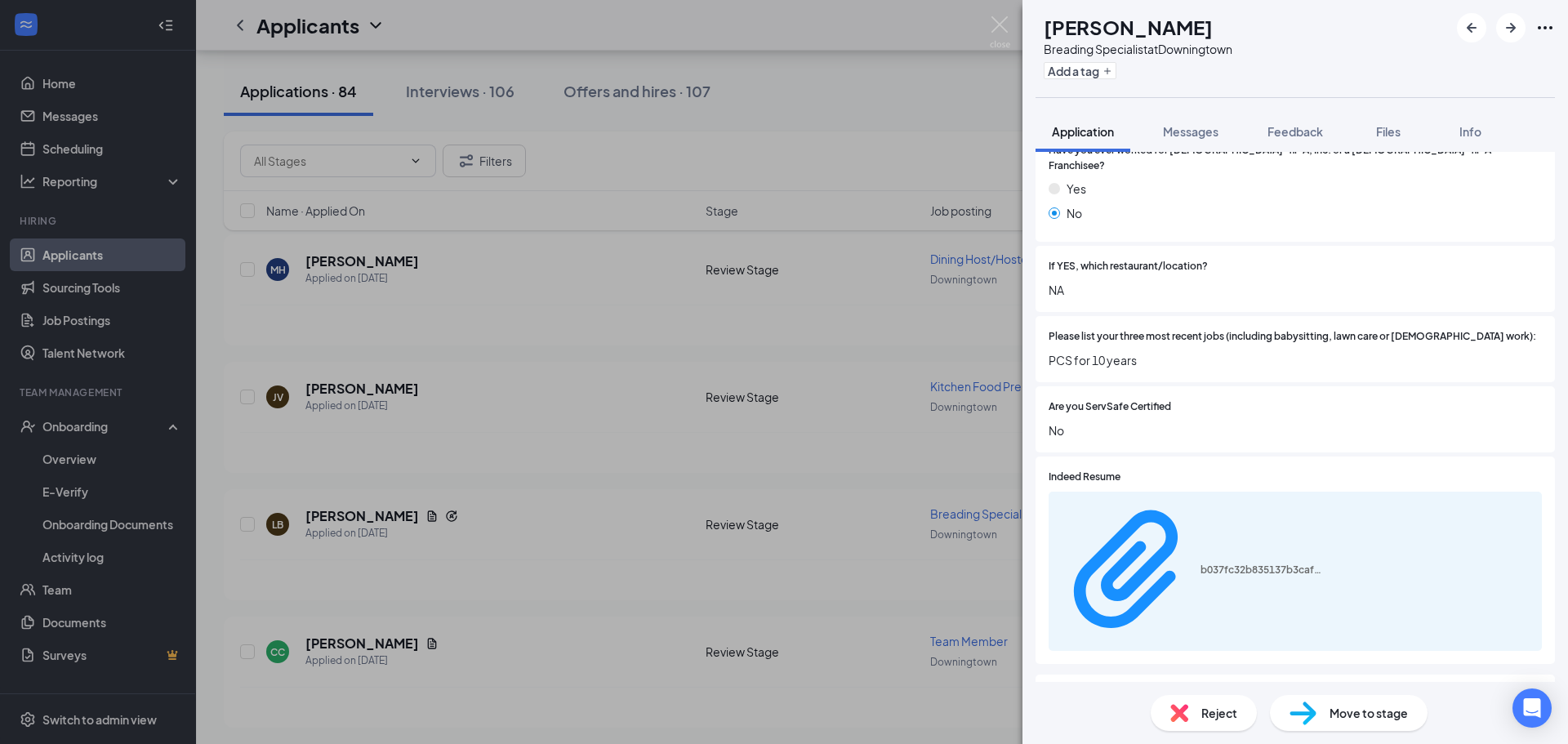
scroll to position [654, 0]
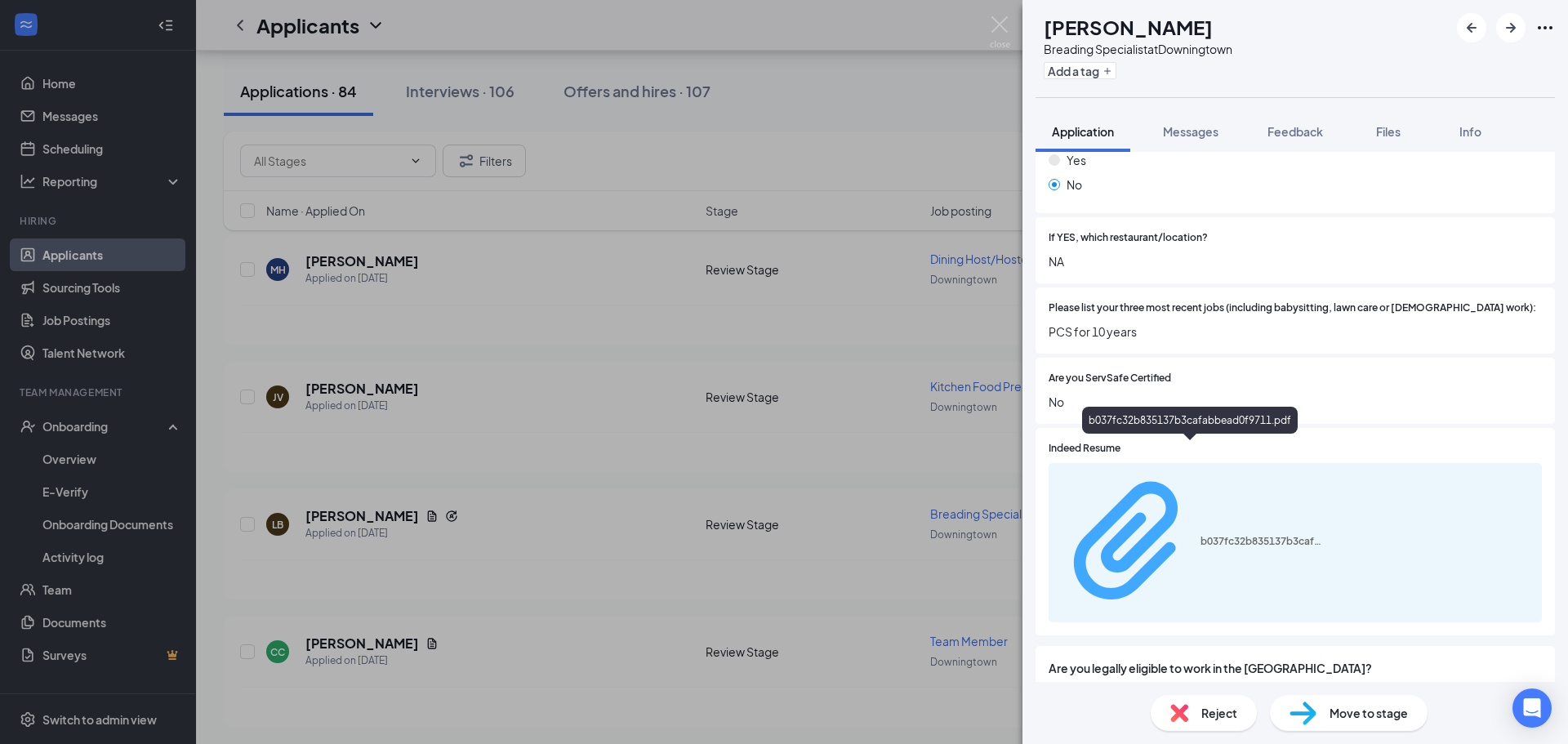
click at [1241, 535] on div "b037fc32b835137b3cafabbead0f9711.pdf" at bounding box center [1261, 542] width 123 height 13
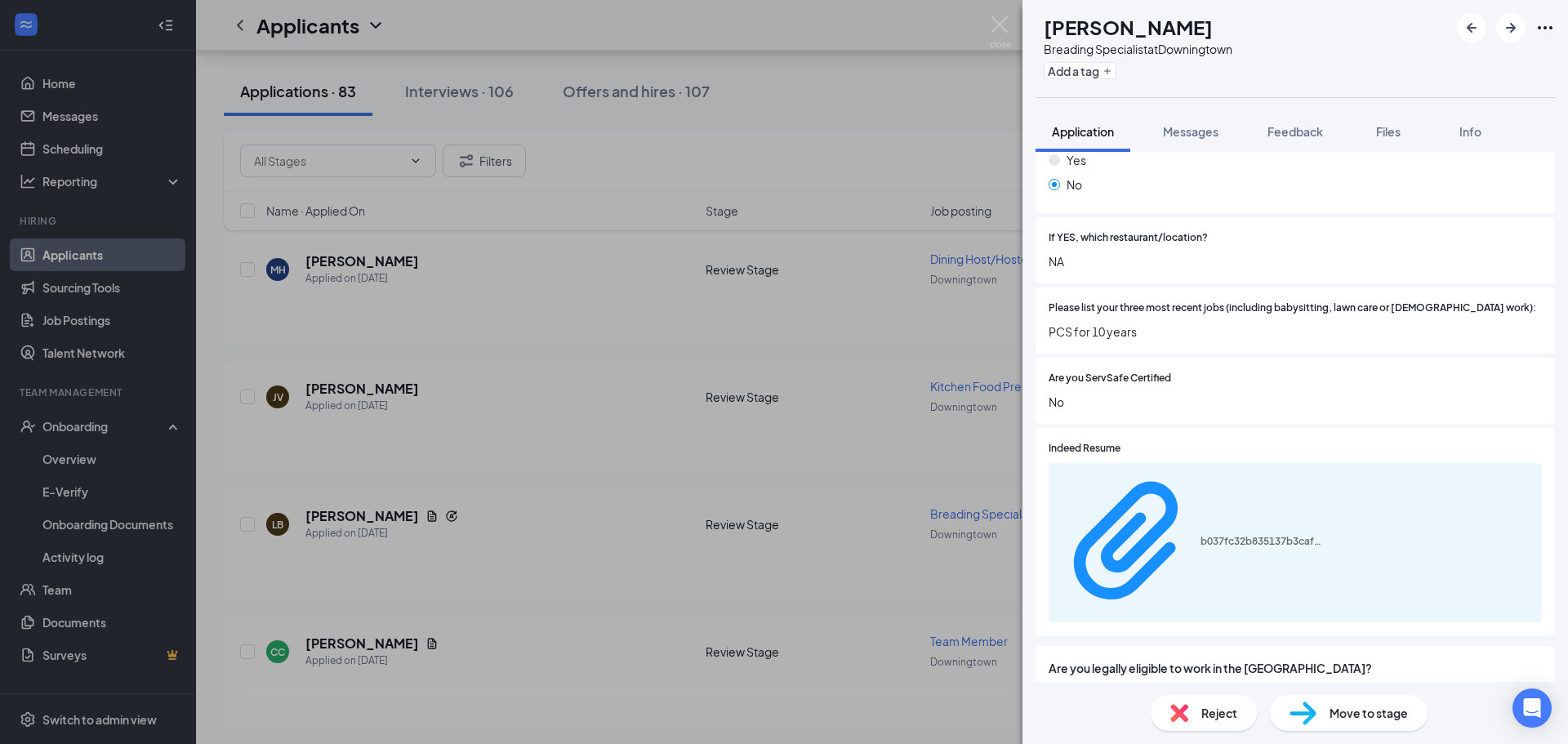
click at [1224, 718] on span "Reject" at bounding box center [1219, 713] width 35 height 18
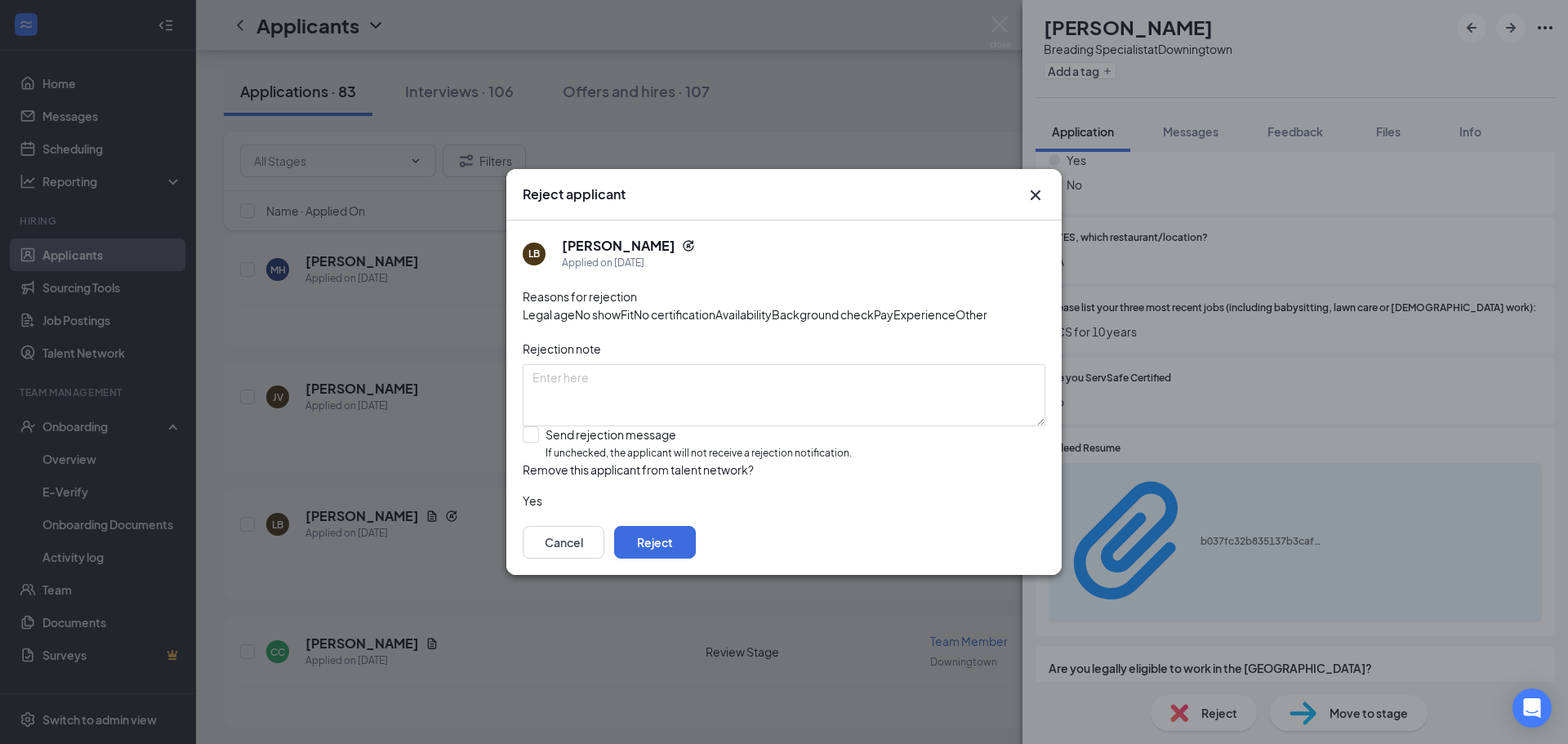
click at [633, 306] on span "Fit" at bounding box center [627, 315] width 13 height 18
click at [530, 445] on input "Send rejection message If unchecked, the applicant will not receive a rejection…" at bounding box center [687, 443] width 329 height 36
checkbox input "true"
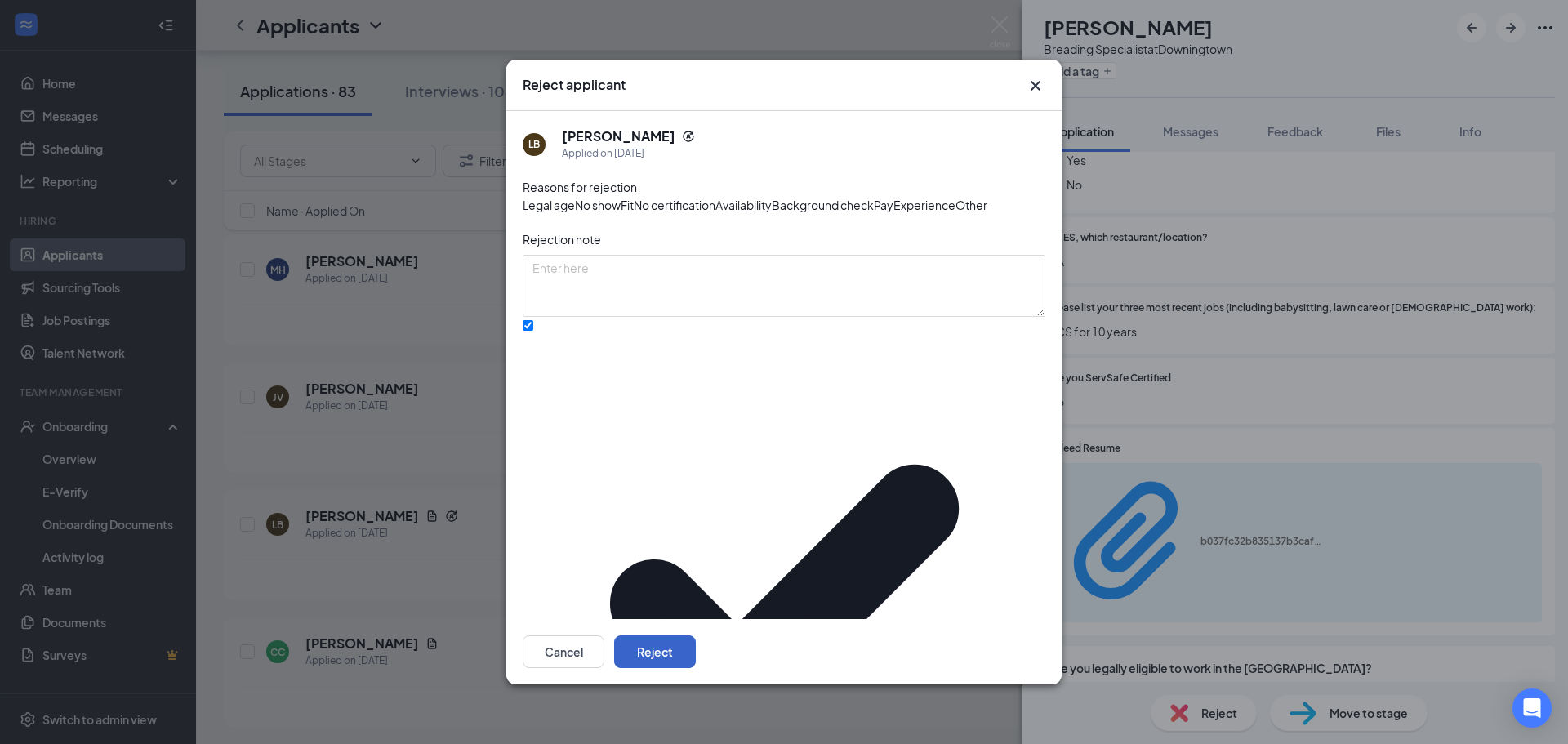
drag, startPoint x: 997, startPoint y: 640, endPoint x: 901, endPoint y: 535, distance: 142.3
click at [695, 636] on button "Reject" at bounding box center [655, 652] width 82 height 33
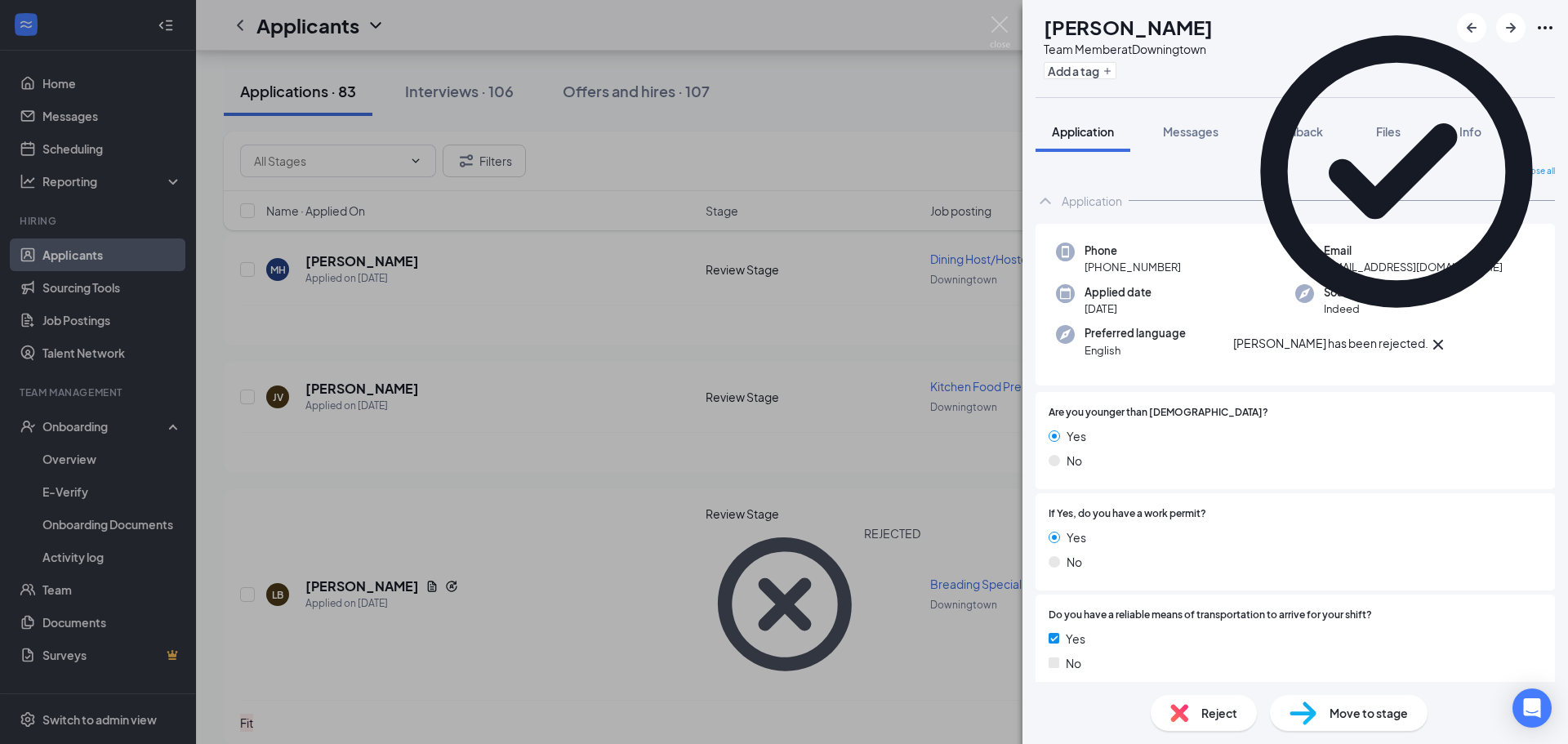
click at [1448, 335] on icon "Cross" at bounding box center [1438, 345] width 20 height 20
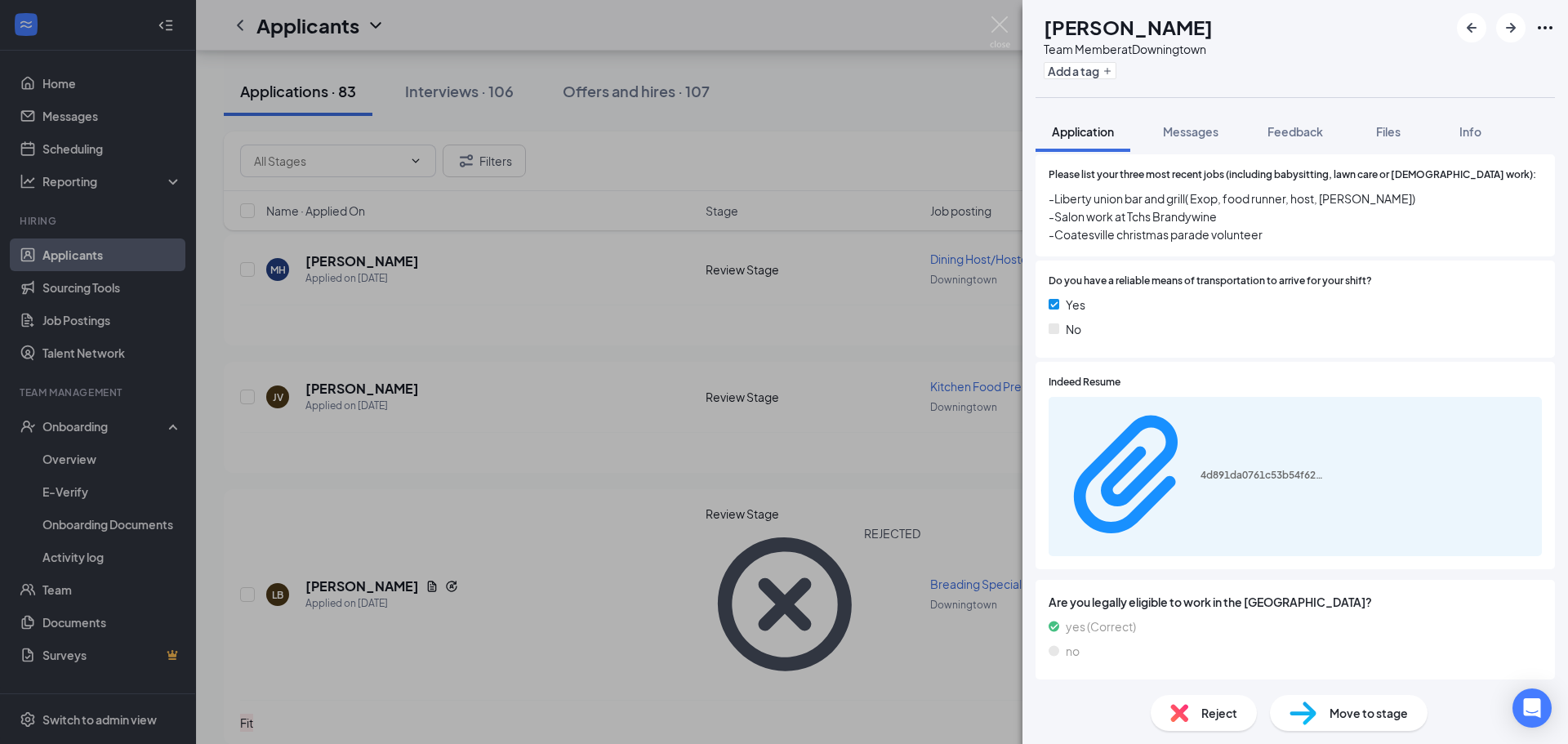
scroll to position [723, 0]
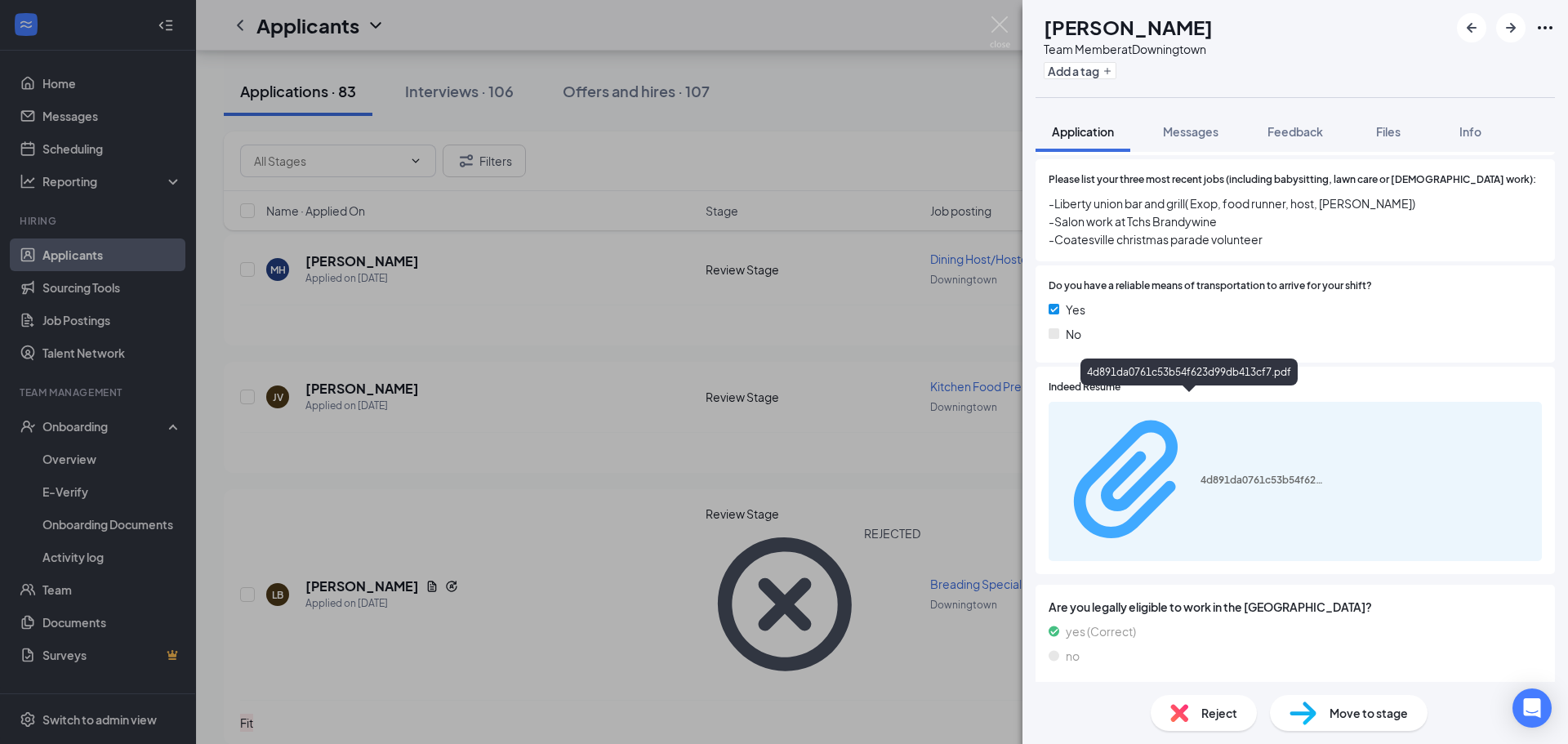
click at [1285, 474] on div "4d891da0761c53b54f623d99db413cf7.pdf" at bounding box center [1261, 480] width 123 height 13
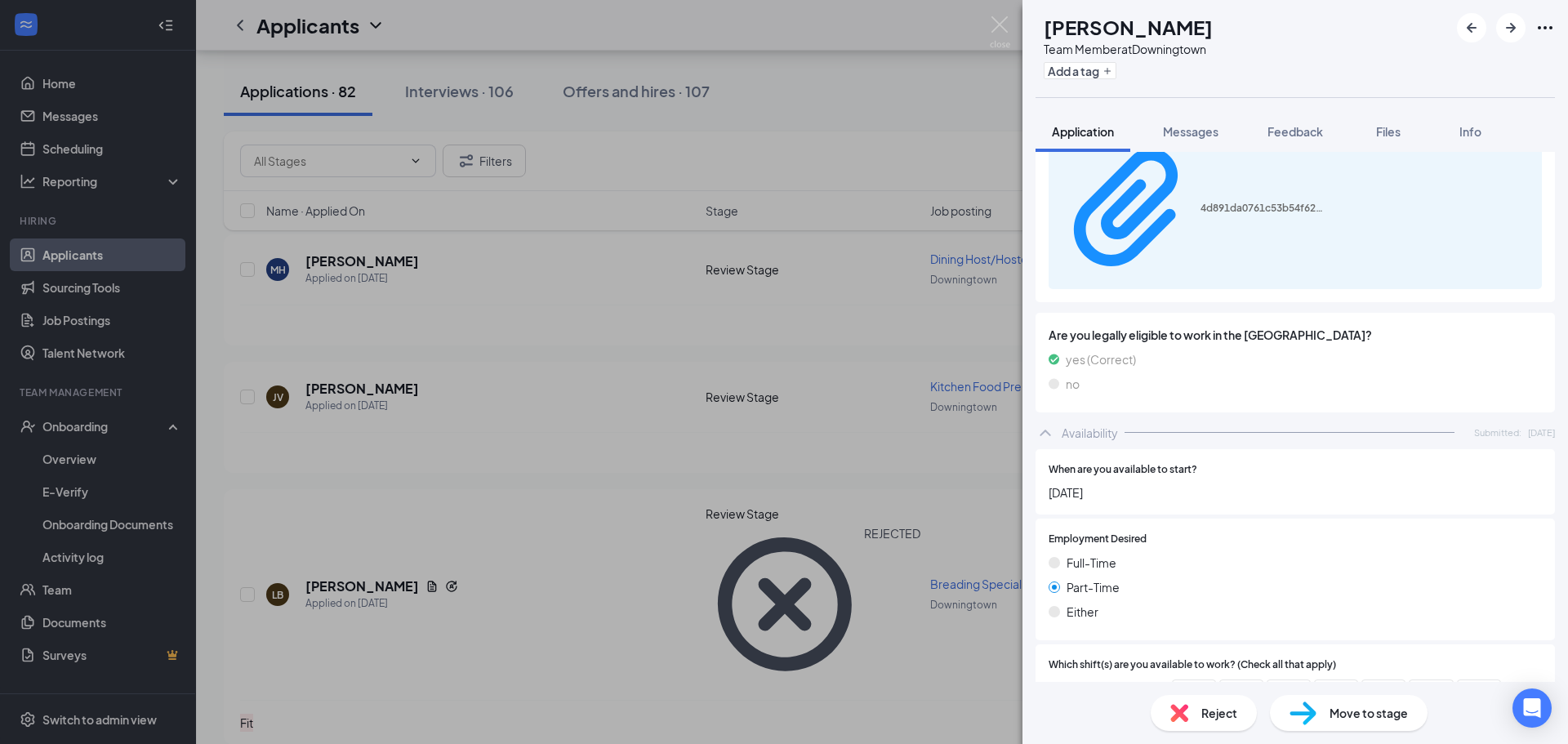
scroll to position [1132, 0]
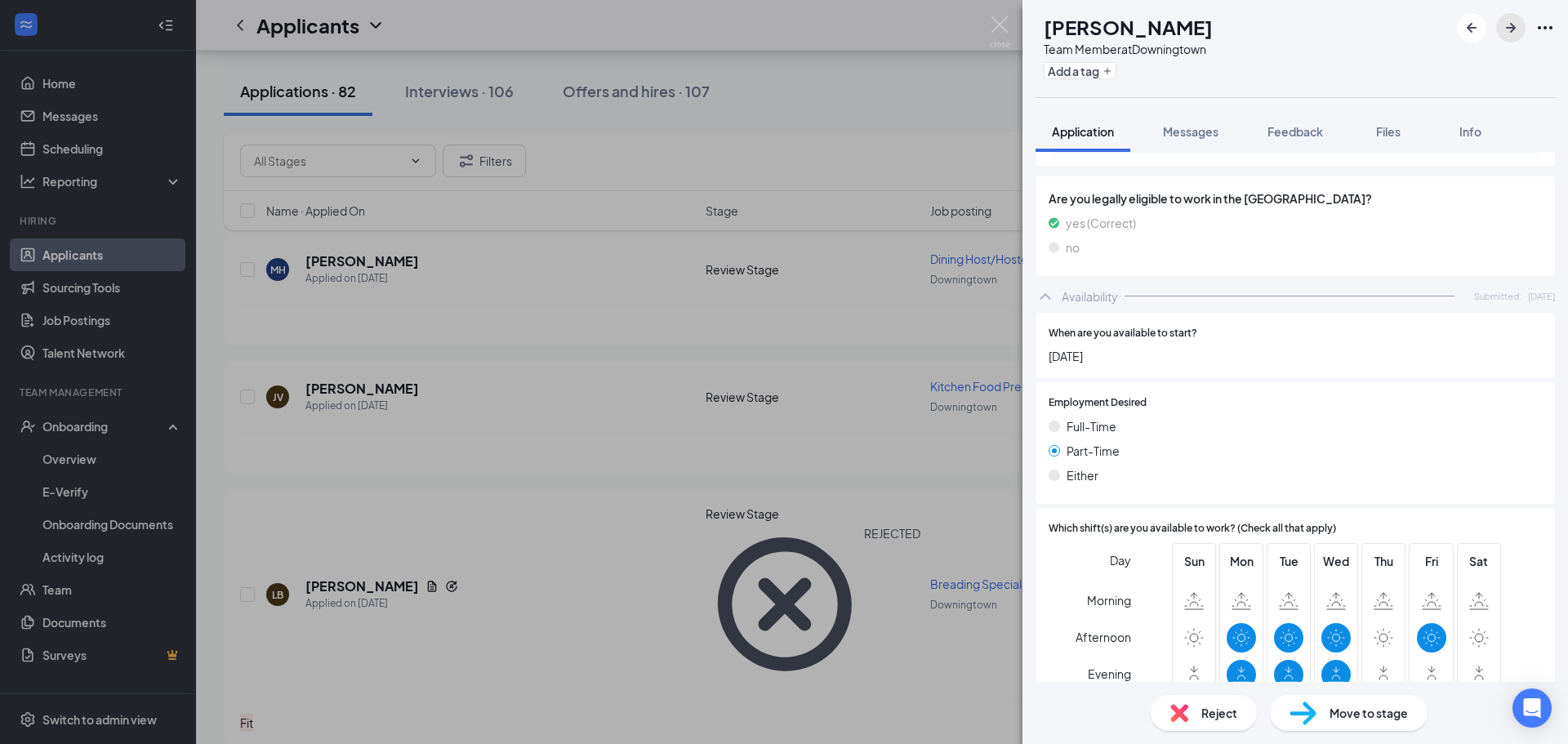
click at [1514, 28] on icon "ArrowRight" at bounding box center [1511, 27] width 10 height 10
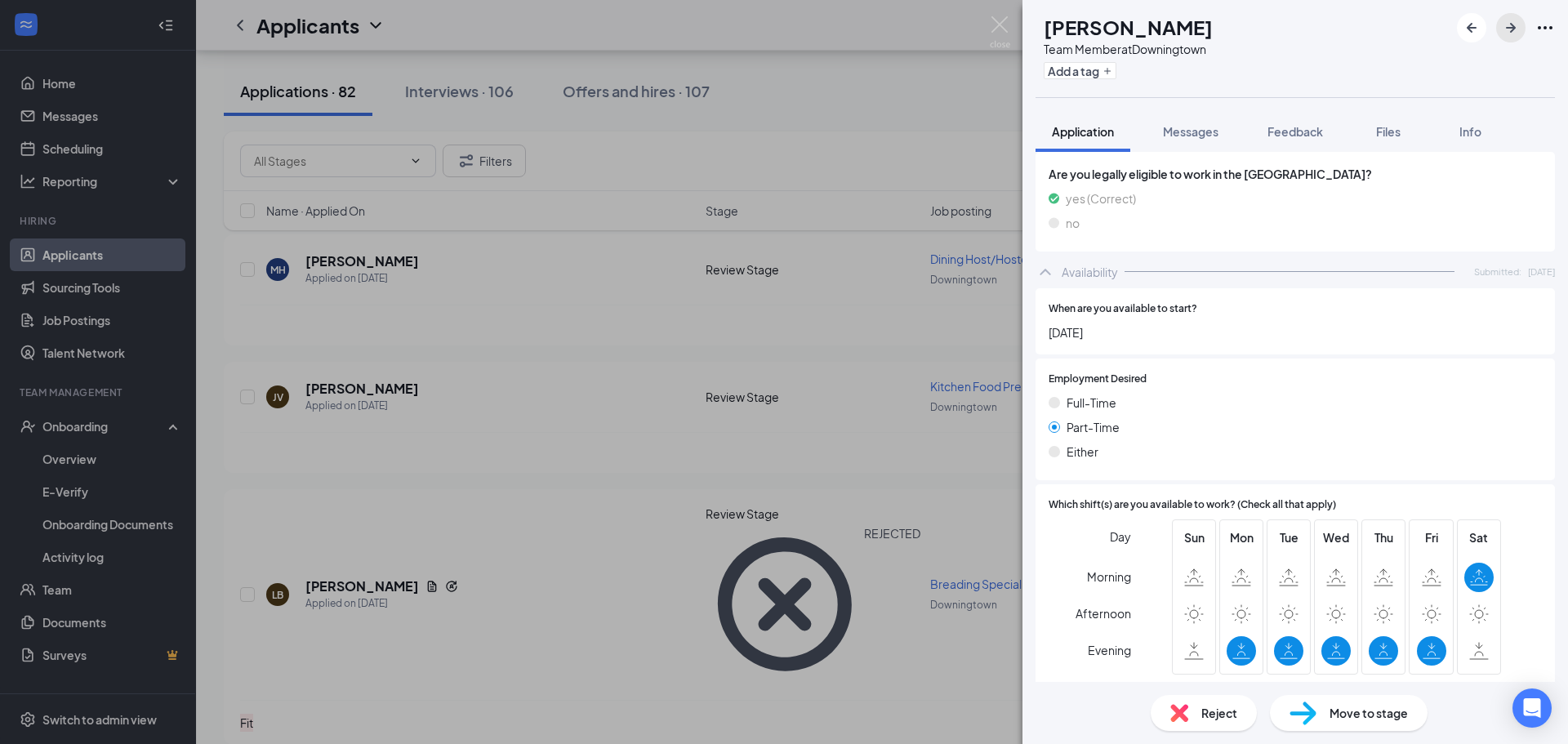
scroll to position [1007, 0]
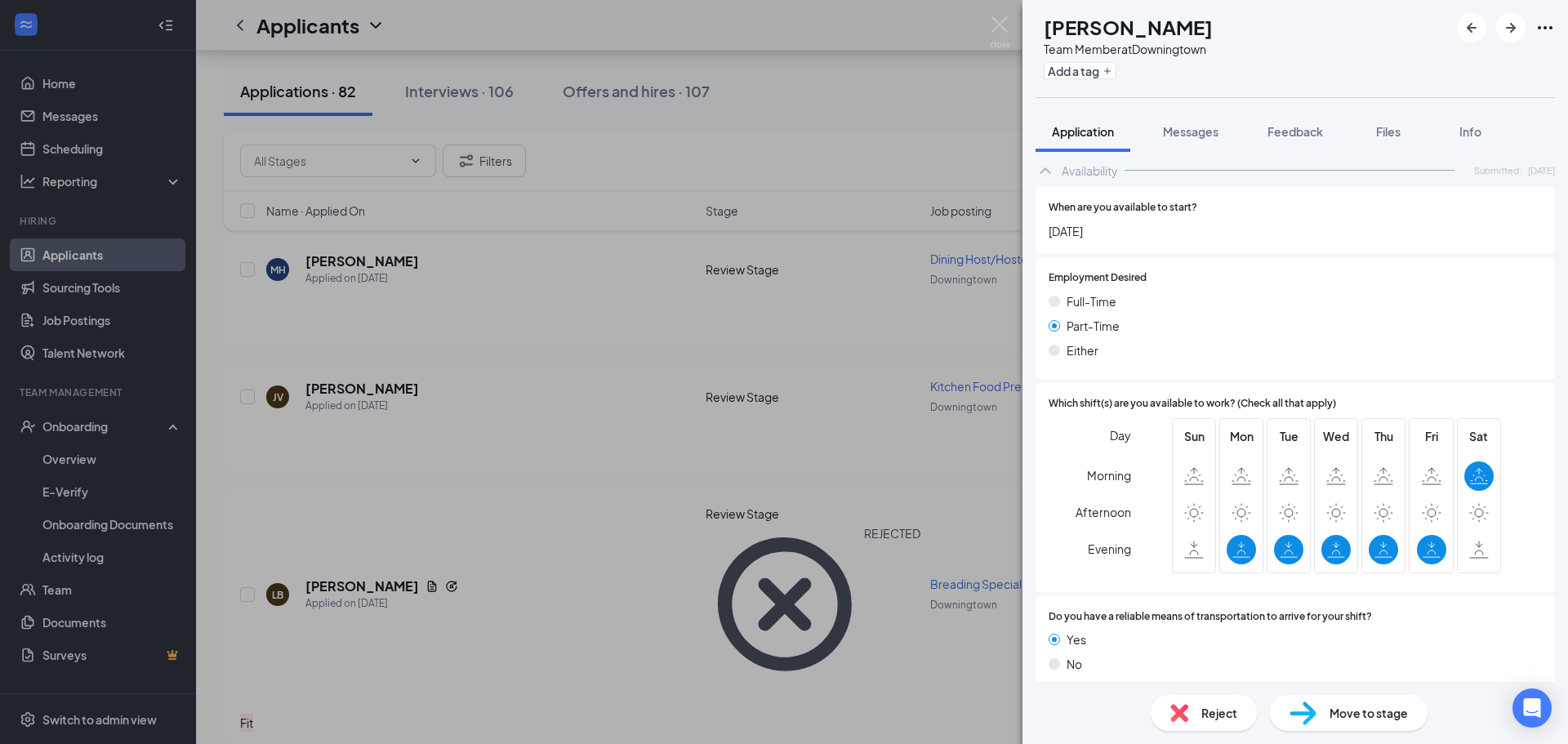
click at [1330, 708] on span "Move to stage" at bounding box center [1369, 713] width 78 height 18
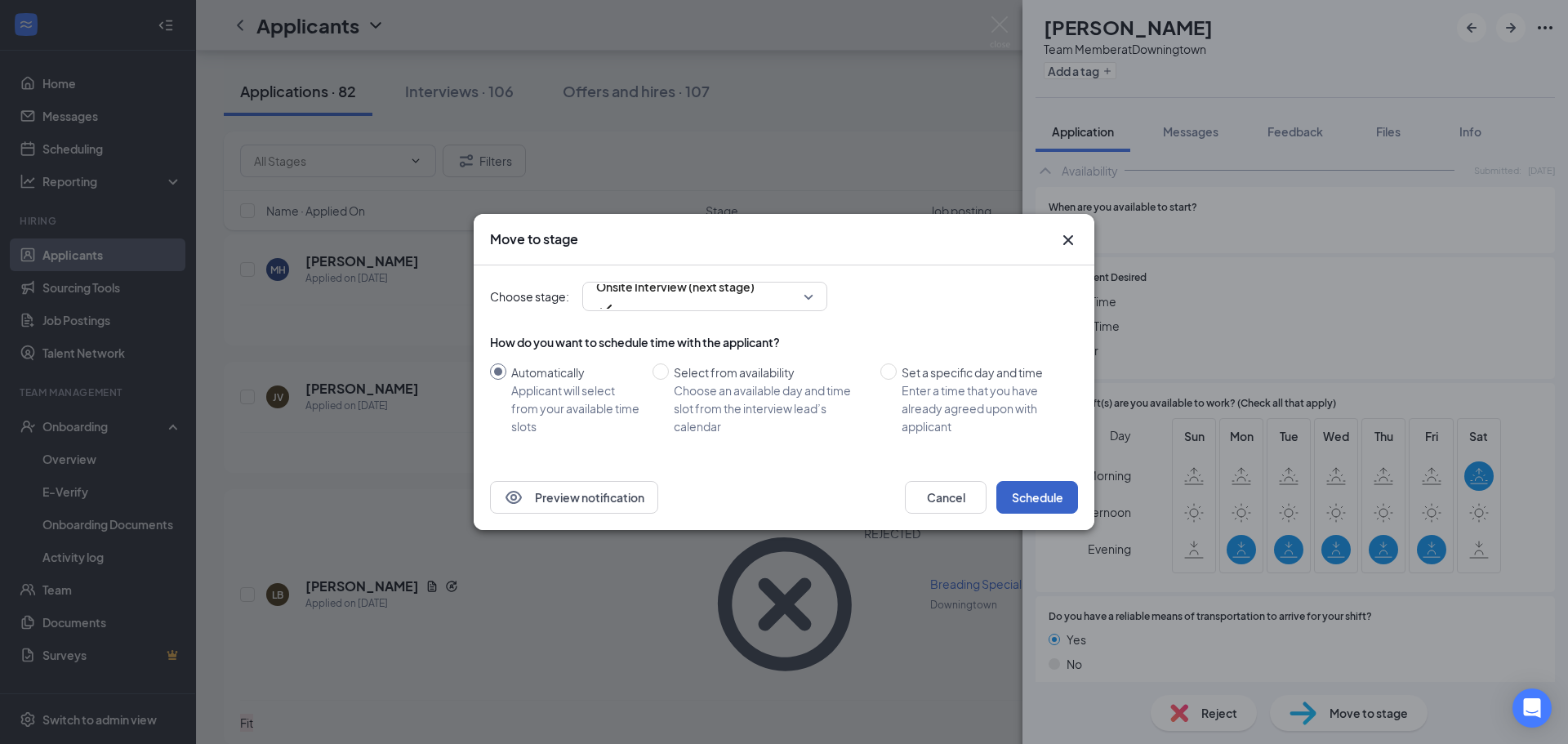
click at [1024, 501] on button "Schedule" at bounding box center [1037, 497] width 82 height 33
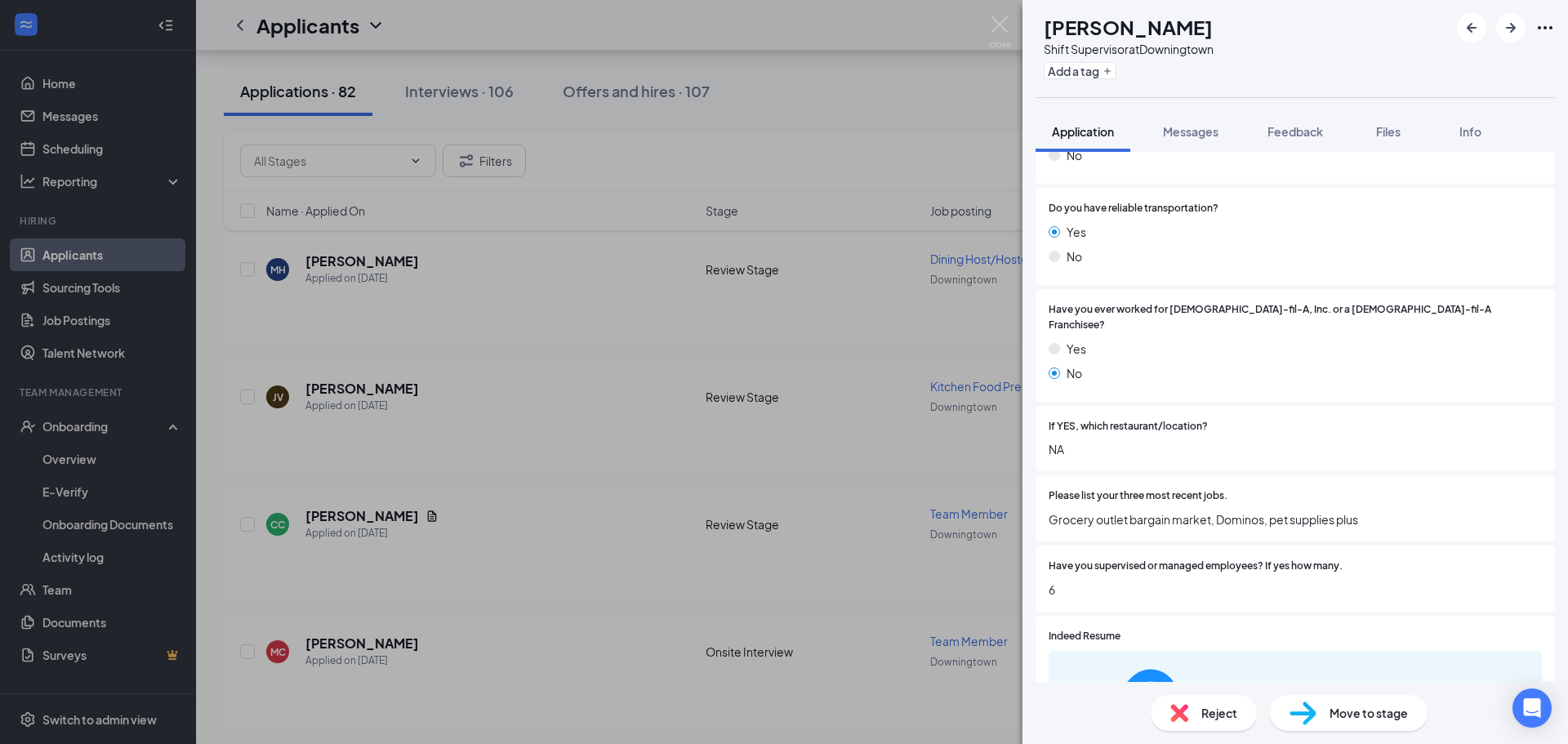
scroll to position [327, 0]
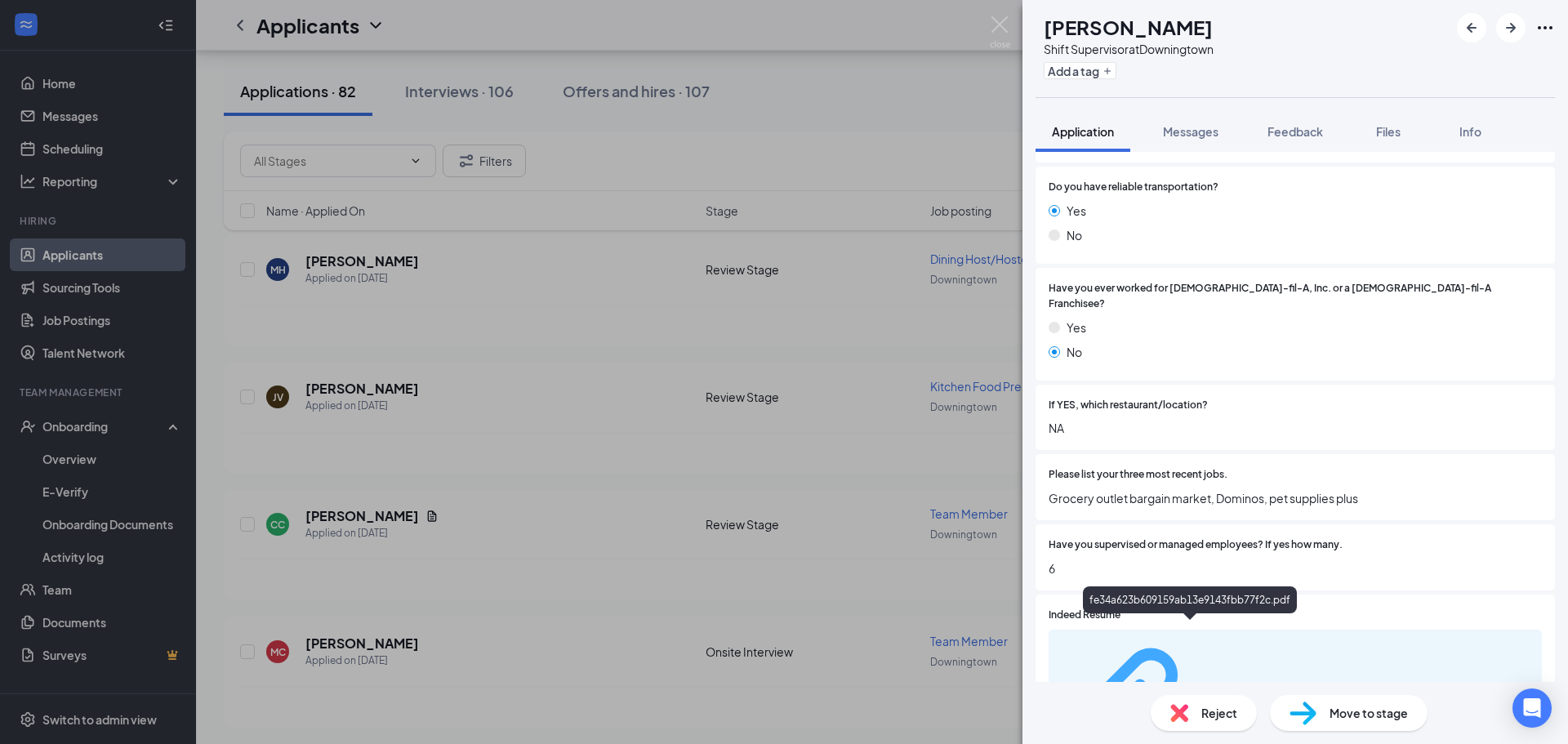
click at [1235, 702] on div "fe34a623b609159ab13e9143fbb77f2c.pdf" at bounding box center [1261, 708] width 123 height 13
drag, startPoint x: 1362, startPoint y: 708, endPoint x: 1330, endPoint y: 688, distance: 37.7
click at [1361, 708] on span "Move to stage" at bounding box center [1369, 713] width 78 height 18
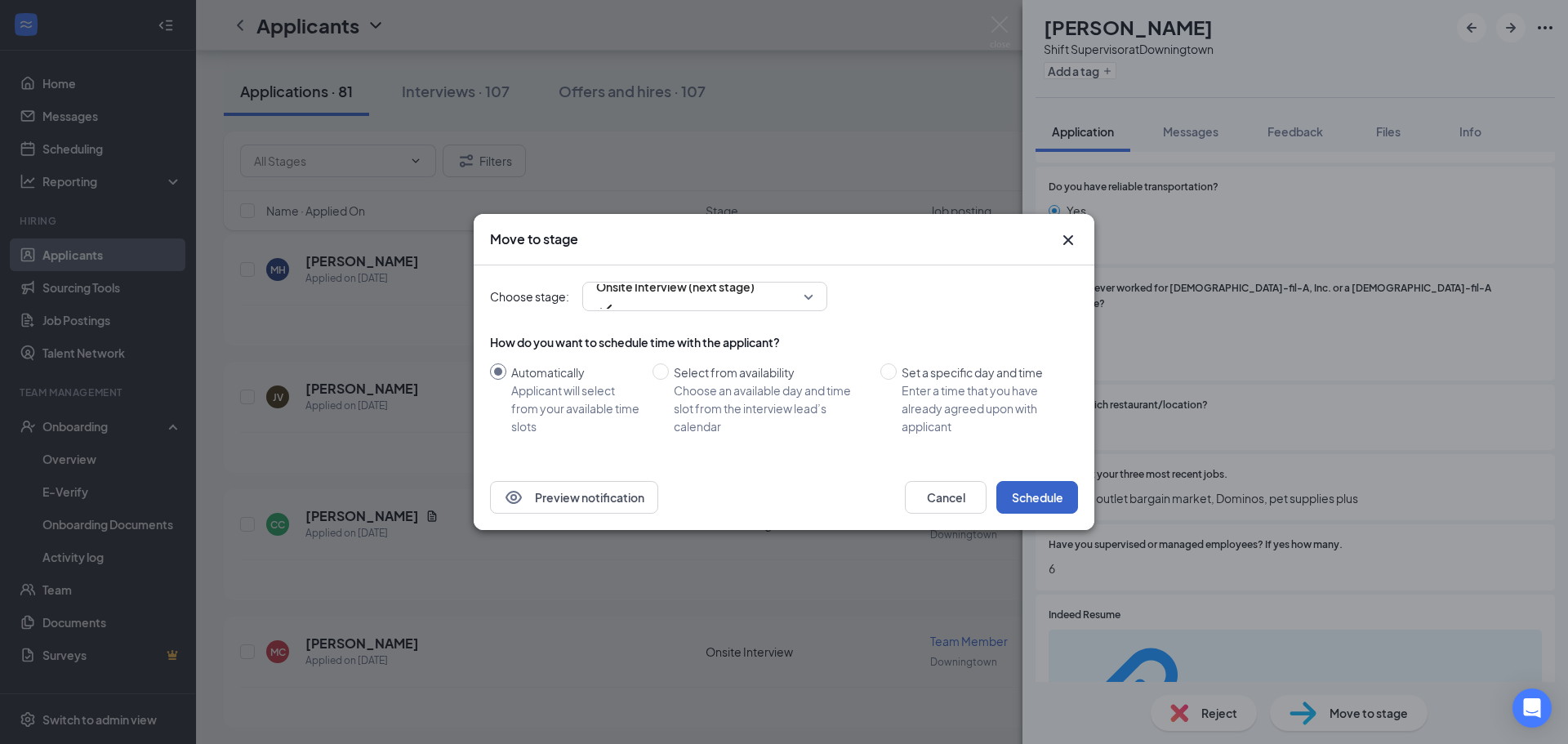
click at [1037, 501] on button "Schedule" at bounding box center [1037, 497] width 82 height 33
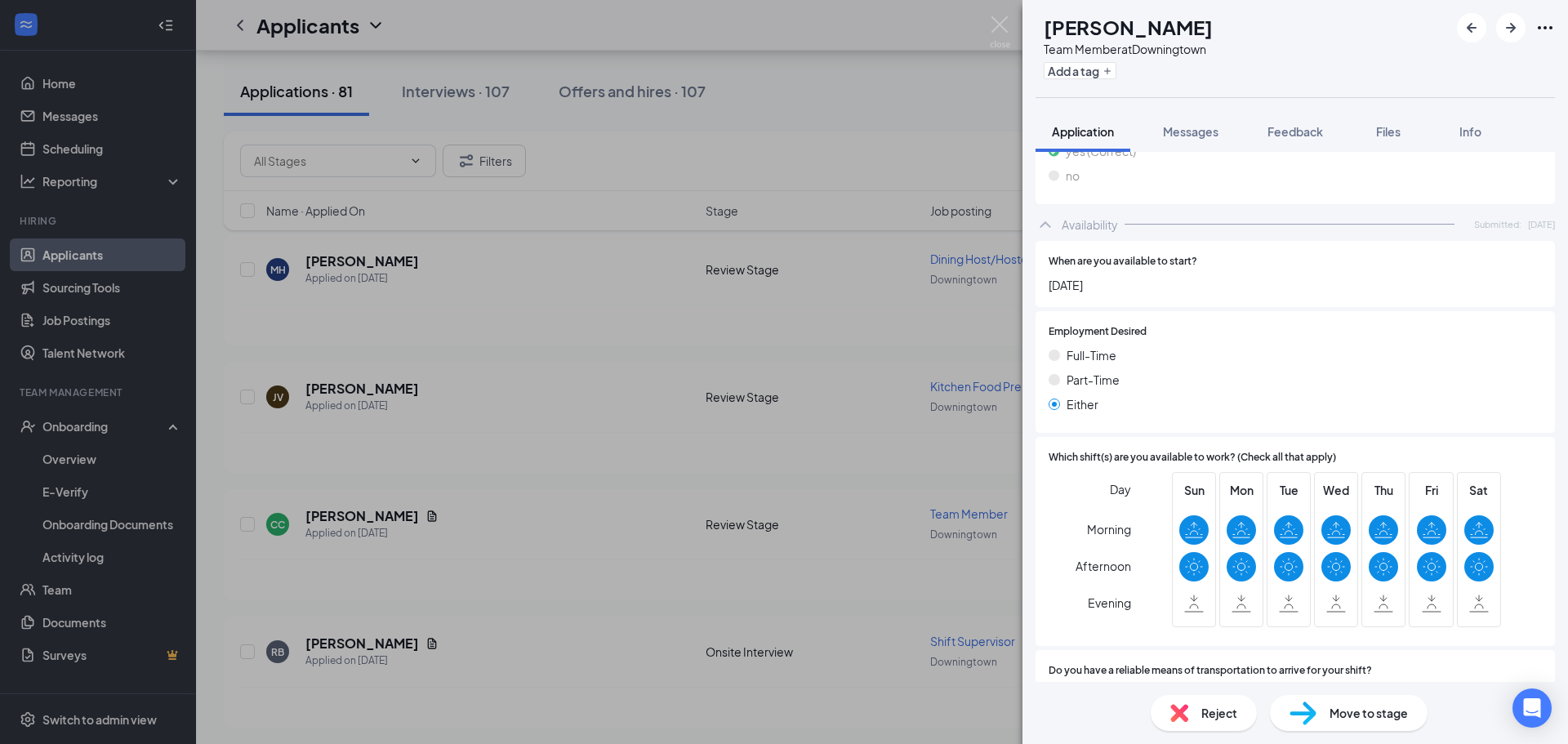
scroll to position [981, 0]
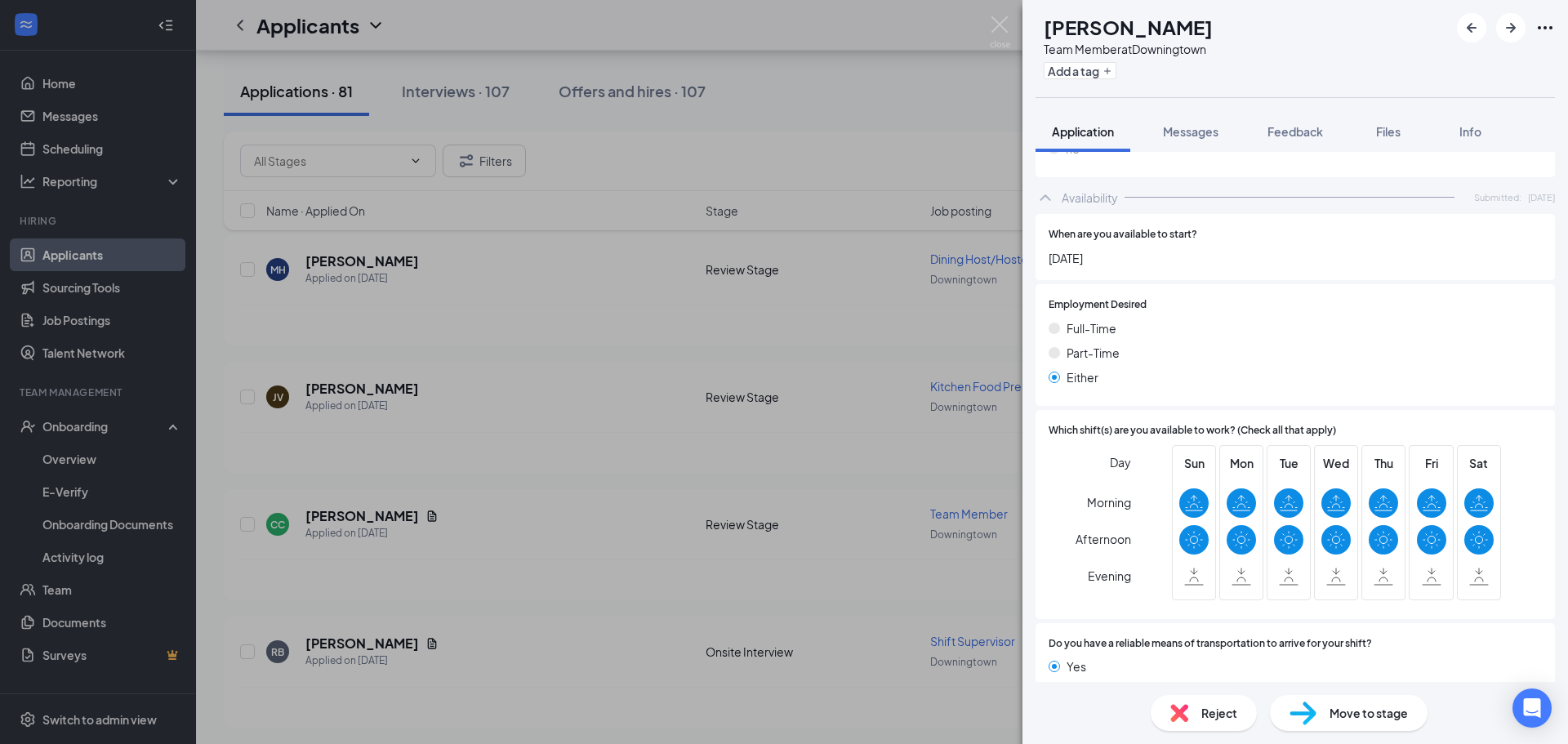
click at [1345, 704] on span "Move to stage" at bounding box center [1369, 713] width 78 height 18
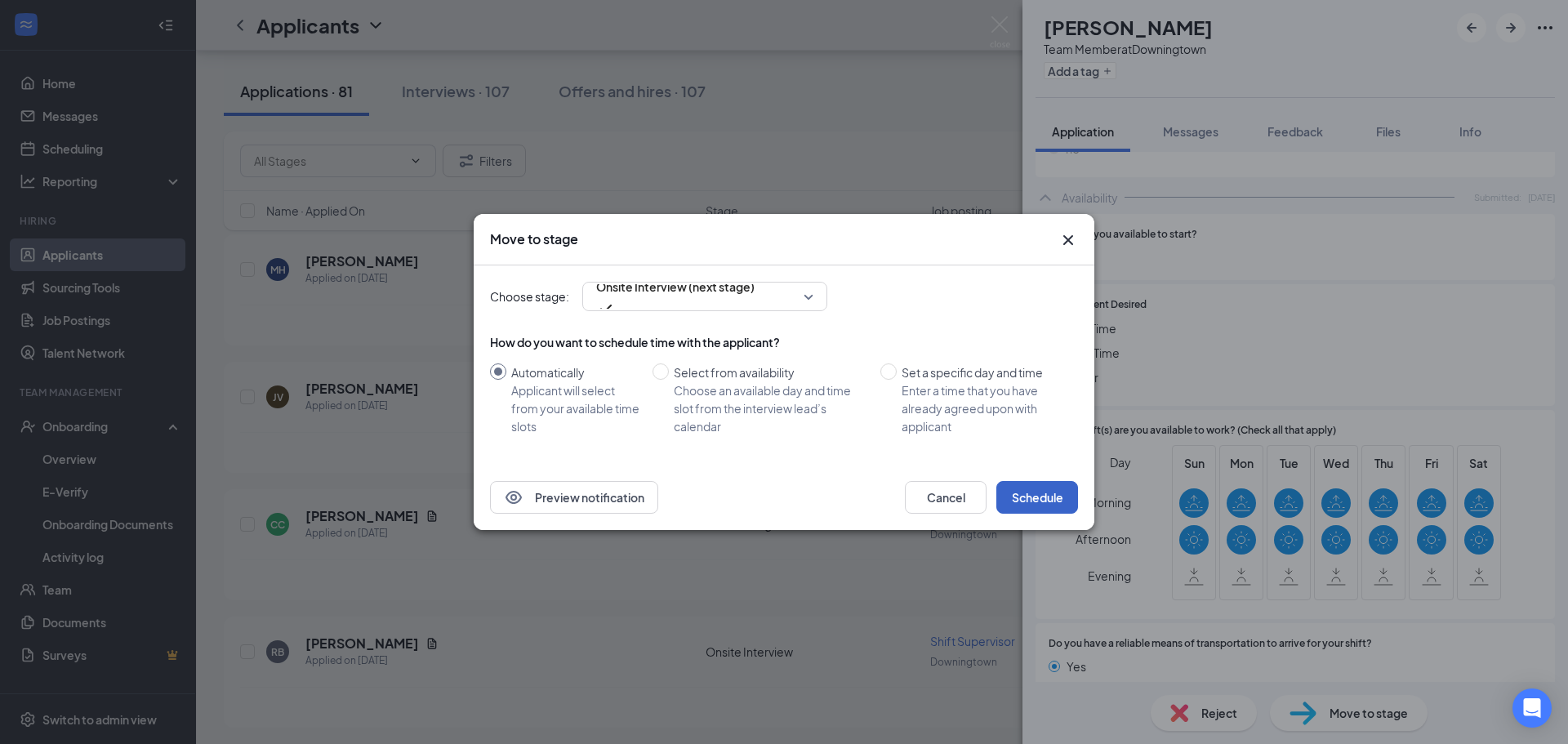
click at [1049, 497] on button "Schedule" at bounding box center [1037, 497] width 82 height 33
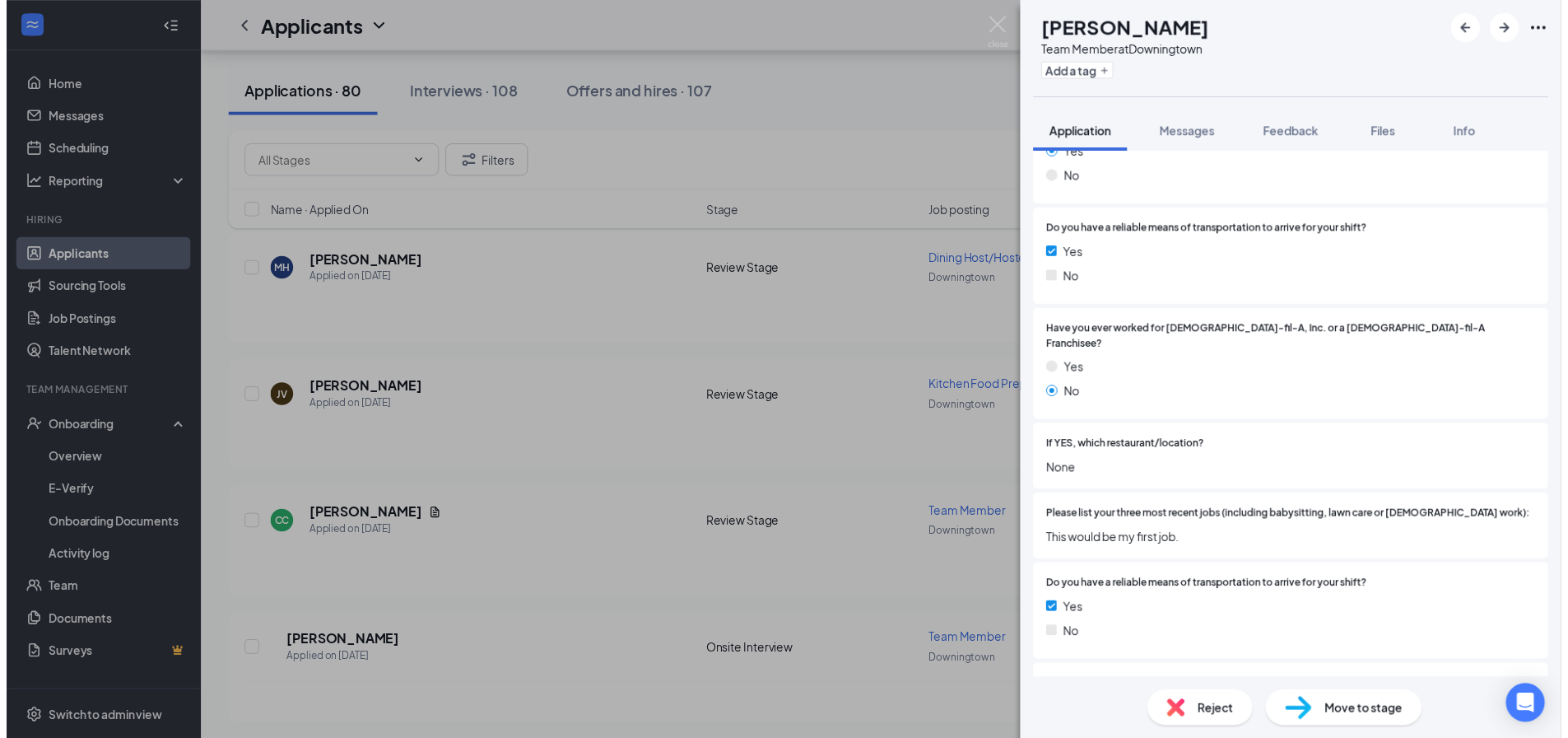
scroll to position [330, 0]
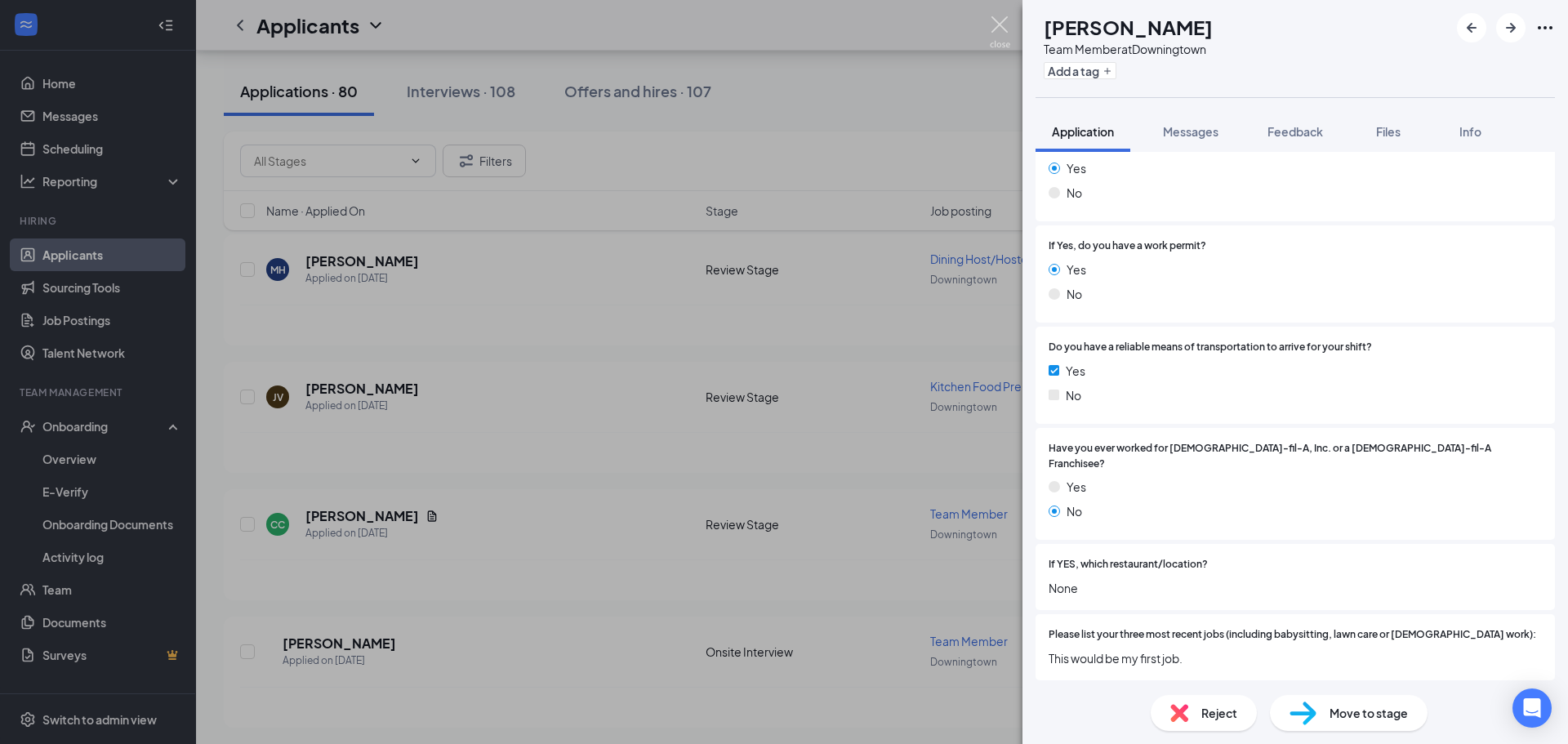
click at [996, 23] on img at bounding box center [999, 32] width 20 height 32
